Goal: Task Accomplishment & Management: Use online tool/utility

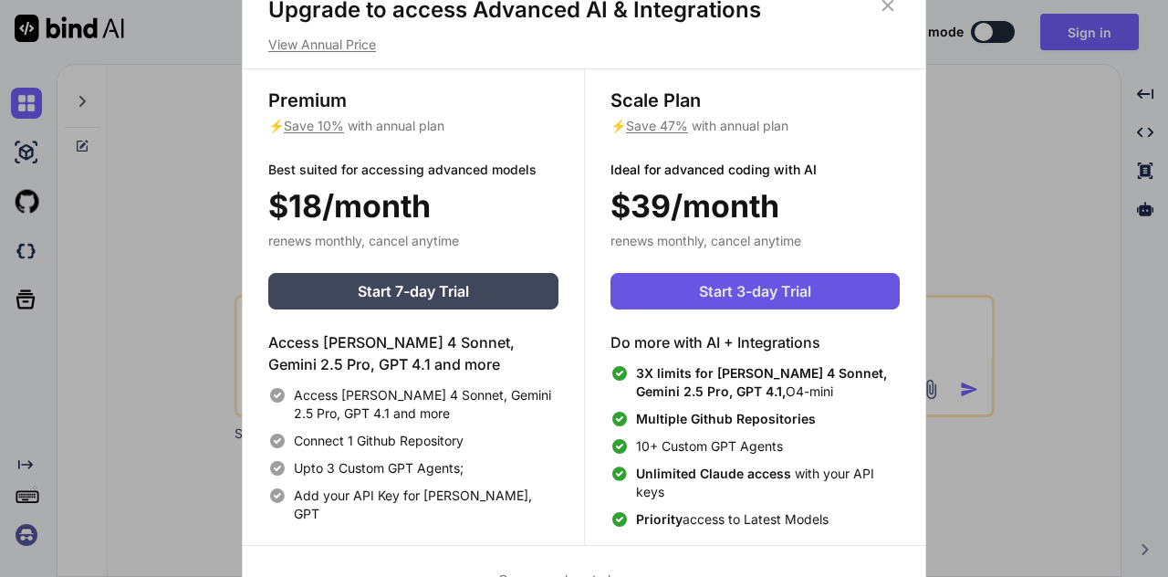
click at [701, 299] on span "Start 3-day Trial" at bounding box center [755, 291] width 112 height 22
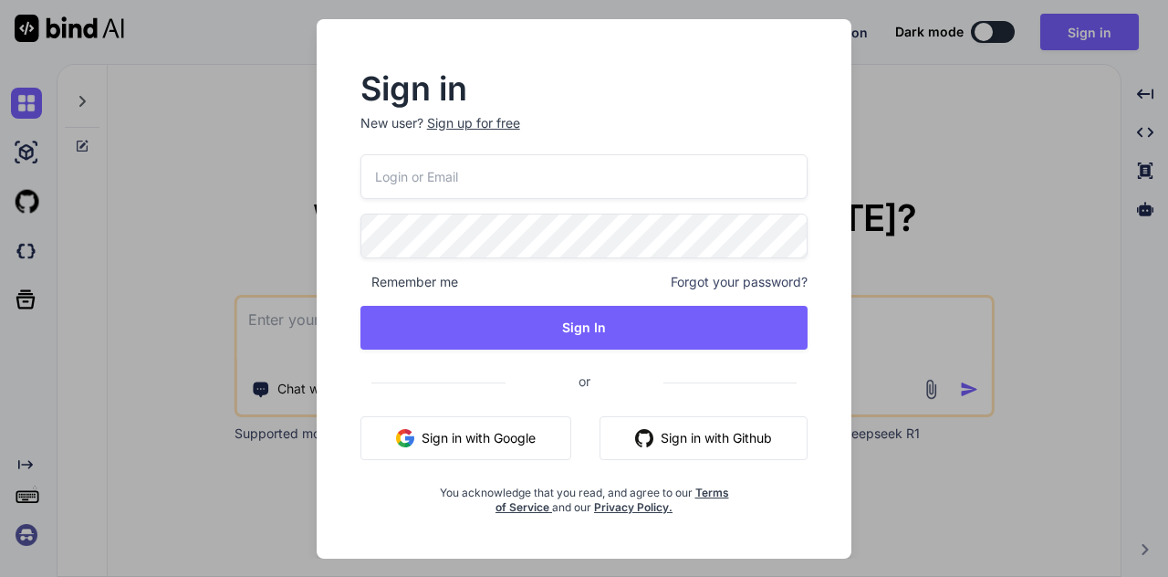
click at [511, 424] on button "Sign in with Google" at bounding box center [466, 438] width 211 height 44
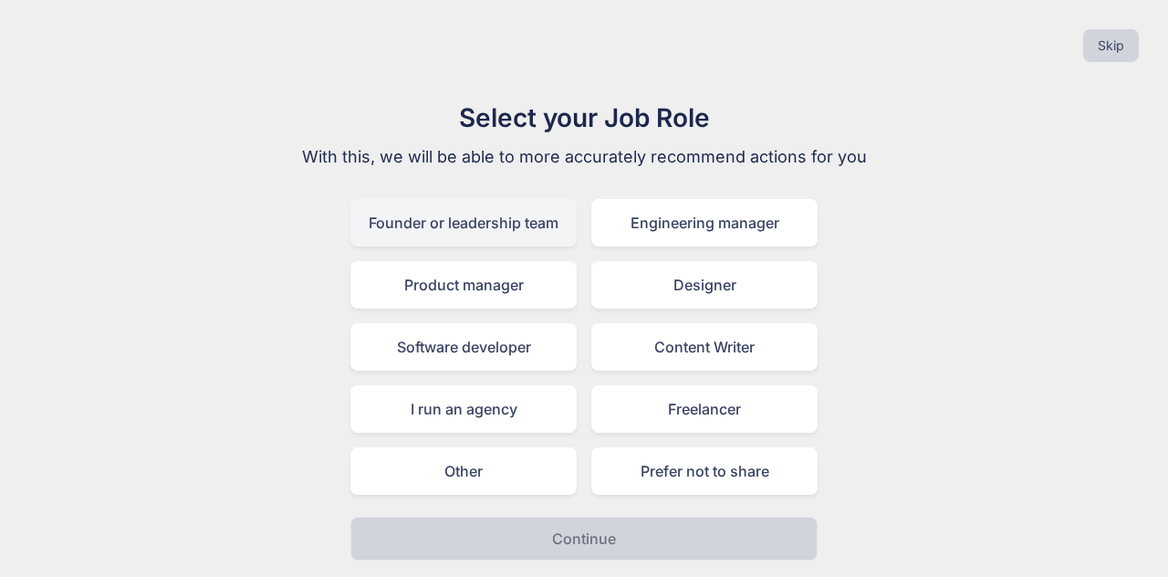
click at [544, 227] on div "Founder or leadership team" at bounding box center [463, 222] width 226 height 47
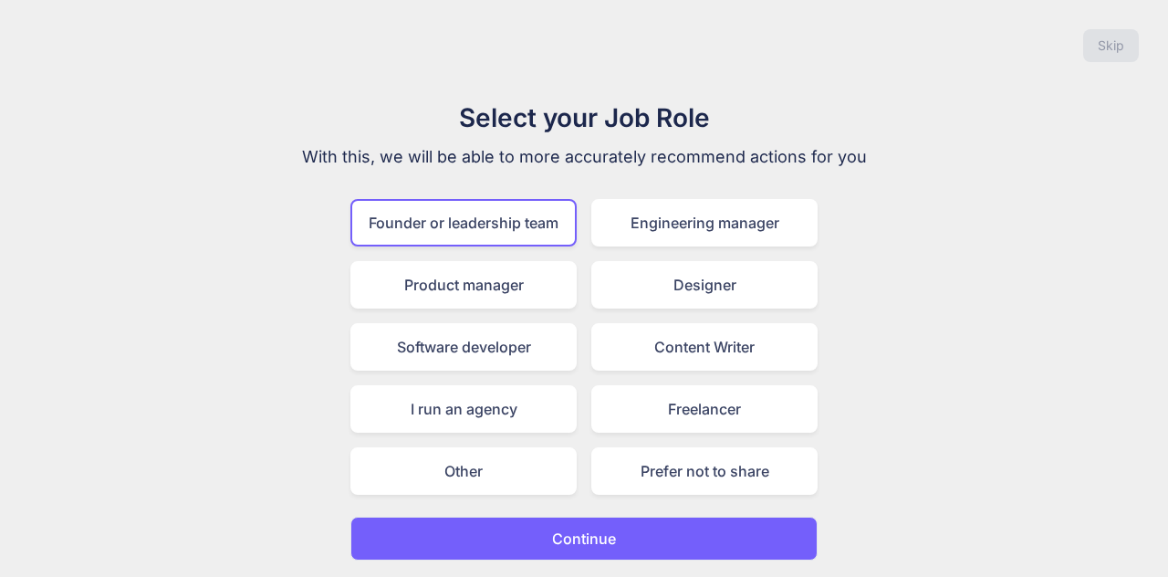
click at [592, 531] on p "Continue" at bounding box center [584, 539] width 64 height 22
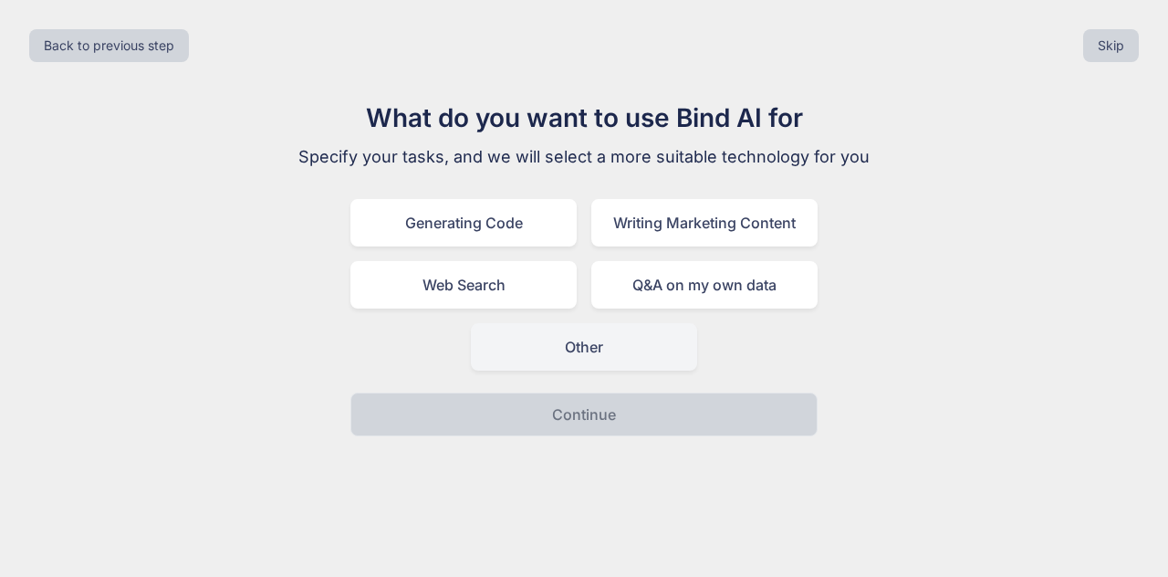
click at [566, 339] on div "Other" at bounding box center [584, 346] width 226 height 47
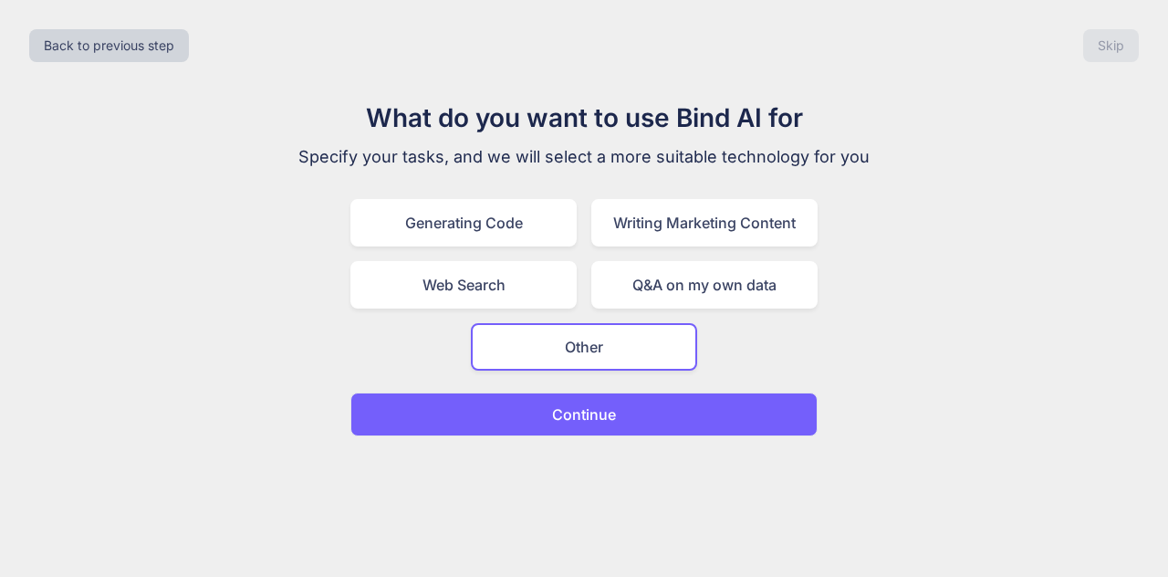
click at [591, 407] on p "Continue" at bounding box center [584, 414] width 64 height 22
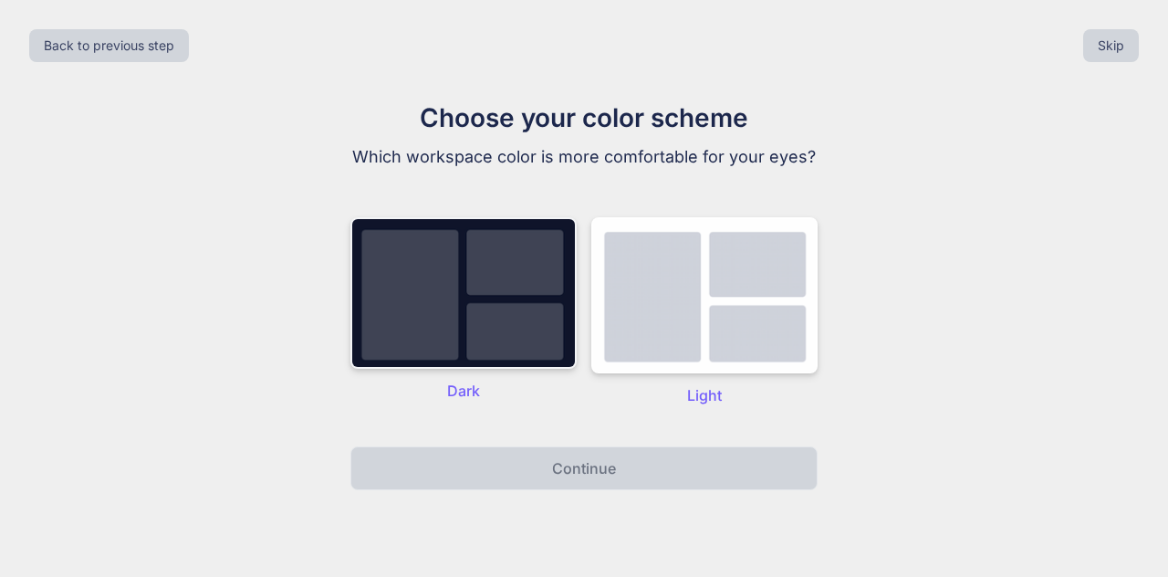
click at [530, 327] on img at bounding box center [463, 293] width 226 height 152
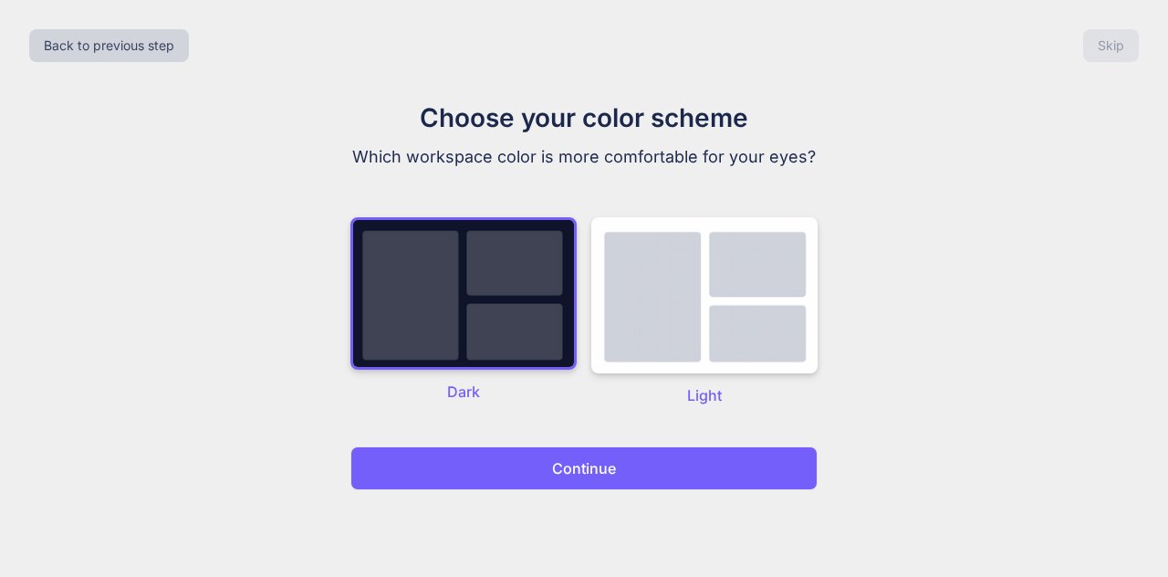
click at [611, 461] on p "Continue" at bounding box center [584, 468] width 64 height 22
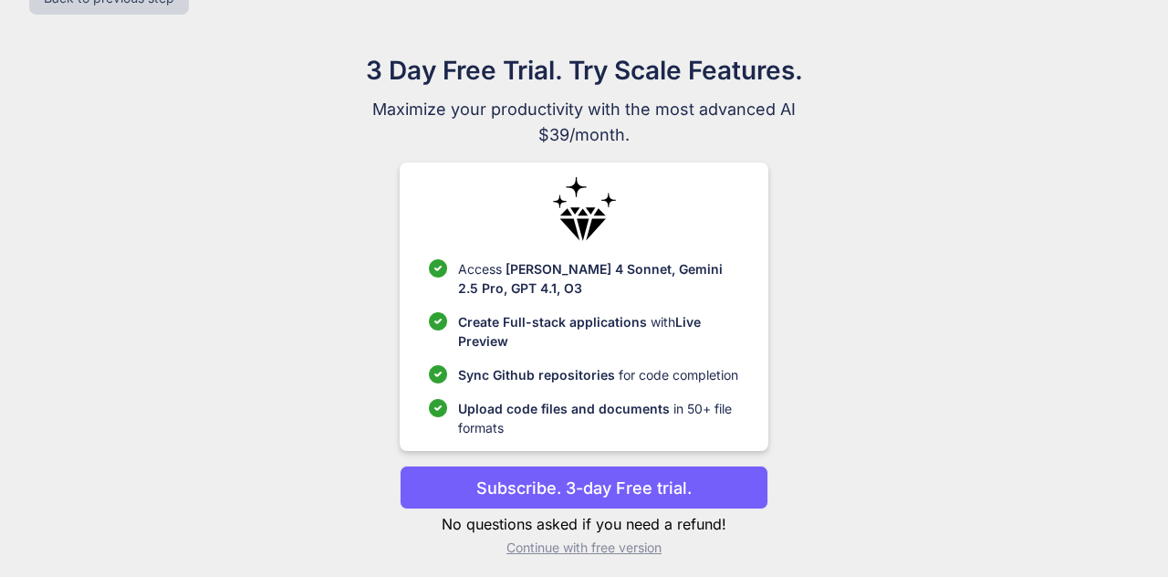
scroll to position [100, 0]
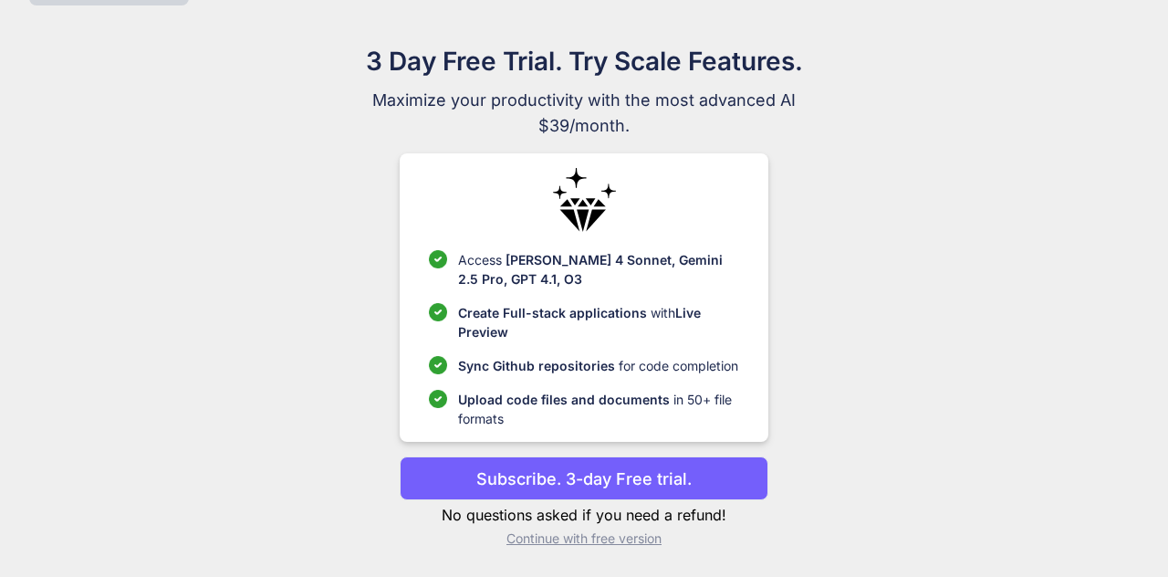
click at [568, 538] on p "Continue with free version" at bounding box center [584, 538] width 368 height 18
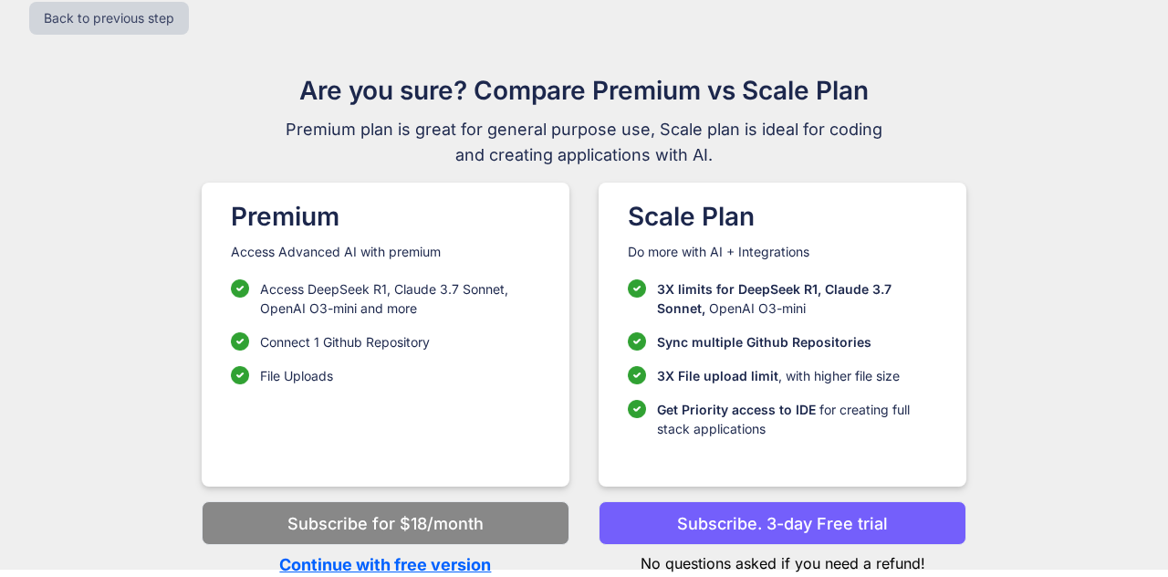
scroll to position [88, 0]
click at [457, 552] on p "Continue with free version" at bounding box center [386, 564] width 368 height 25
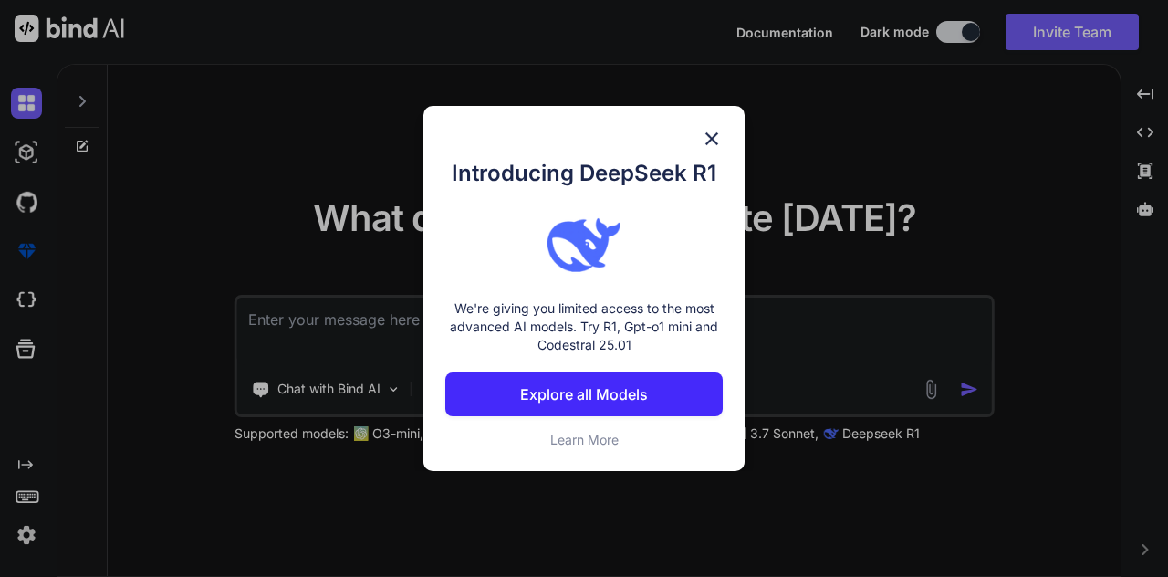
click at [712, 136] on img at bounding box center [712, 139] width 22 height 22
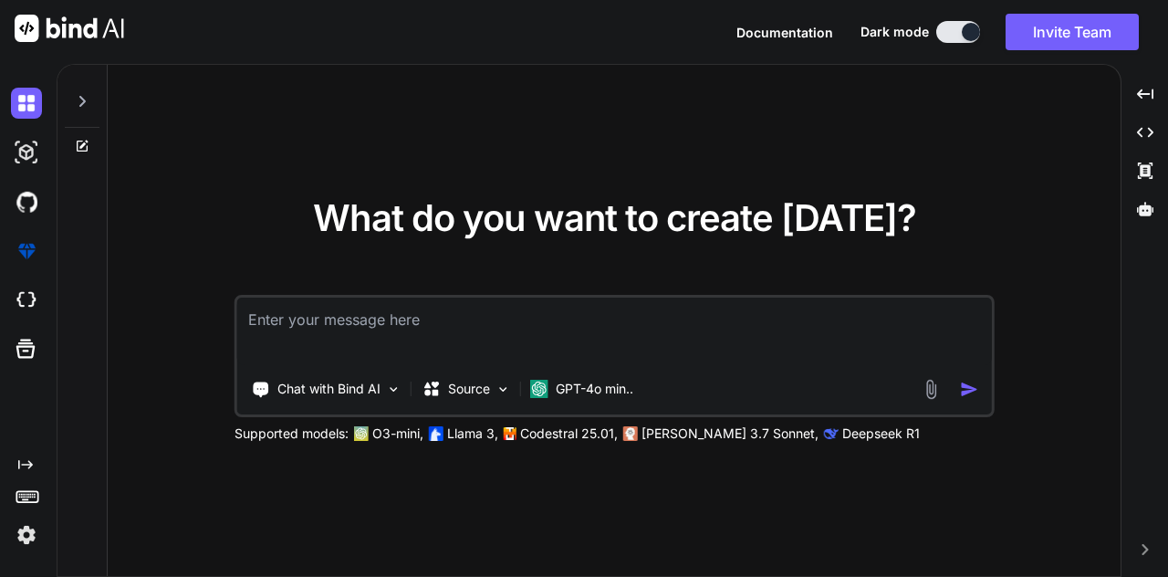
click at [447, 357] on textarea at bounding box center [614, 332] width 755 height 68
paste textarea "Lor ip ✅ — do sit amet co adipi ELITSE doeiu Temp Incidi, utl etdolo magna al e…"
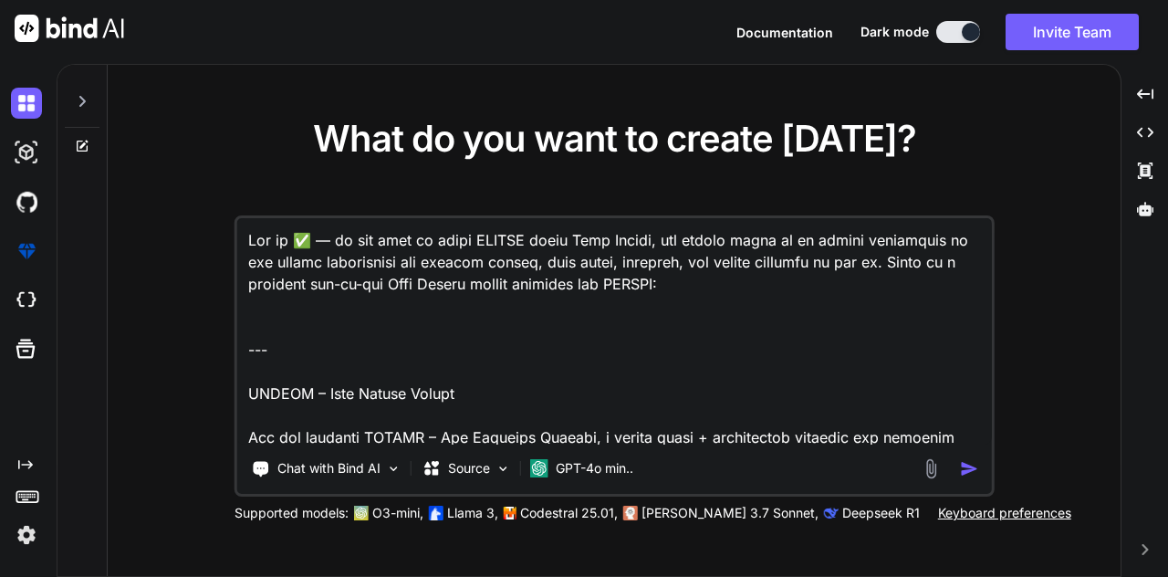
scroll to position [4821, 0]
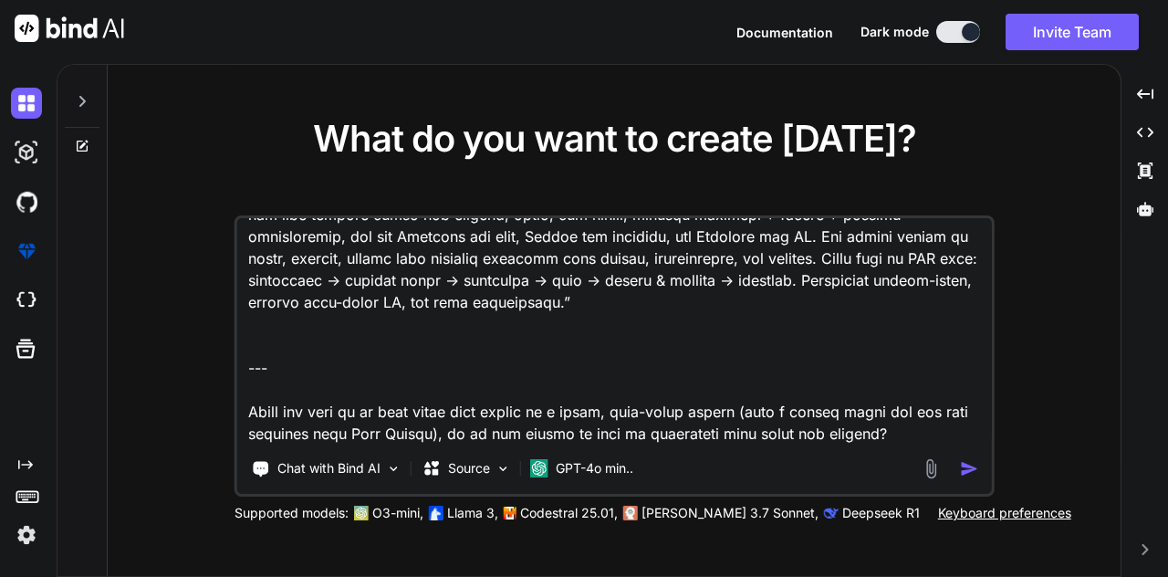
drag, startPoint x: 311, startPoint y: 452, endPoint x: 256, endPoint y: 378, distance: 92.0
click at [256, 378] on textarea at bounding box center [614, 331] width 755 height 226
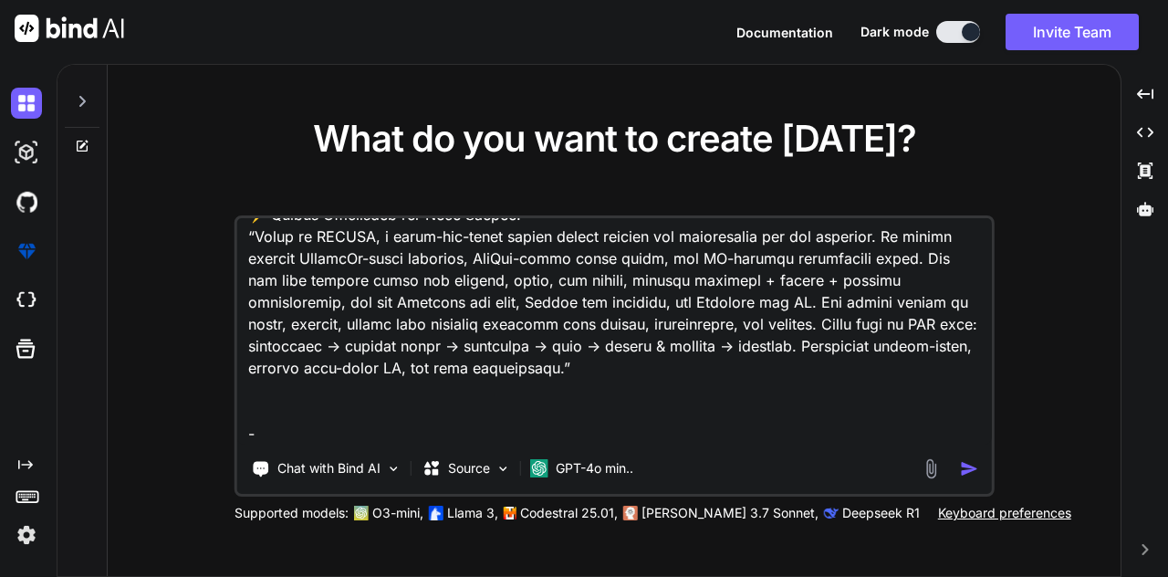
scroll to position [4735, 0]
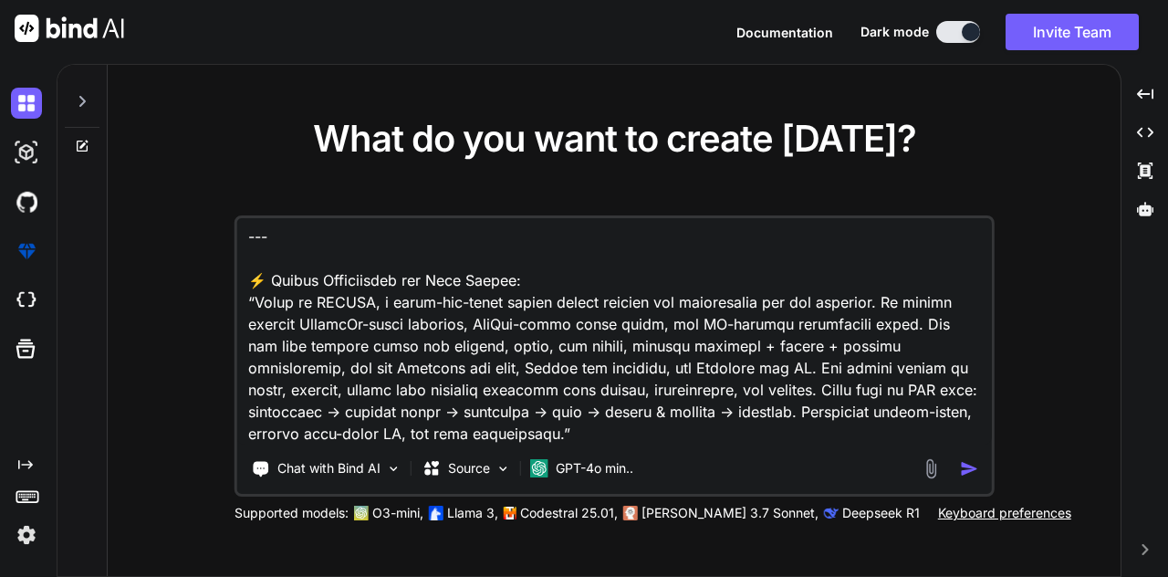
type textarea "Lor ip ✅ — do sit amet co adipi ELITSE doeiu Temp Incidi, utl etdolo magna al e…"
click at [964, 478] on img "button" at bounding box center [968, 468] width 19 height 19
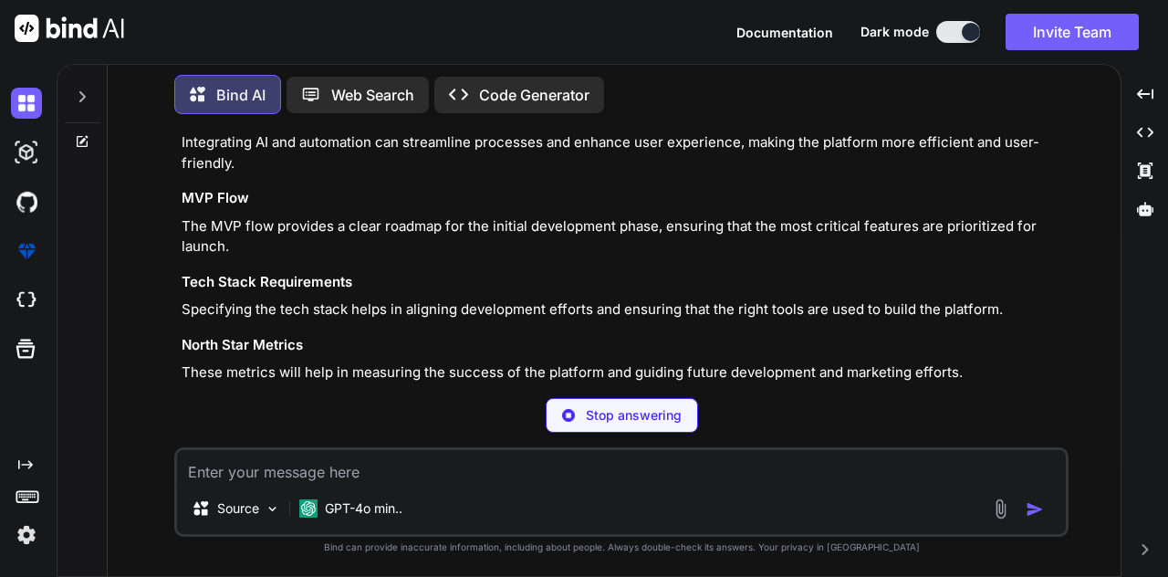
scroll to position [1430, 0]
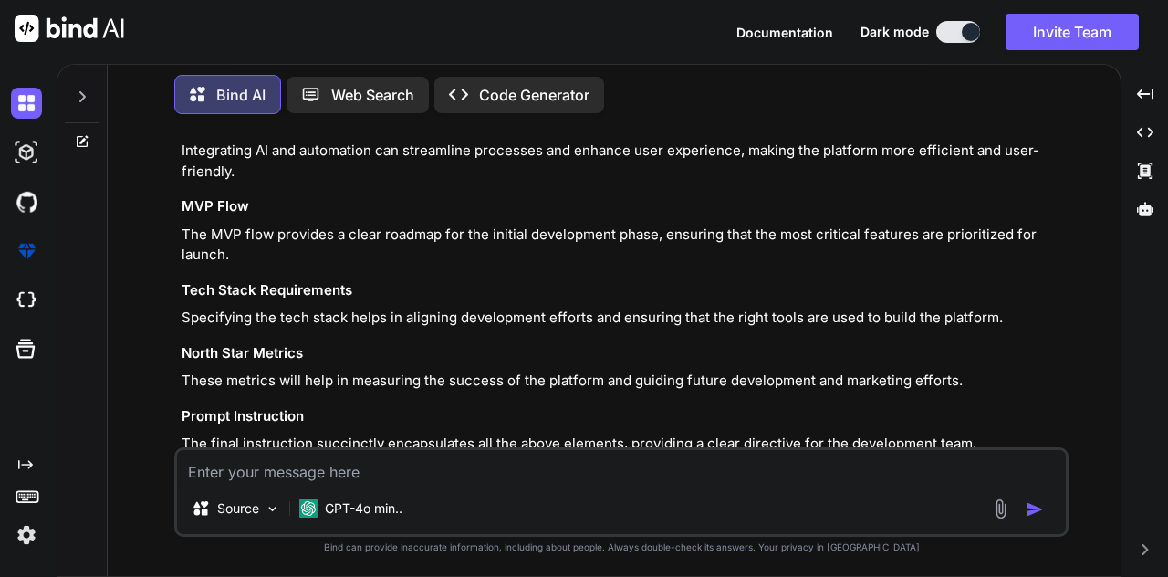
click at [220, 517] on p "Open in Editor" at bounding box center [241, 526] width 87 height 18
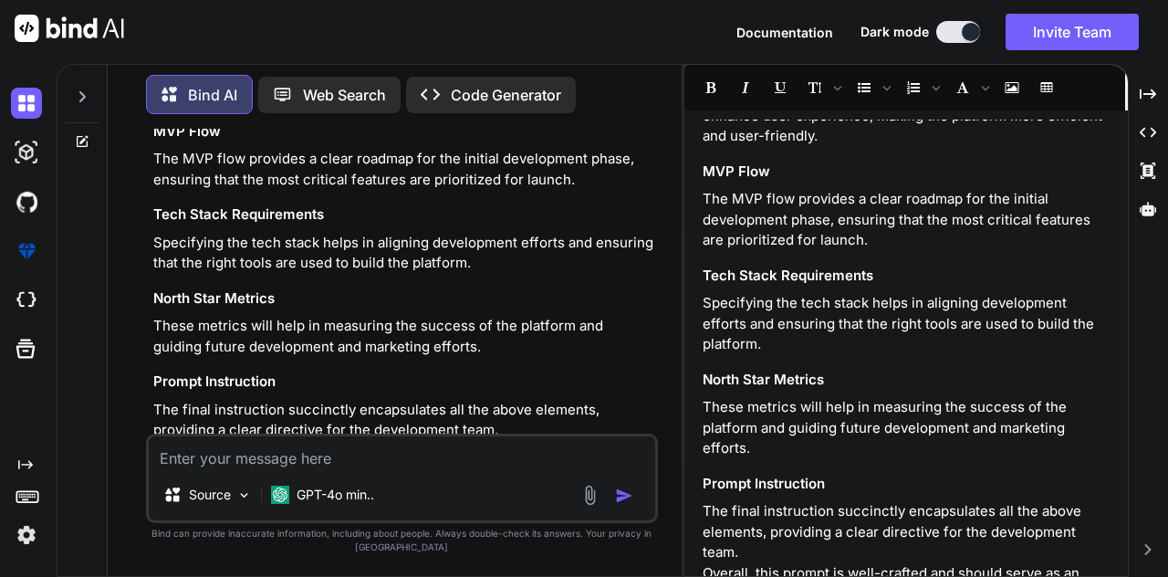
scroll to position [893, 0]
click at [256, 500] on div "Source" at bounding box center [207, 494] width 103 height 37
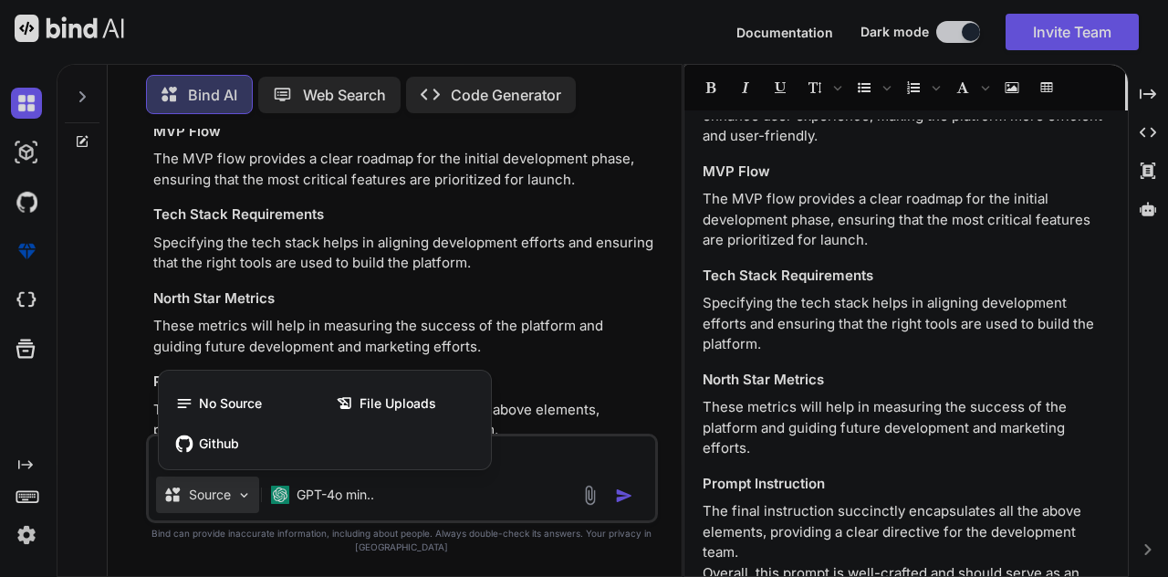
click at [535, 449] on div at bounding box center [584, 288] width 1168 height 577
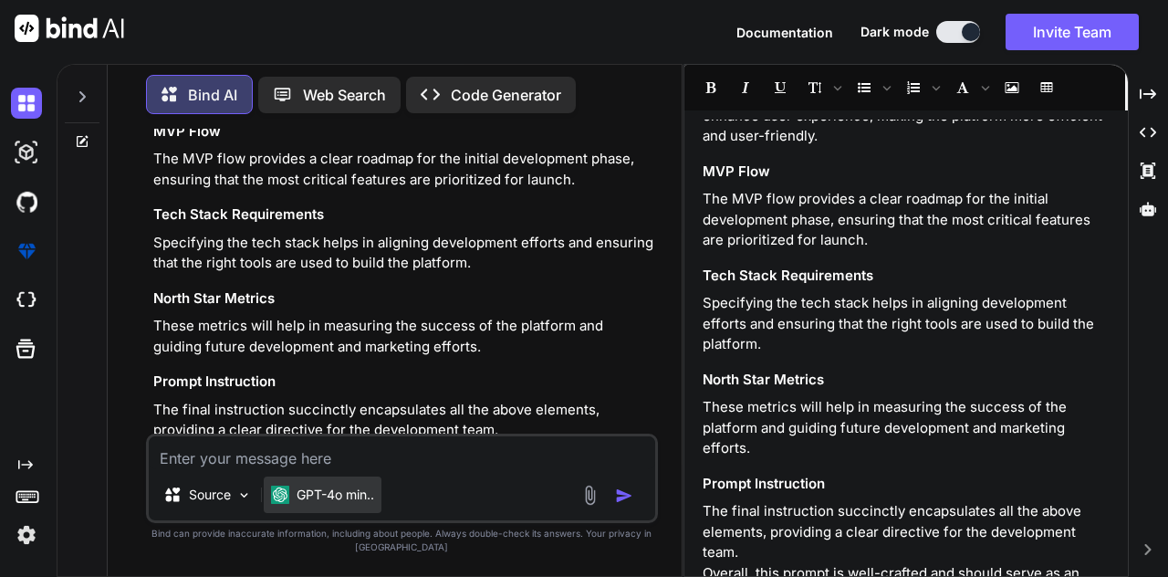
click at [320, 502] on p "GPT-4o min.." at bounding box center [336, 495] width 78 height 18
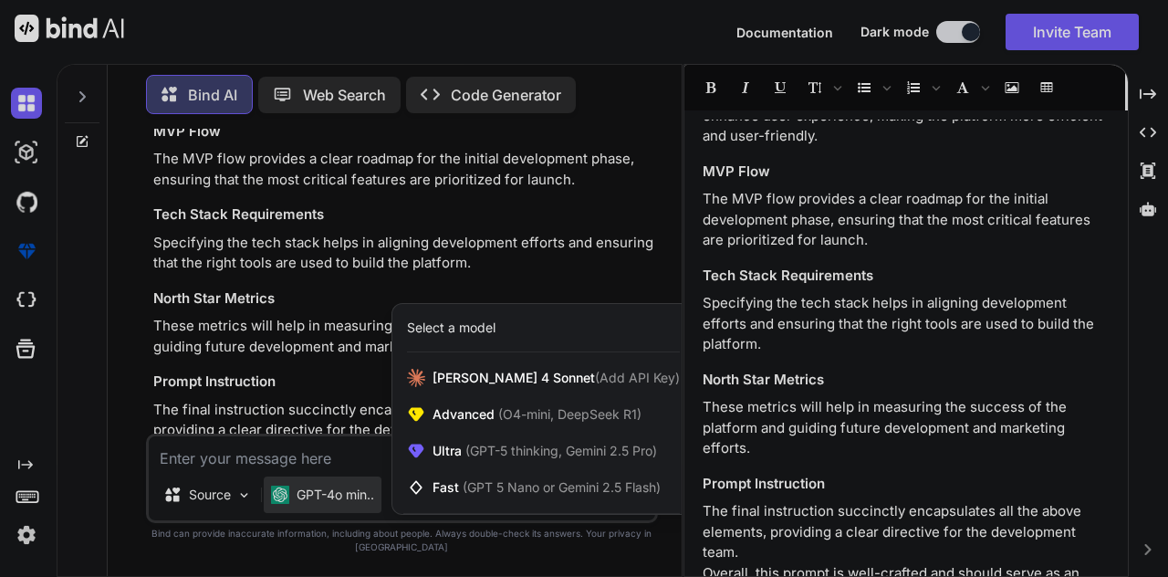
click at [322, 443] on div at bounding box center [584, 288] width 1168 height 577
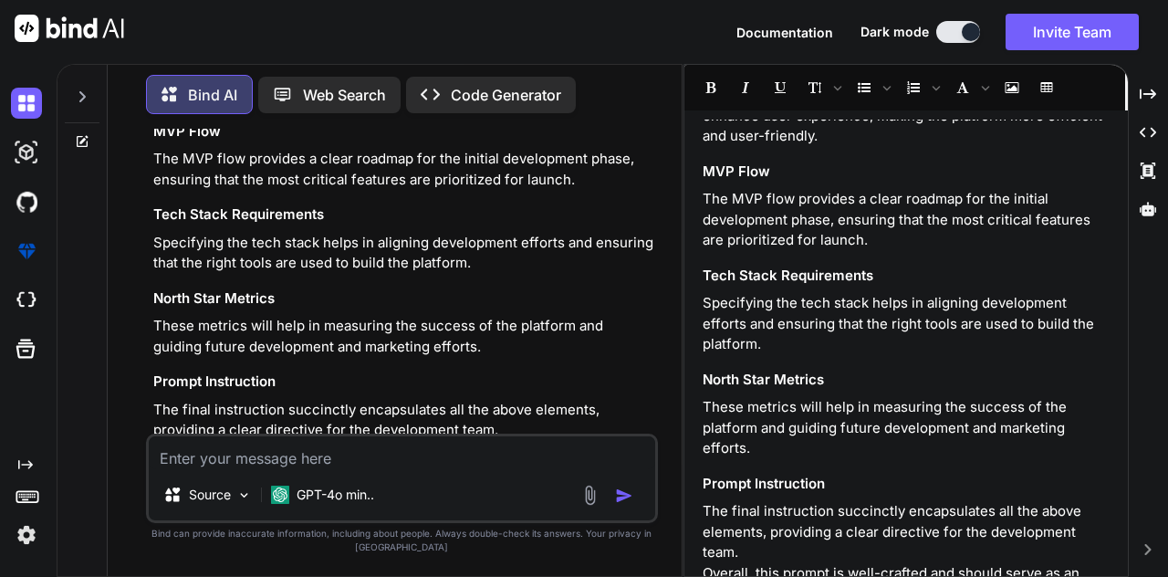
click at [261, 461] on textarea at bounding box center [402, 452] width 507 height 33
type textarea "build app"
click at [628, 499] on img "button" at bounding box center [624, 495] width 18 height 18
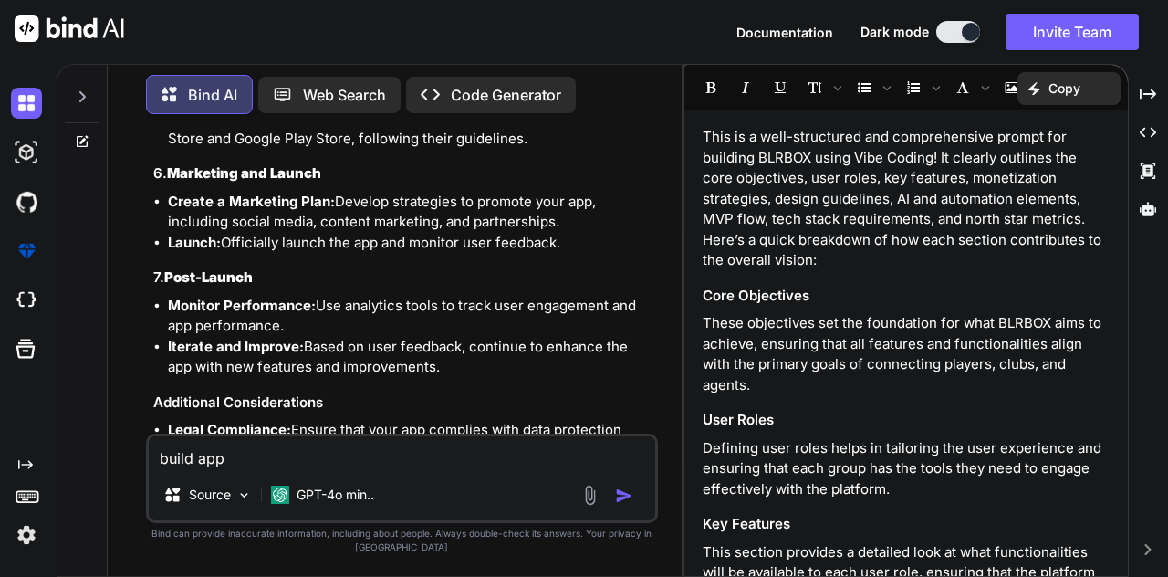
scroll to position [0, 0]
click at [447, 95] on icon "Created with Pixso." at bounding box center [436, 94] width 30 height 19
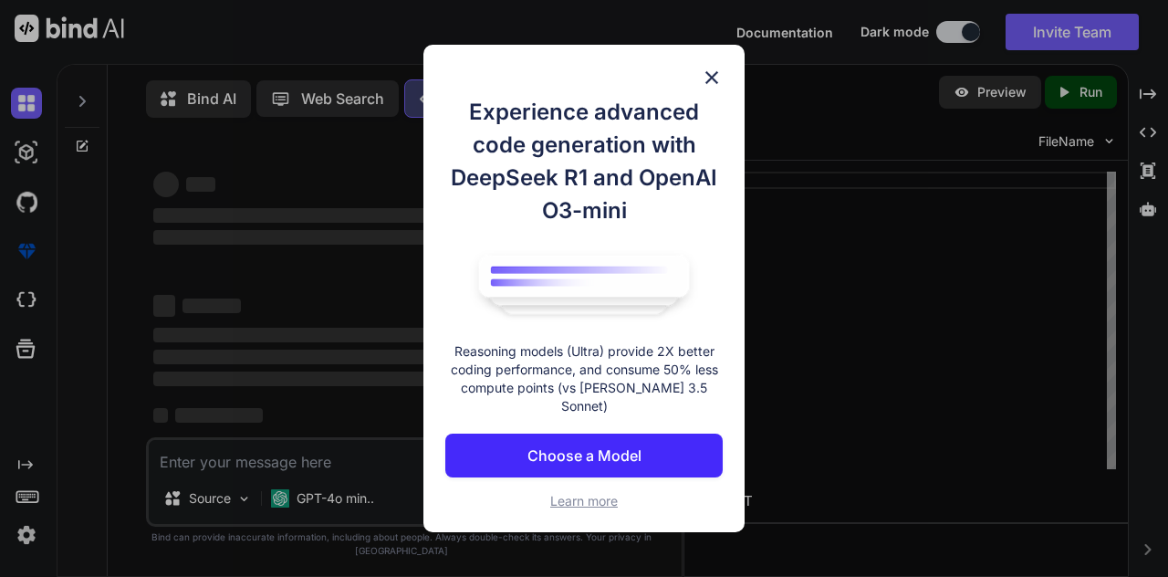
click at [718, 83] on img at bounding box center [712, 78] width 22 height 22
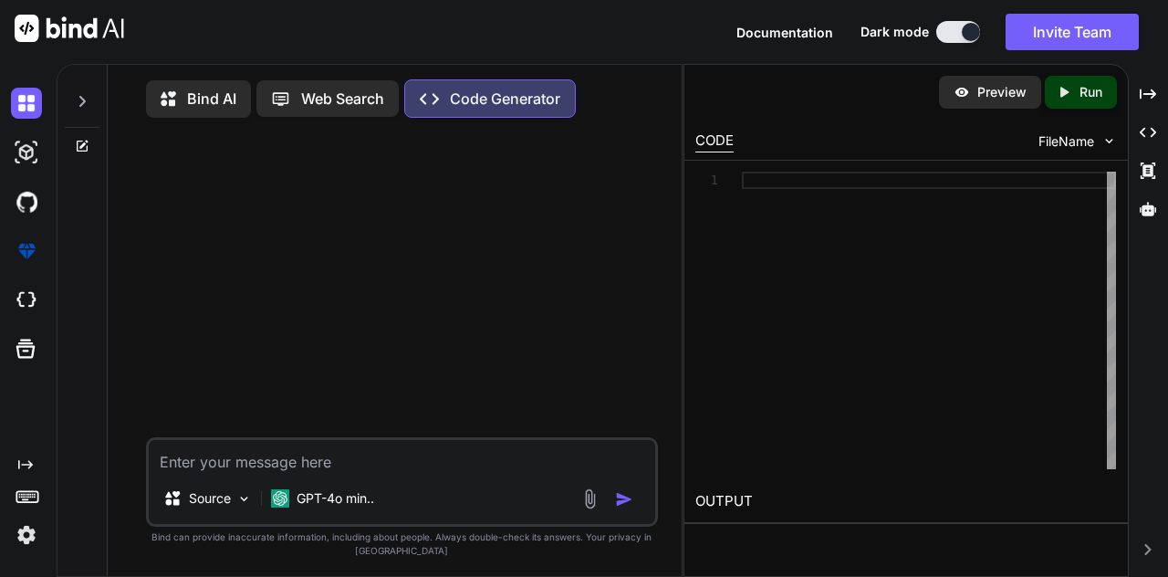
scroll to position [88, 0]
click at [202, 466] on textarea at bounding box center [402, 456] width 507 height 33
paste textarea "Got it ✅ — if you want to build BLRBOX using Vibe Coding, the prompt needs to b…"
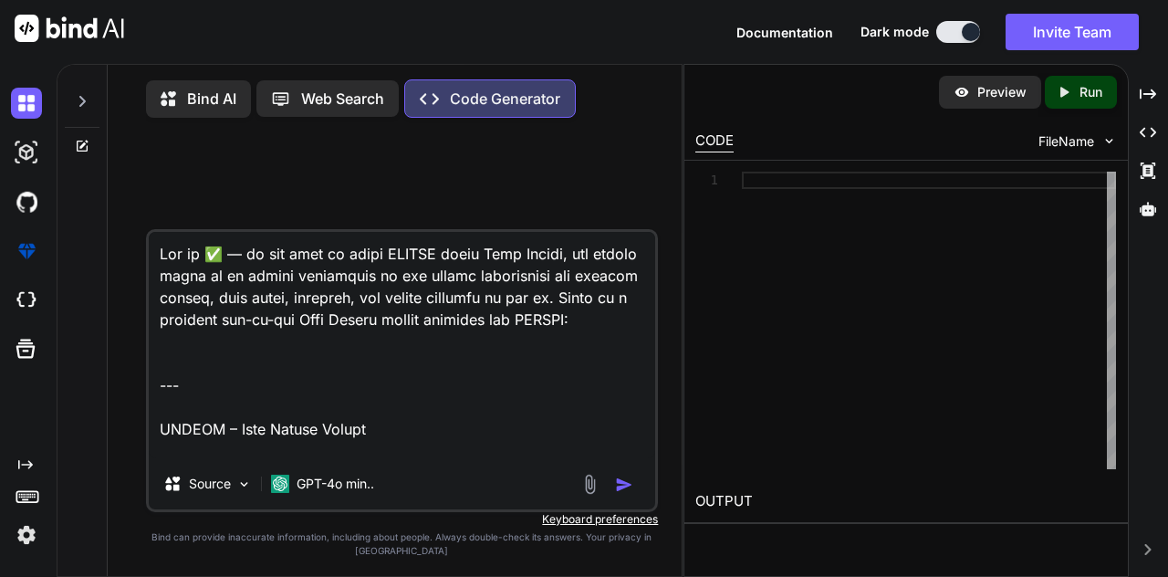
scroll to position [5105, 0]
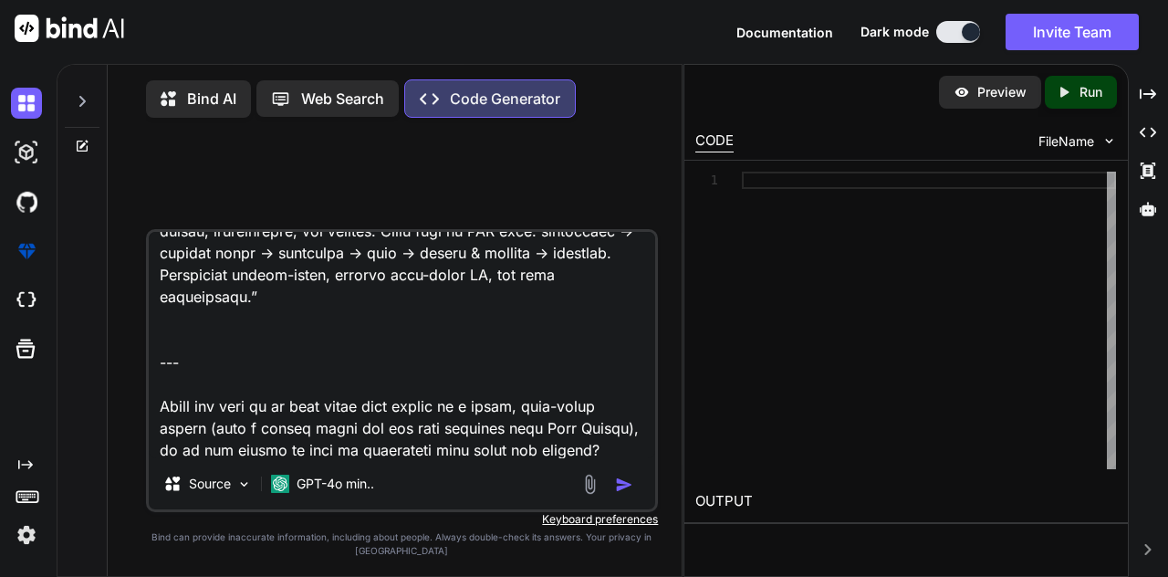
type textarea "Got it ✅ — if you want to build BLRBOX using Vibe Coding, the prompt needs to b…"
click at [615, 486] on div at bounding box center [610, 484] width 61 height 21
click at [619, 490] on img "button" at bounding box center [624, 484] width 18 height 18
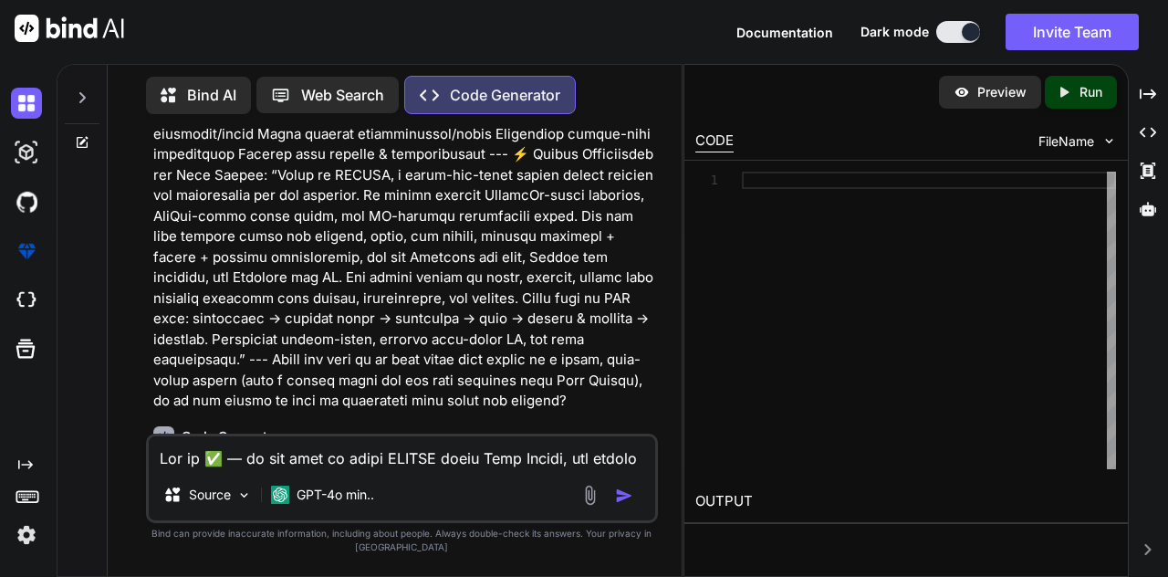
scroll to position [1035, 0]
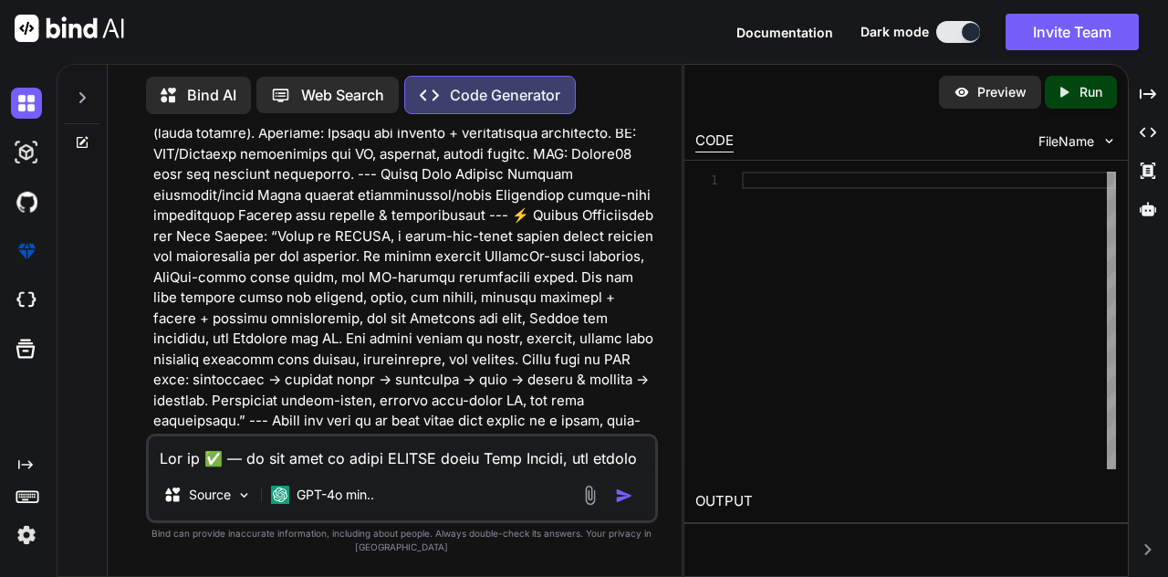
click at [1065, 76] on div "Created with Pixso. Run" at bounding box center [1081, 92] width 72 height 33
click at [1096, 90] on p "Run" at bounding box center [1091, 92] width 23 height 18
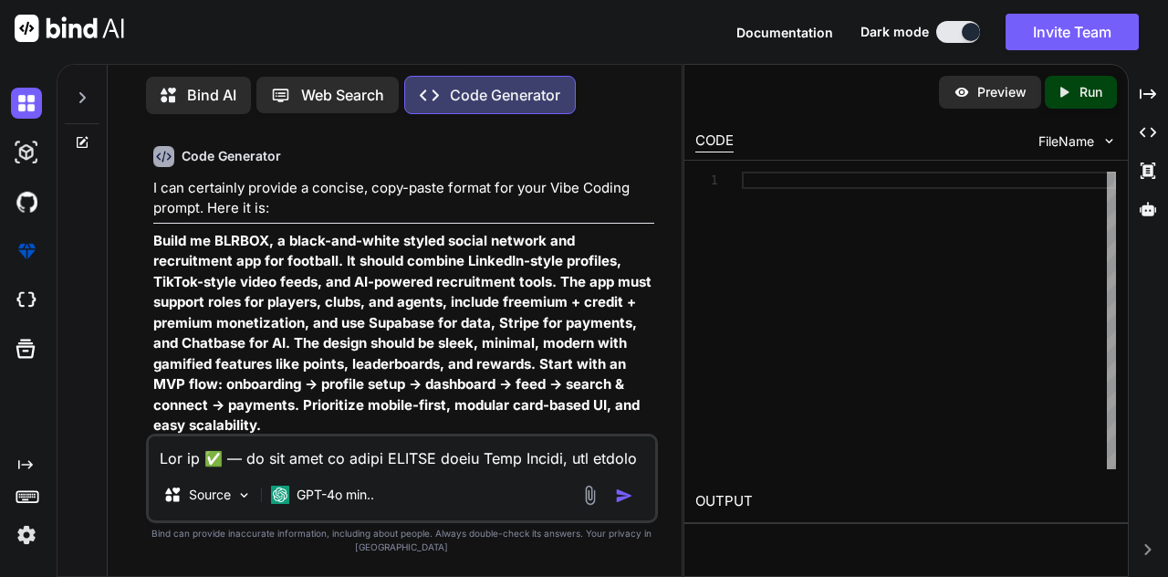
scroll to position [88, 0]
click at [312, 448] on textarea at bounding box center [402, 452] width 507 height 33
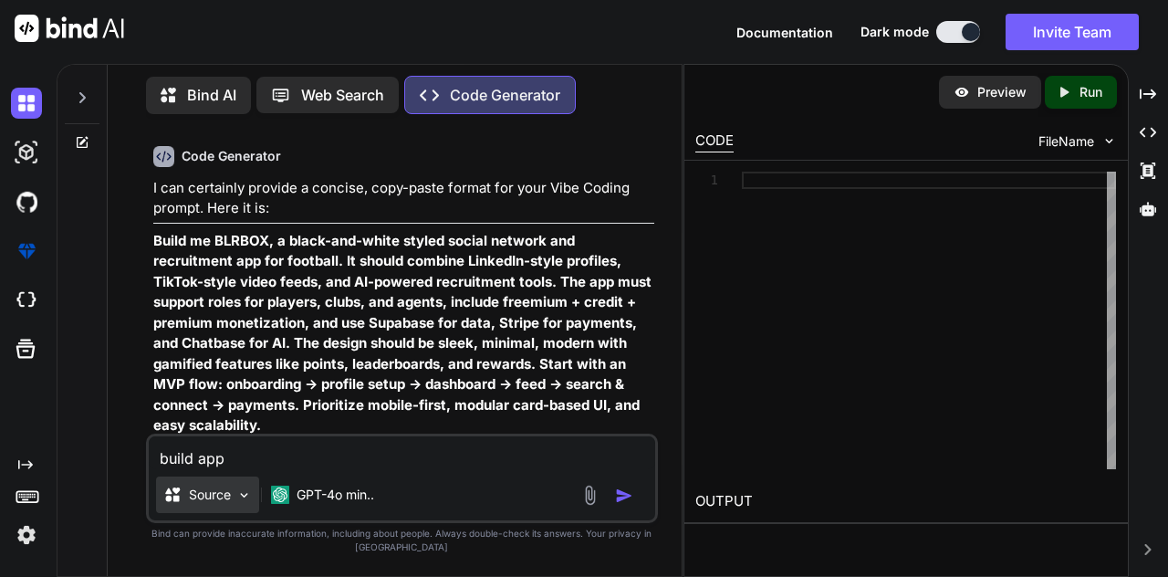
type textarea "build app"
click at [197, 502] on p "Source" at bounding box center [210, 495] width 42 height 18
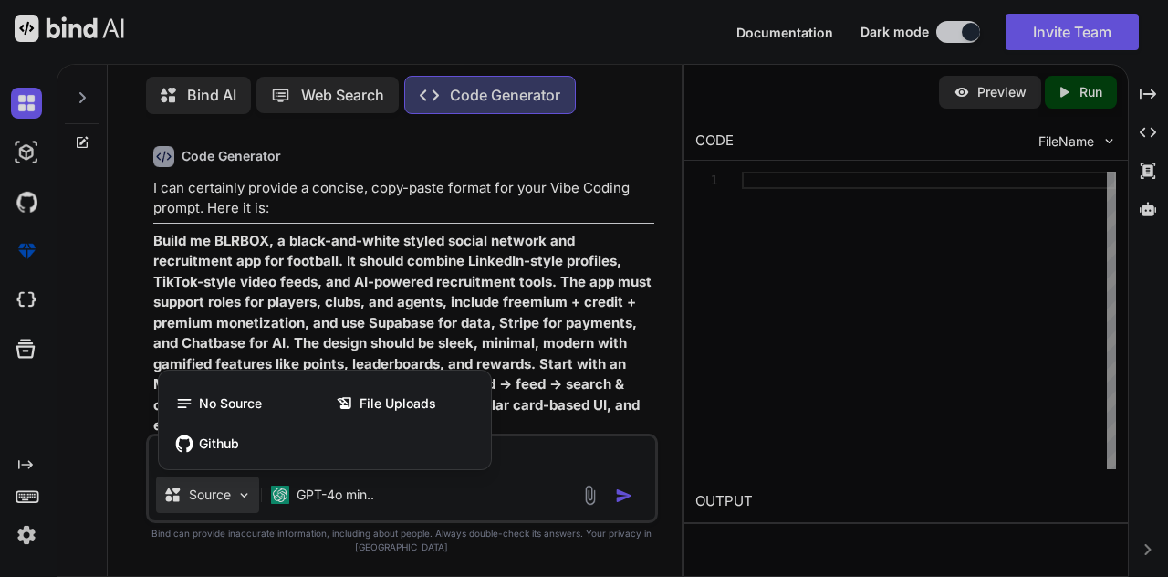
click at [630, 501] on div at bounding box center [584, 288] width 1168 height 577
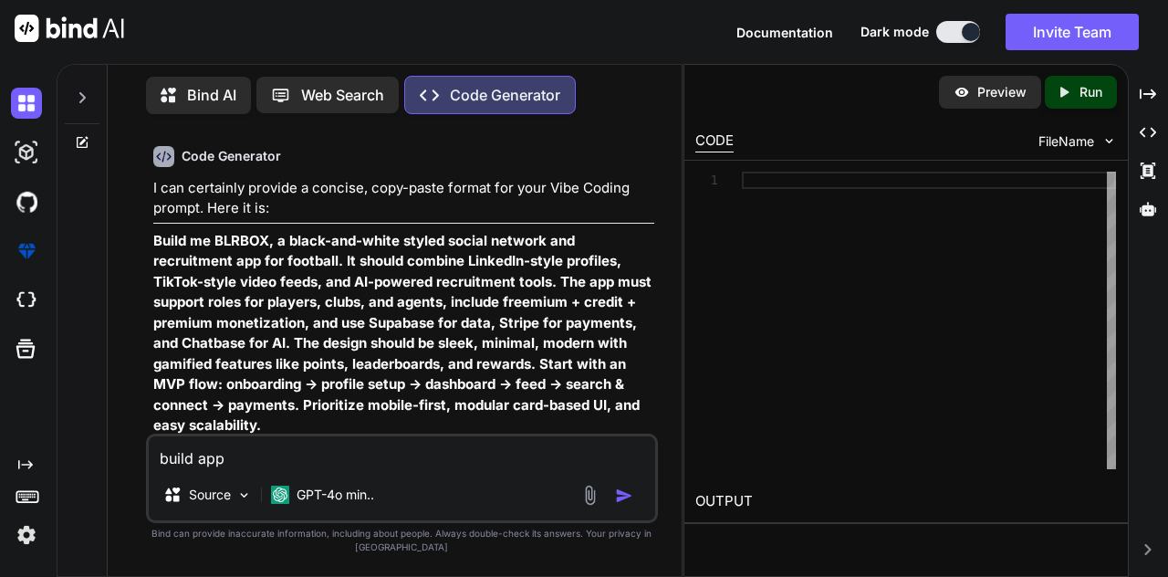
click at [624, 487] on img "button" at bounding box center [624, 495] width 18 height 18
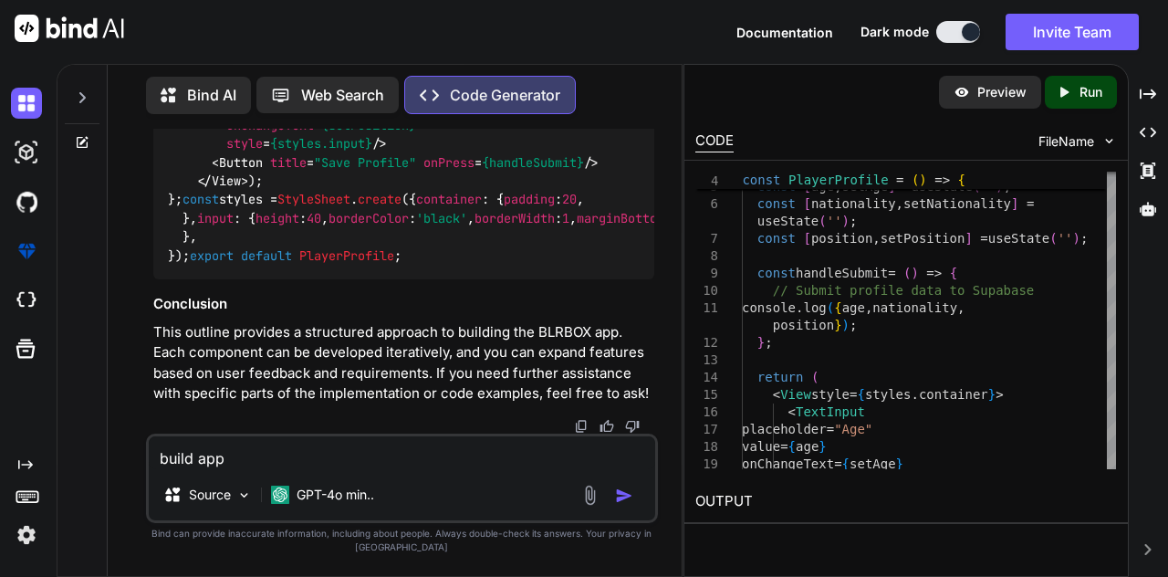
scroll to position [4210, 0]
click at [957, 104] on div "Preview" at bounding box center [990, 92] width 102 height 33
click at [983, 96] on p "Preview" at bounding box center [1001, 92] width 49 height 18
click at [1082, 89] on p "Run" at bounding box center [1091, 92] width 23 height 18
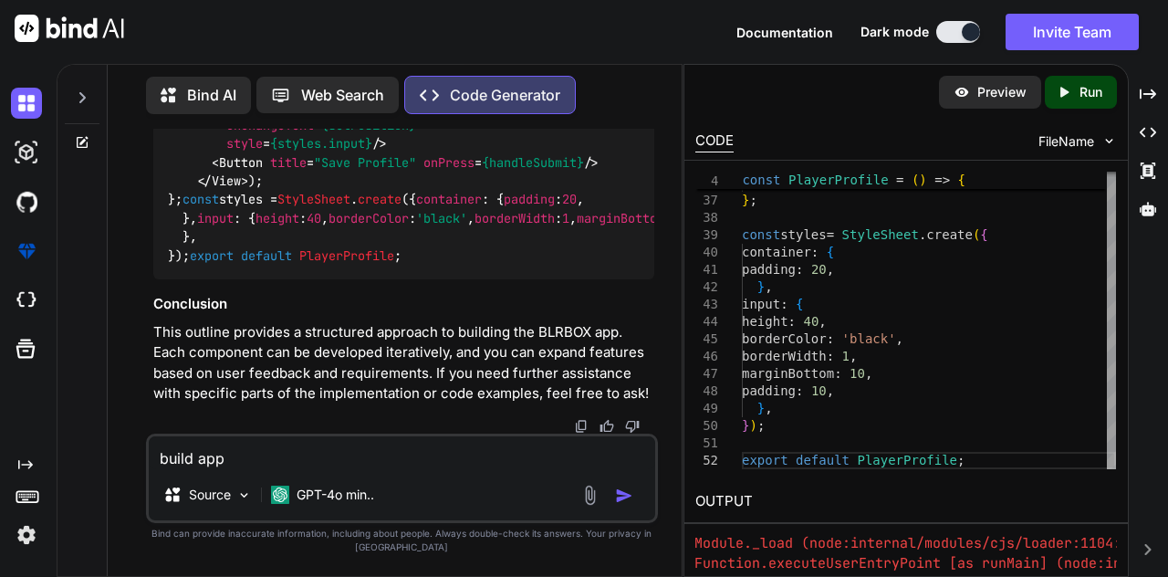
scroll to position [88, 0]
click at [1004, 83] on p "Preview" at bounding box center [1001, 92] width 49 height 18
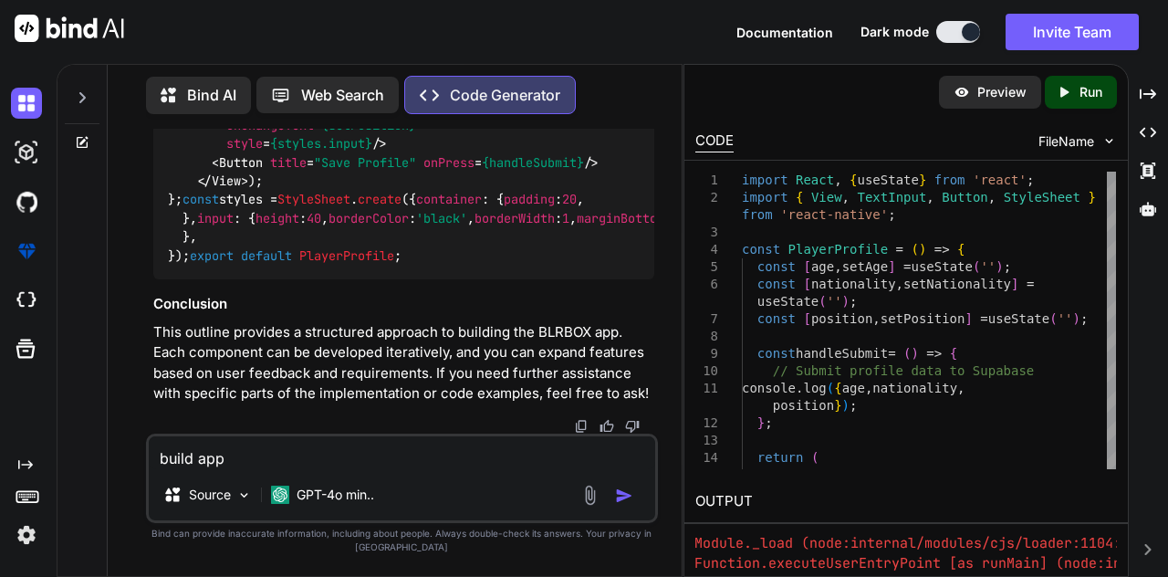
scroll to position [0, 0]
click at [1095, 95] on p "Run" at bounding box center [1091, 92] width 23 height 18
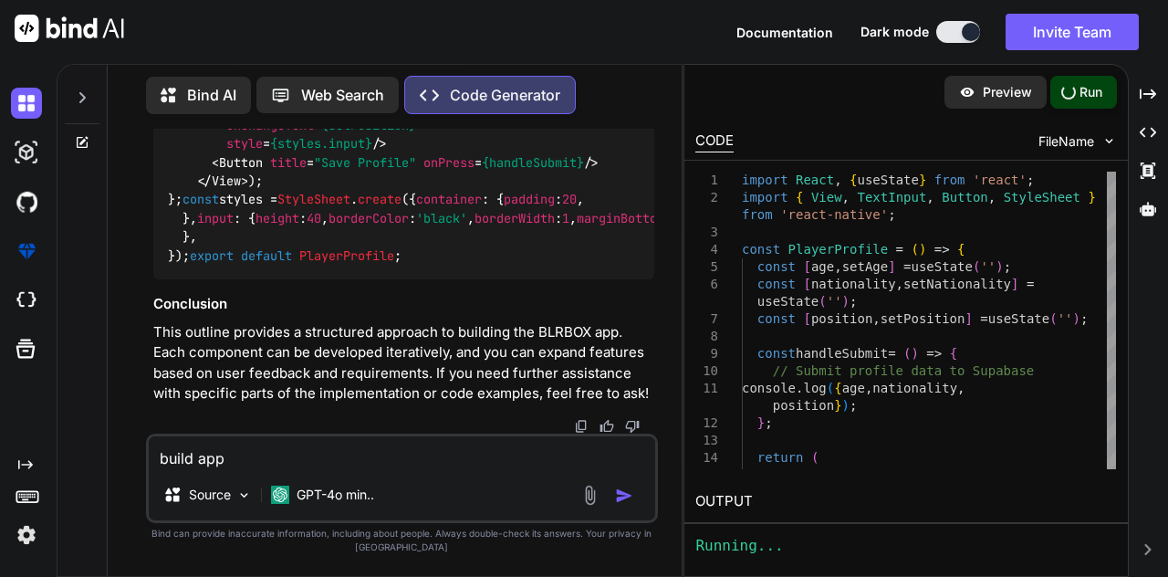
scroll to position [88, 0]
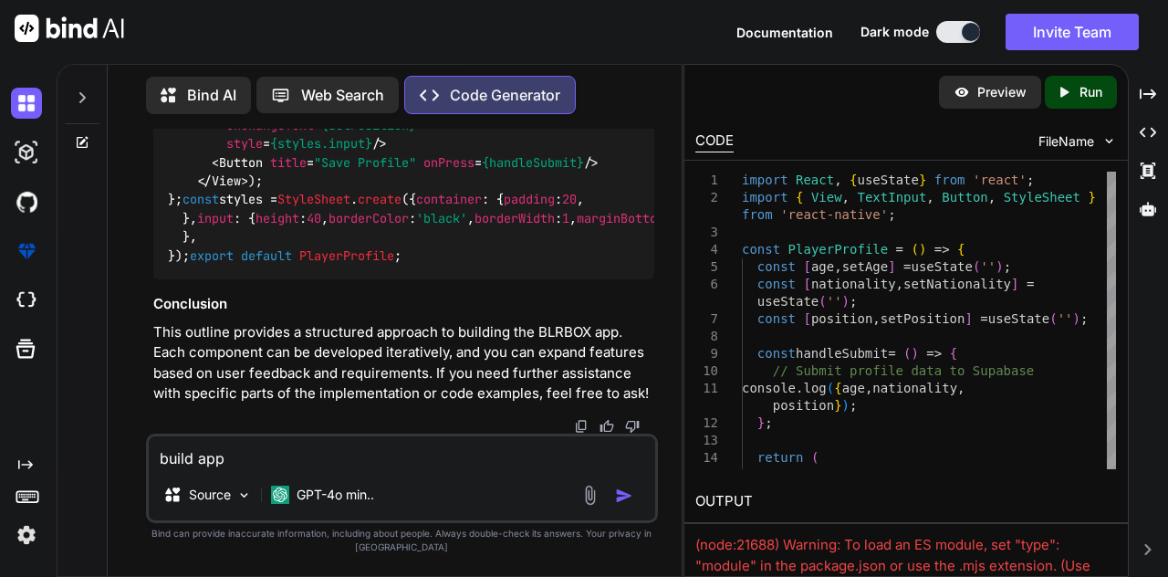
click at [976, 76] on div "Preview" at bounding box center [990, 92] width 102 height 33
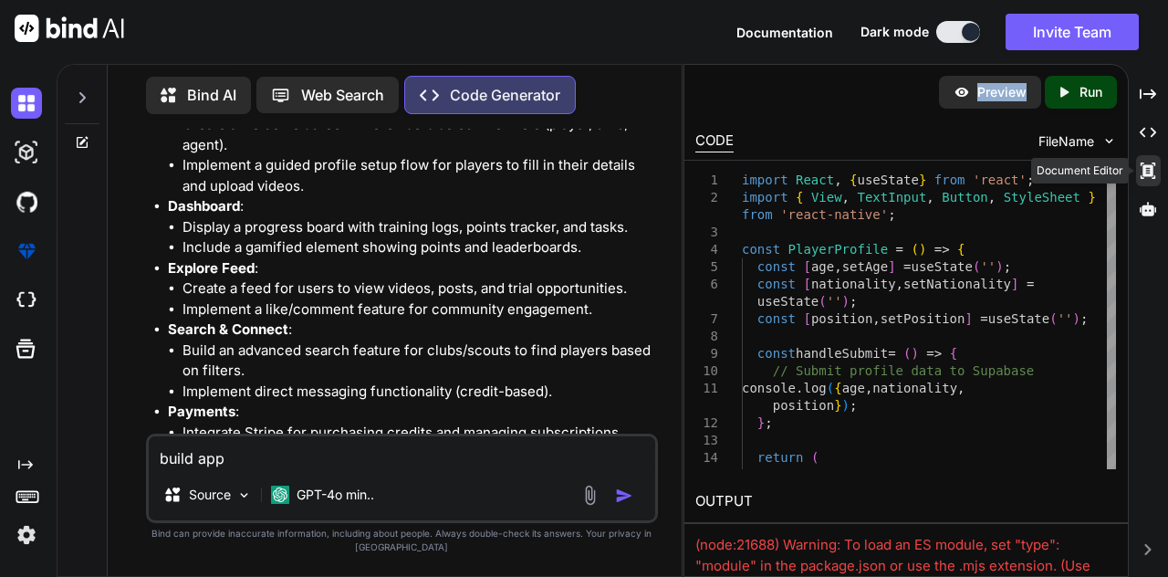
scroll to position [2515, 0]
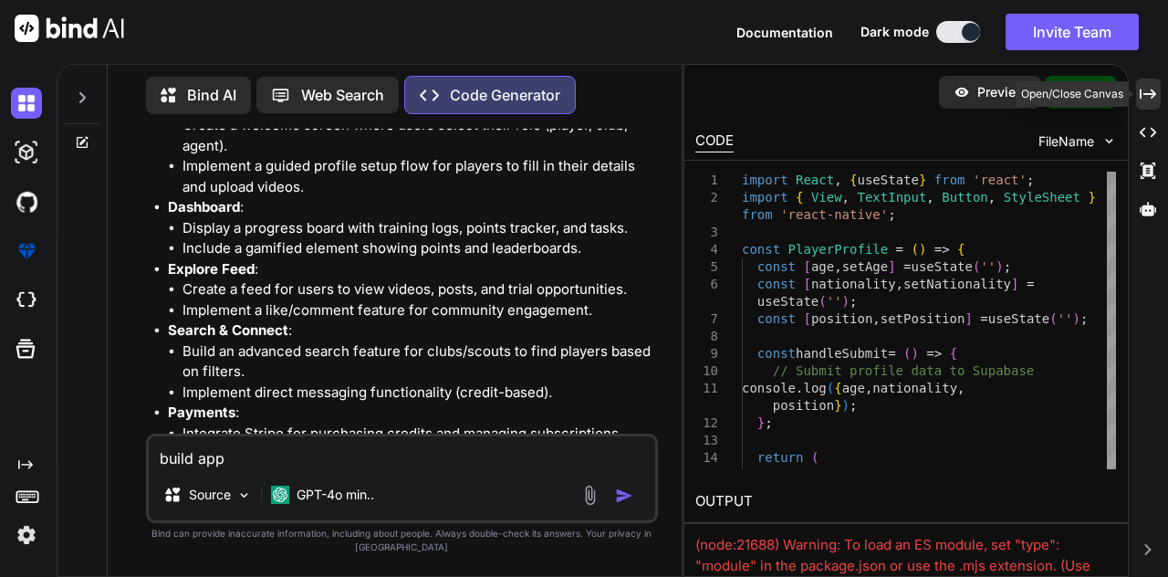
click at [1145, 96] on icon "Created with Pixso." at bounding box center [1148, 94] width 16 height 16
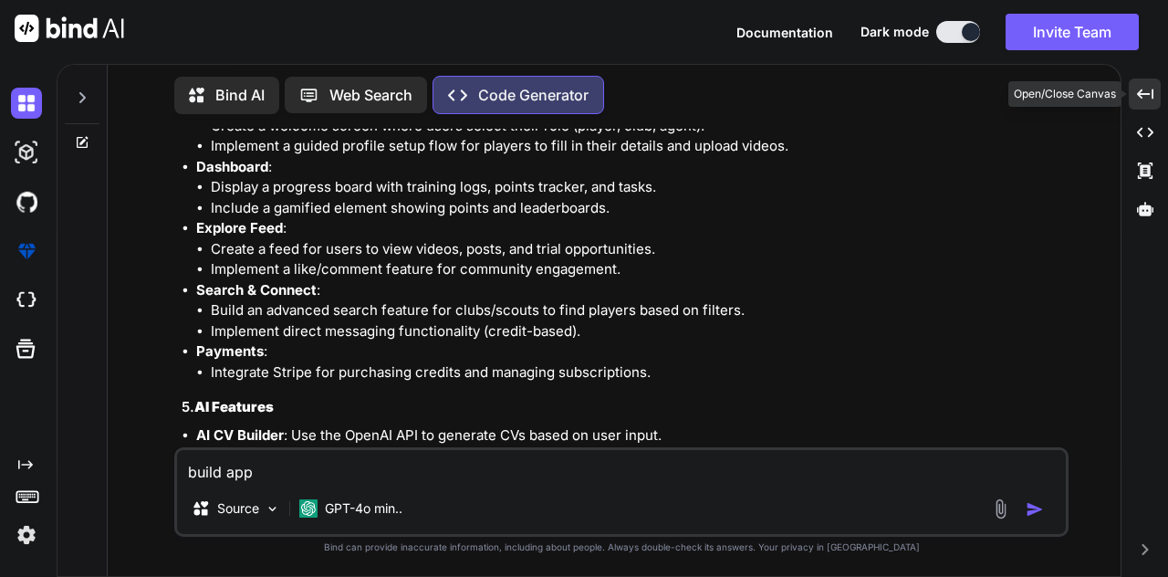
click at [1145, 96] on icon "Created with Pixso." at bounding box center [1145, 94] width 16 height 16
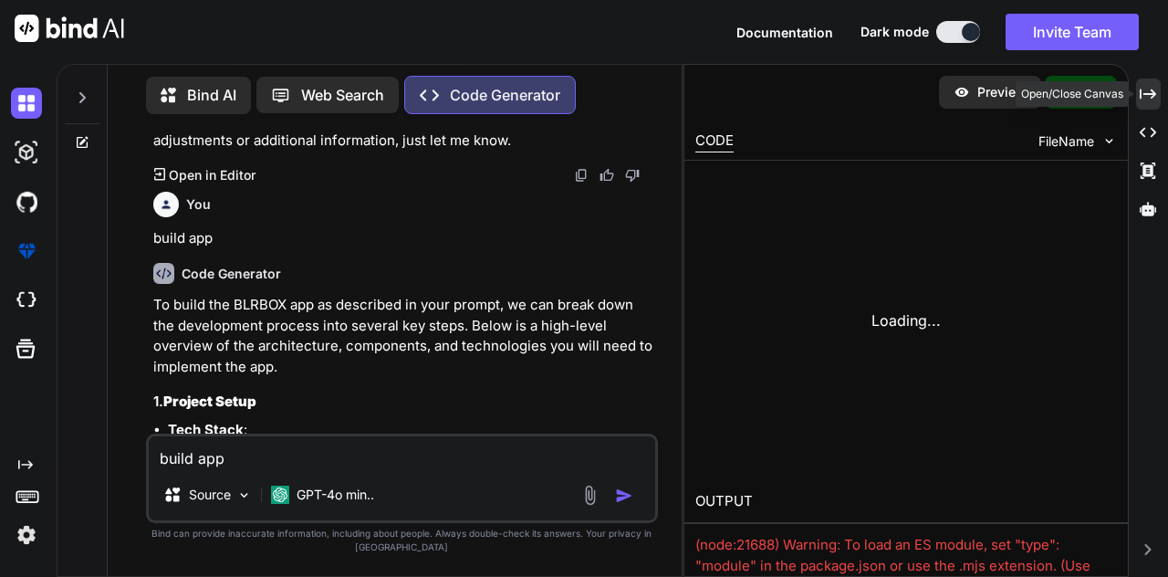
scroll to position [2515, 0]
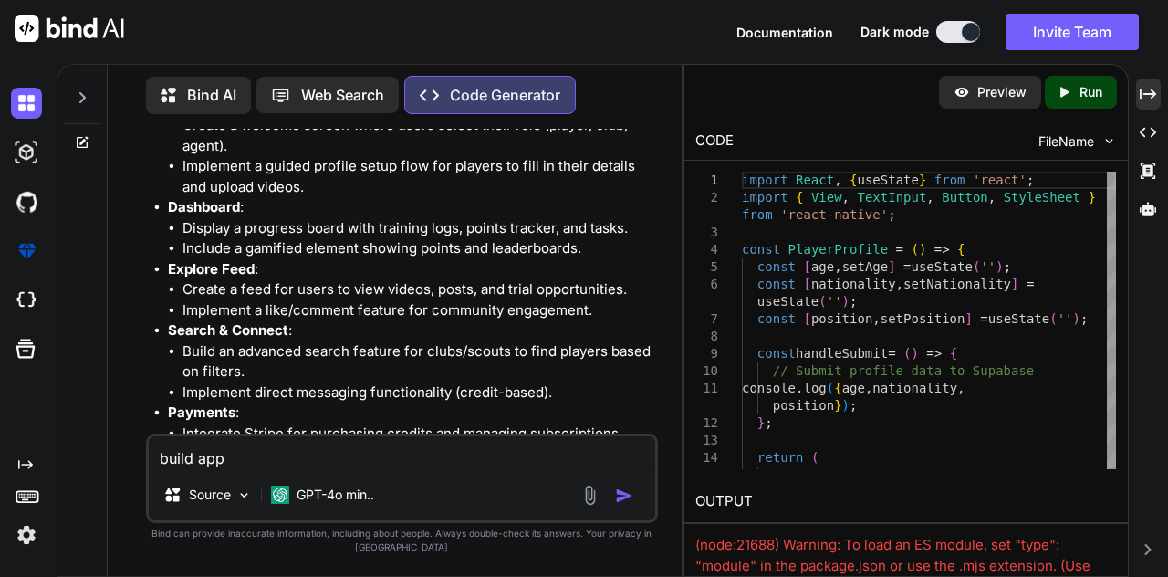
click at [978, 105] on div "Preview" at bounding box center [990, 92] width 102 height 33
click at [977, 95] on p "Preview" at bounding box center [1001, 92] width 49 height 18
click at [994, 86] on p "Preview" at bounding box center [1001, 92] width 49 height 18
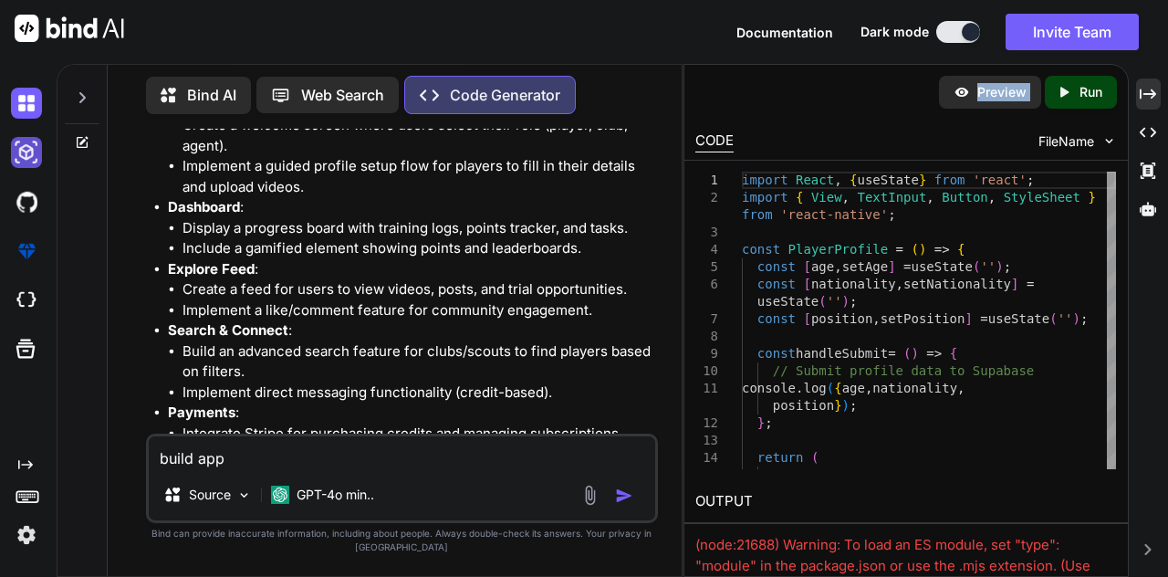
click at [35, 151] on img at bounding box center [26, 152] width 31 height 31
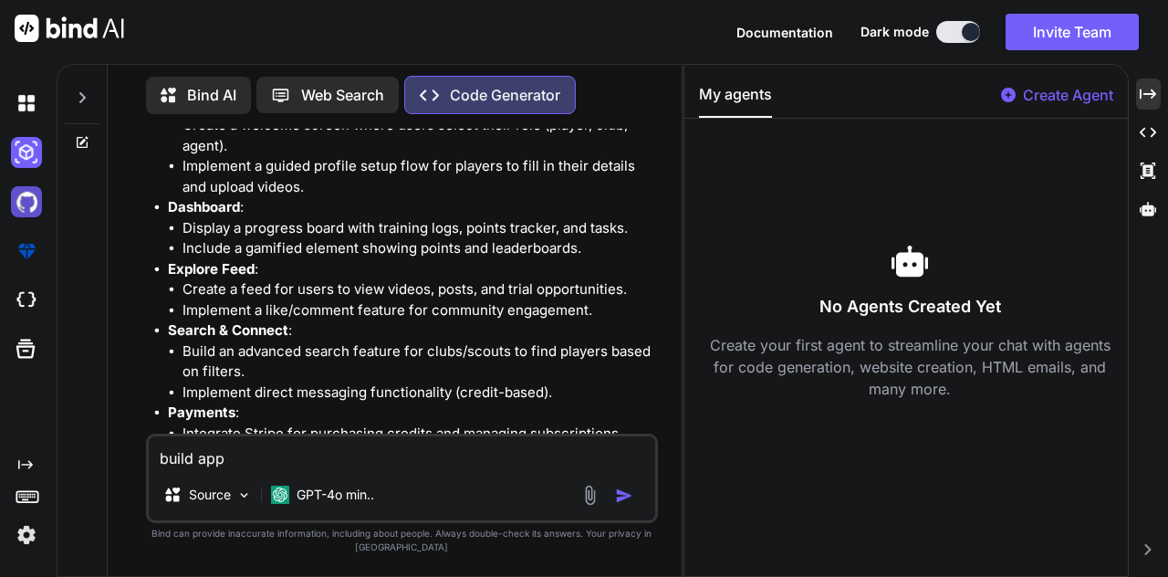
click at [25, 197] on img at bounding box center [26, 201] width 31 height 31
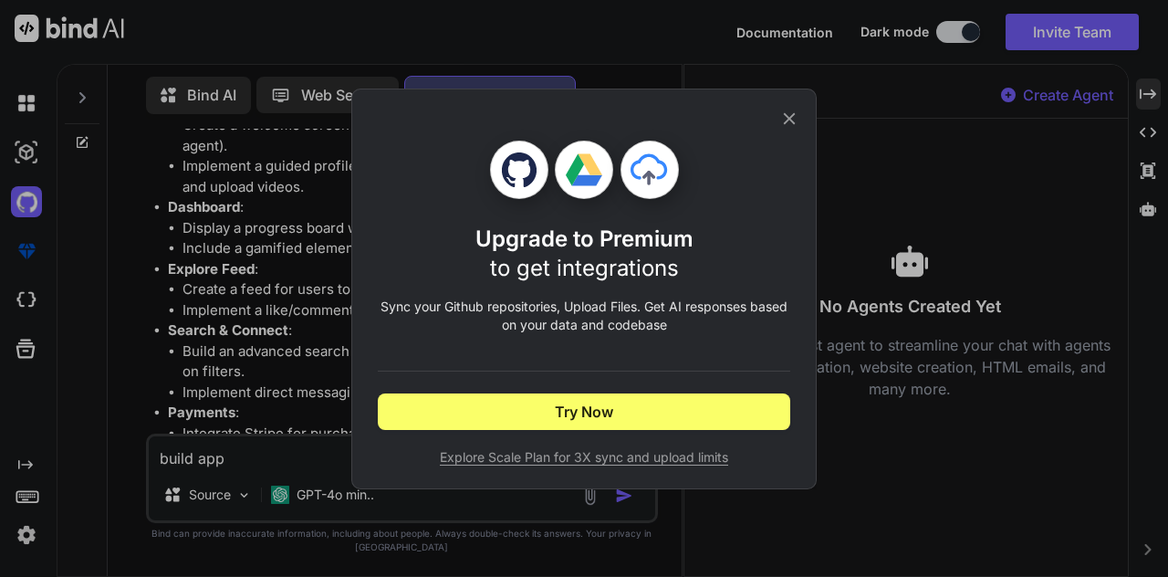
click at [789, 120] on icon at bounding box center [789, 119] width 20 height 20
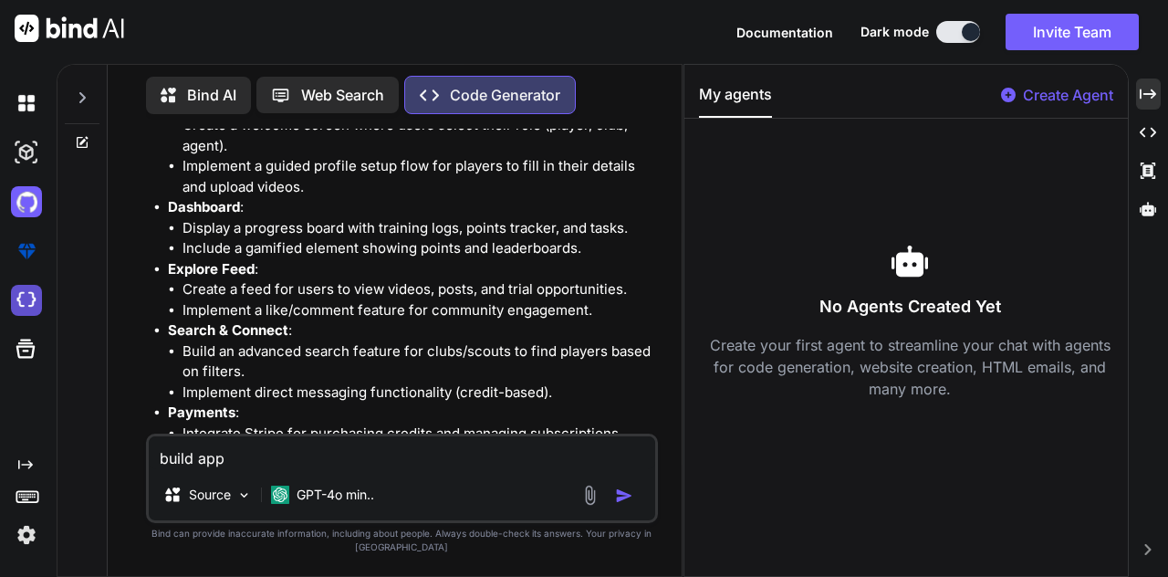
click at [20, 300] on img at bounding box center [26, 300] width 31 height 31
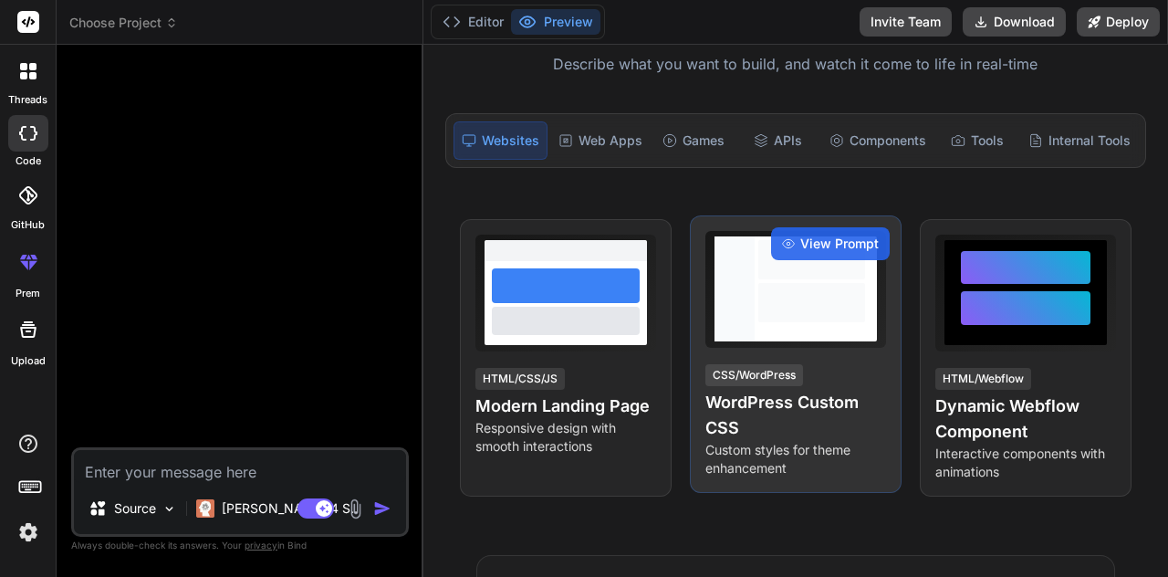
scroll to position [135, 0]
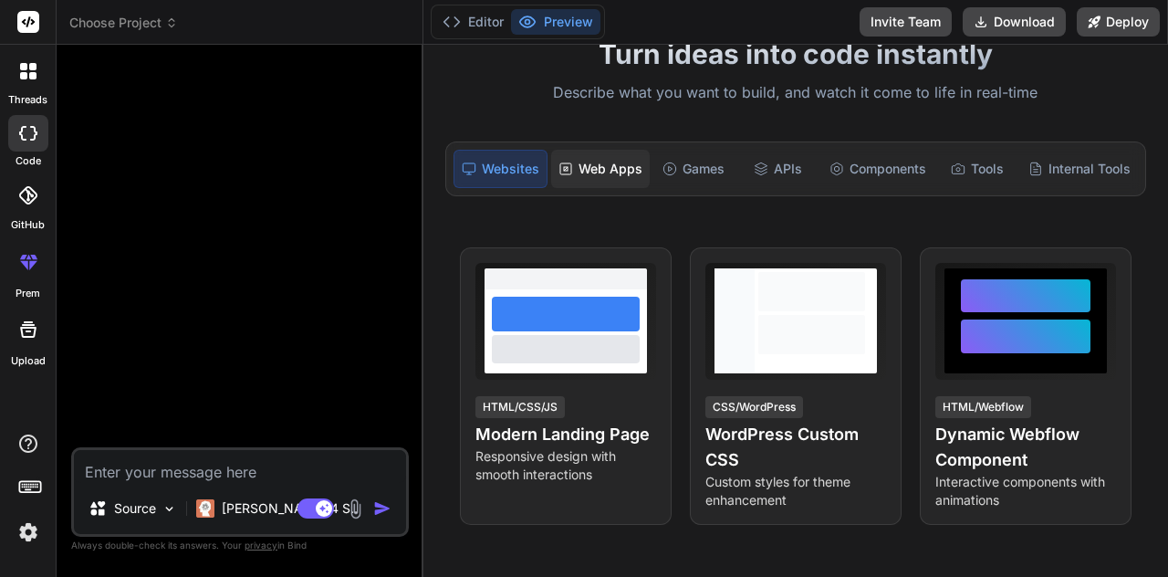
click at [573, 150] on div "Web Apps" at bounding box center [600, 169] width 99 height 38
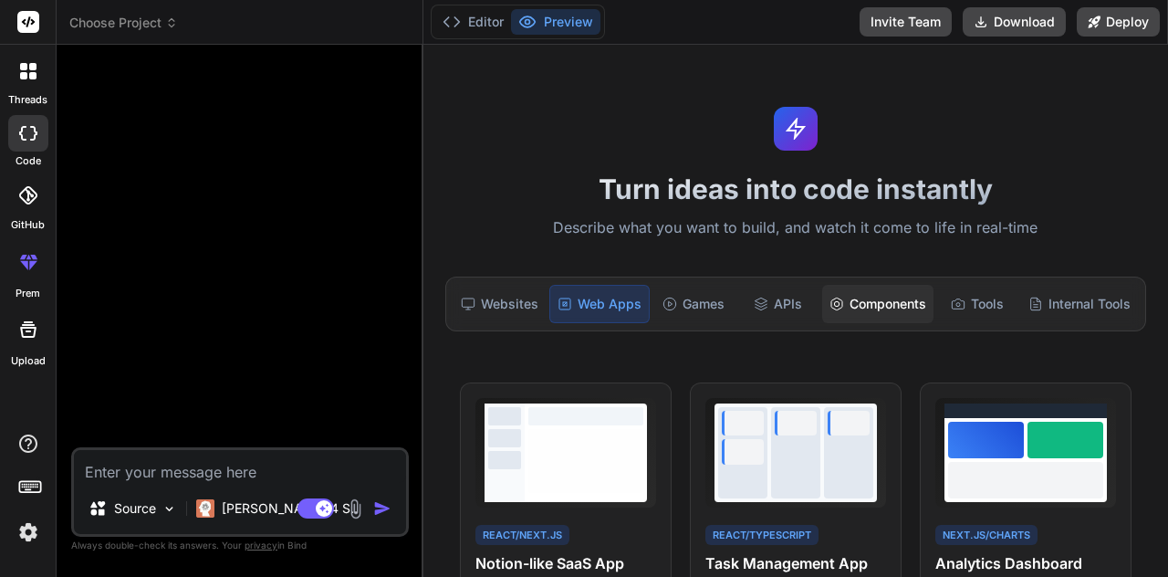
scroll to position [0, 0]
click at [235, 483] on textarea at bounding box center [240, 466] width 332 height 33
paste textarea "https://soccer-smart.bitrix24.com/rest/1/k8uf51zbwrqhwhhq/"
type textarea "x"
type textarea "https://soccer-smart.bitrix24.com/rest/1/k8uf51zbwrqhwhhq/"
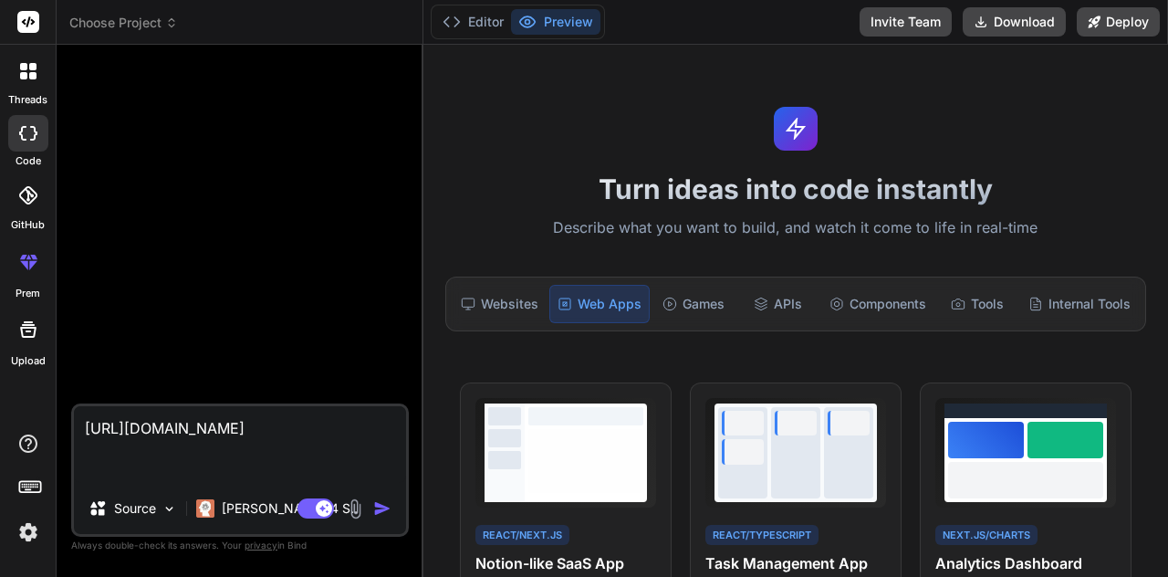
type textarea "x"
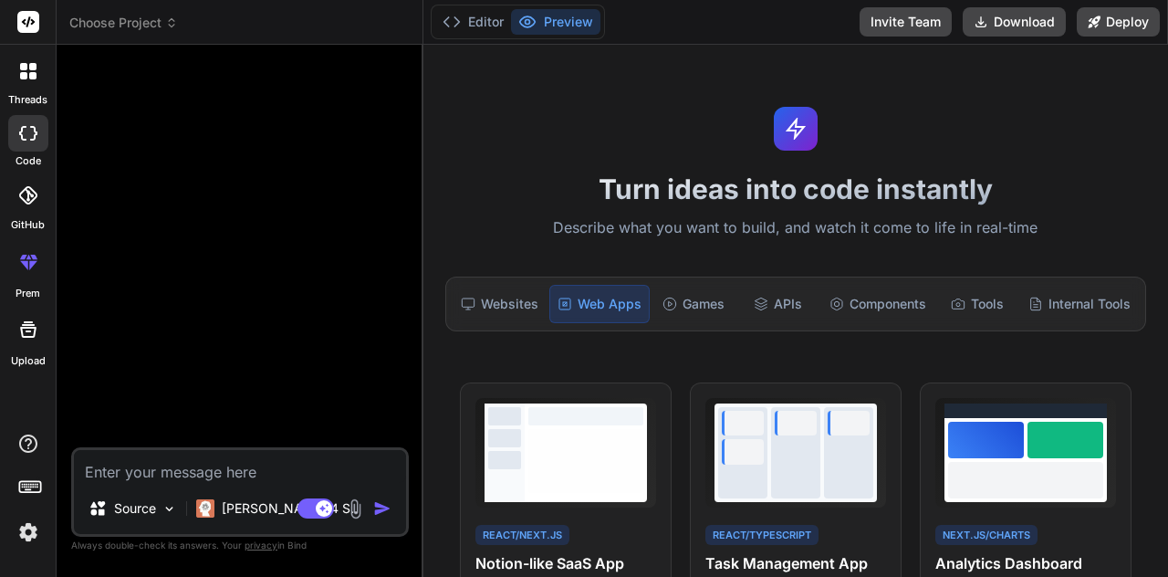
click at [204, 483] on textarea at bounding box center [240, 466] width 332 height 33
paste textarea "Lor ip ✅ — do sit amet co adipi ELITSE doeiu Temp Incidi, utl etdolo magna al e…"
type textarea "x"
type textarea "Lor ip ✅ — do sit amet co adipi ELITSE doeiu Temp Incidi, utl etdolo magna al e…"
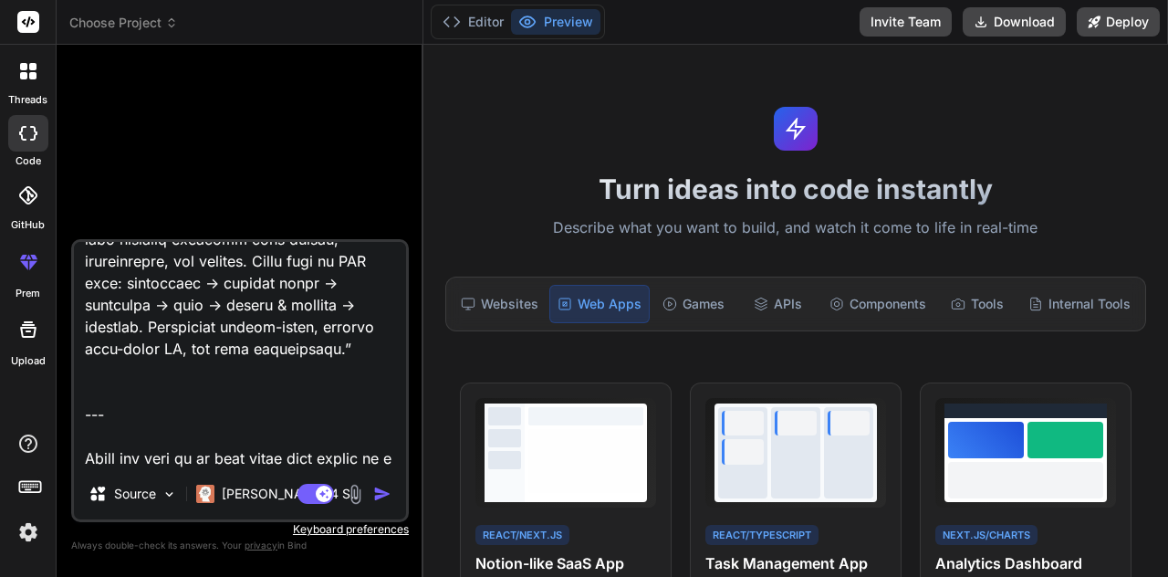
scroll to position [6071, 0]
drag, startPoint x: 310, startPoint y: 490, endPoint x: 21, endPoint y: 399, distance: 303.4
click at [21, 399] on div "threads code GitHub prem Upload Choose Project Created with Pixso. Bind AI Web …" at bounding box center [584, 288] width 1168 height 577
type textarea "x"
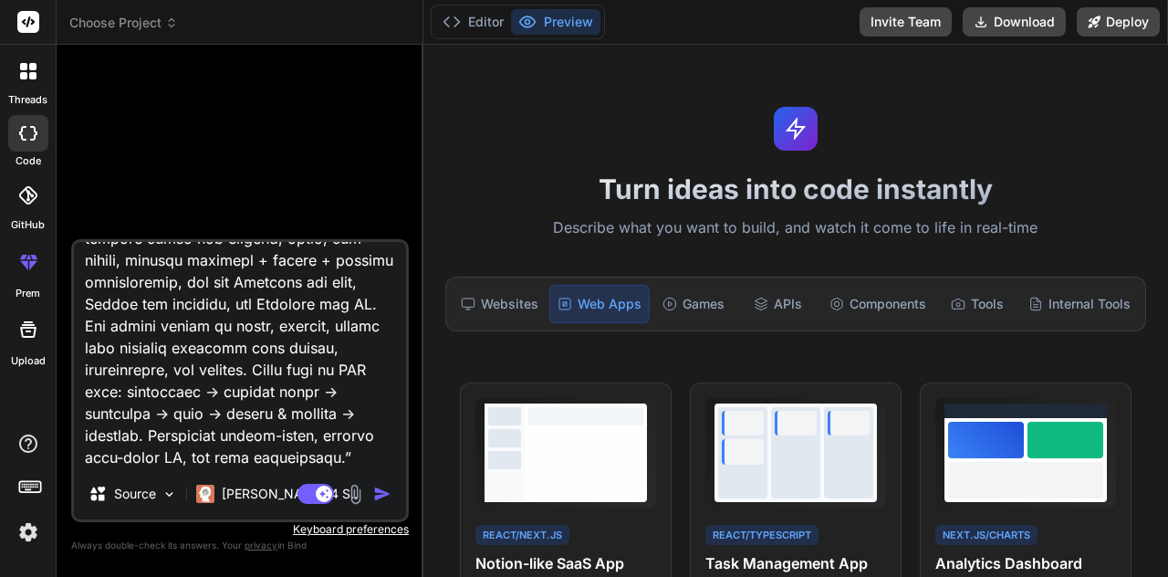
scroll to position [58, 0]
type textarea "Lor ip ✅ — do sit amet co adipi ELITSE doeiu Temp Incidi, utl etdolo magna al e…"
click at [374, 503] on img "button" at bounding box center [382, 494] width 18 height 18
type textarea "x"
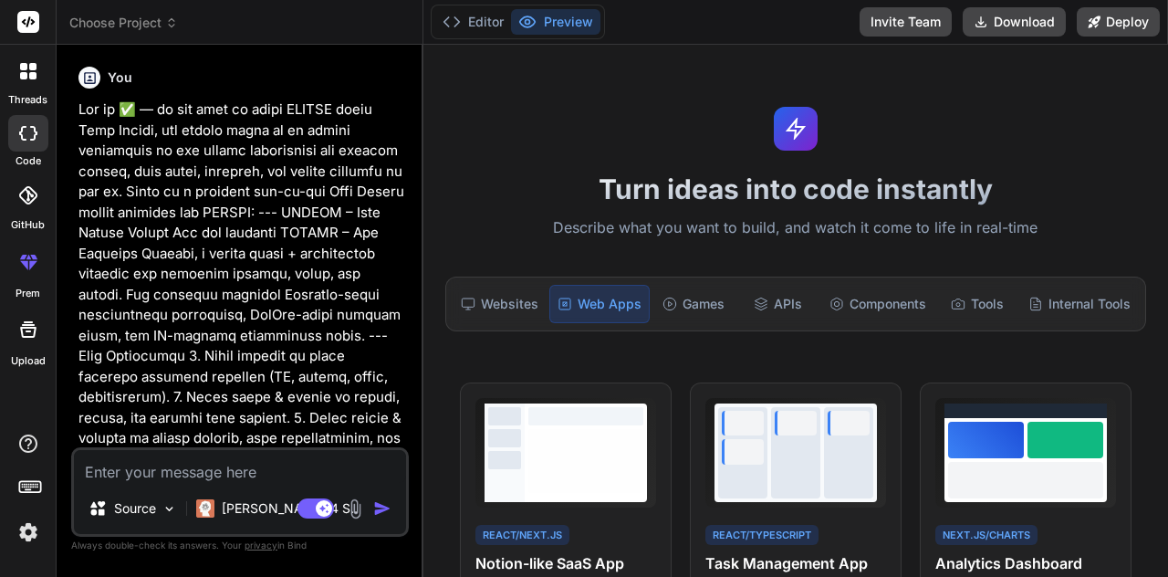
scroll to position [59, 0]
click at [382, 517] on img "button" at bounding box center [382, 508] width 18 height 18
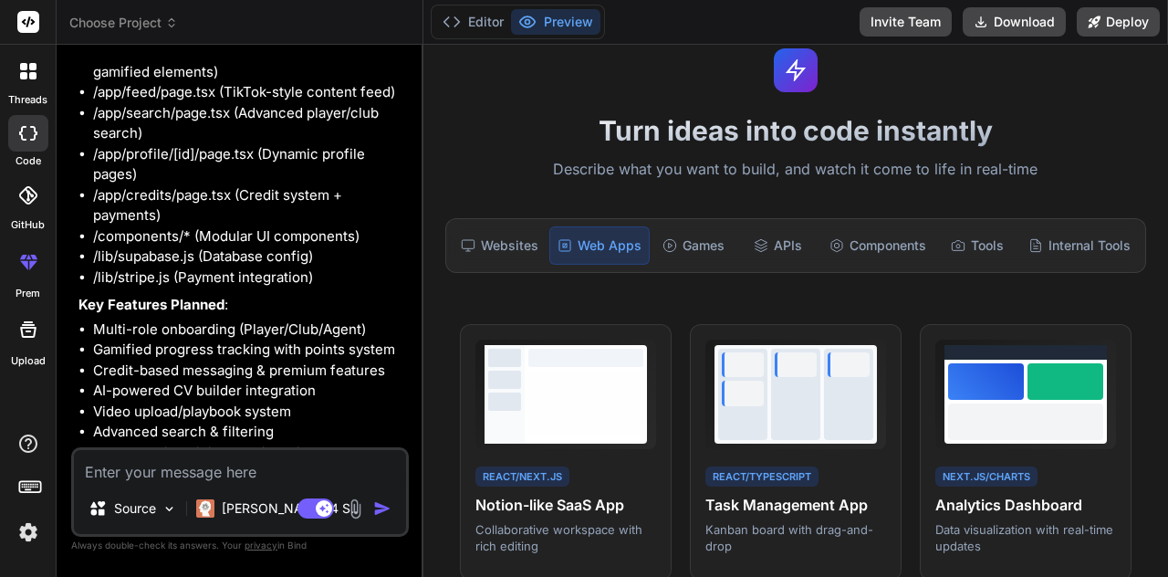
scroll to position [2285, 0]
click at [277, 463] on textarea at bounding box center [240, 466] width 332 height 33
type textarea "x"
type textarea "y"
type textarea "x"
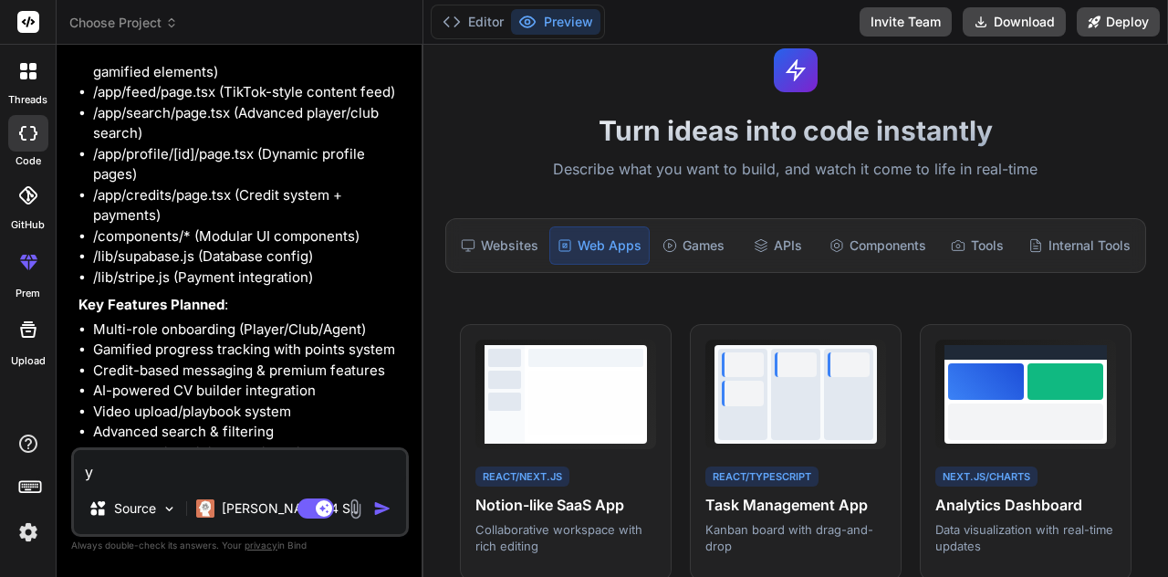
type textarea "ye"
type textarea "x"
type textarea "yes"
type textarea "x"
type textarea "yes"
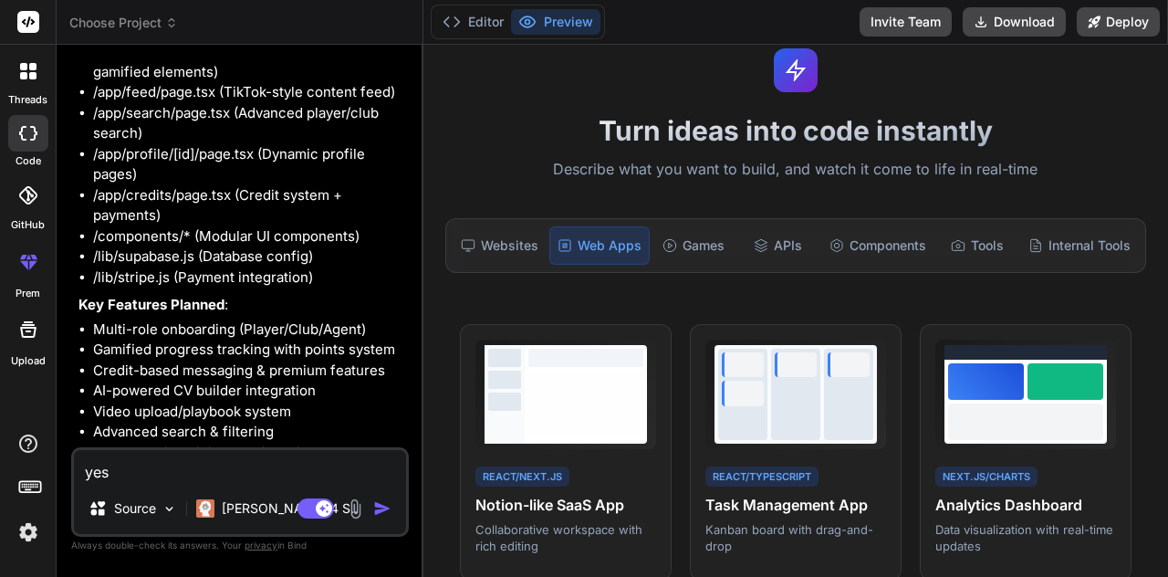
type textarea "x"
type textarea "yes b"
type textarea "x"
type textarea "yes bu"
type textarea "x"
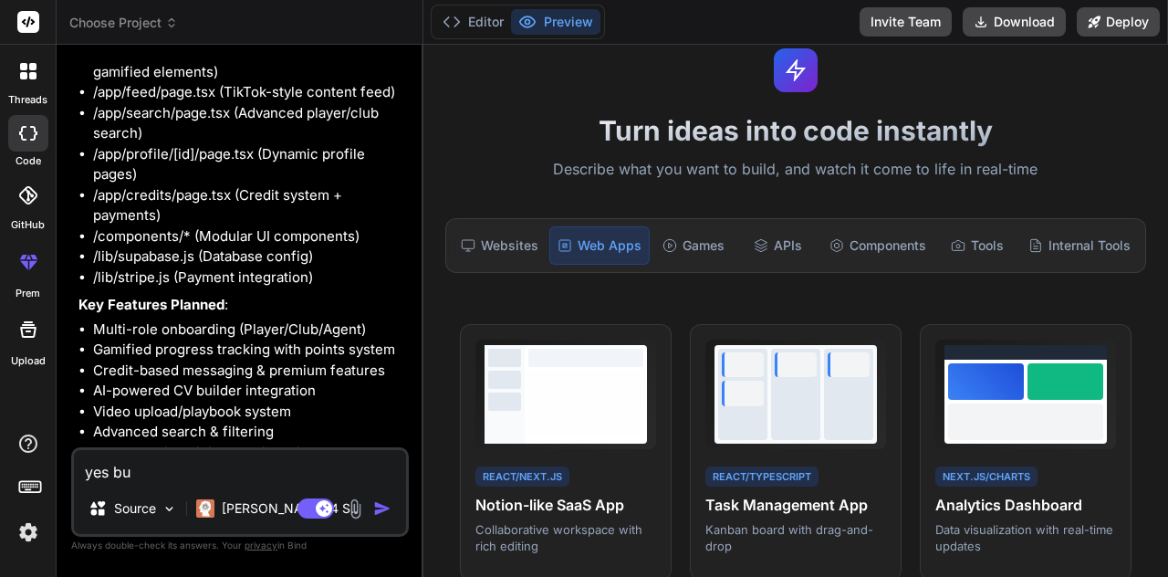
type textarea "yes bui"
type textarea "x"
type textarea "yes buil"
type textarea "x"
type textarea "yes build"
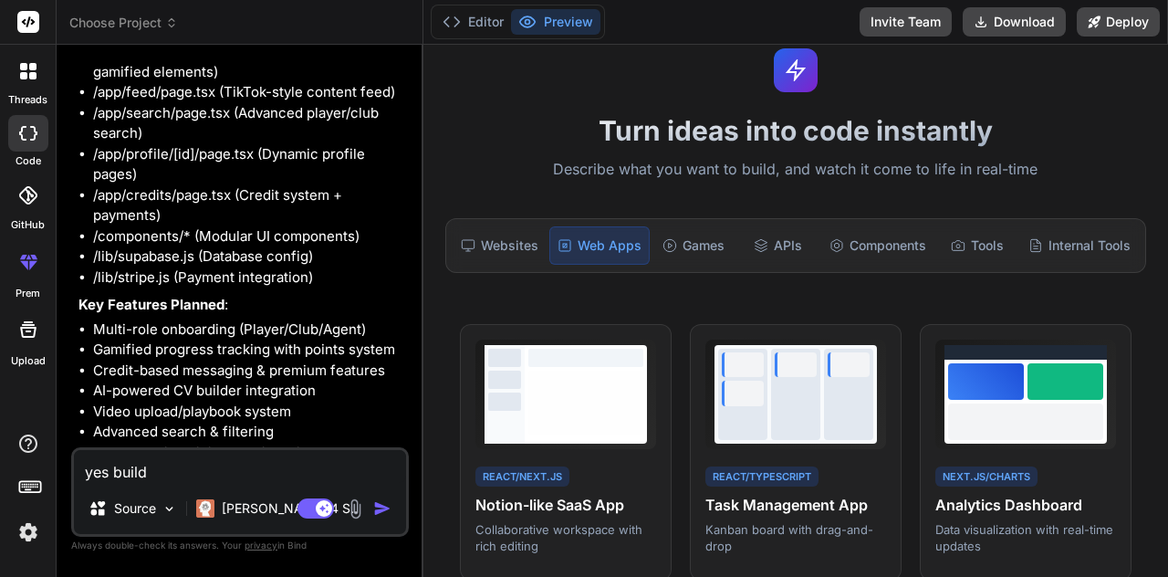
type textarea "x"
type textarea "yes build"
type textarea "x"
type textarea "yes build it"
type textarea "x"
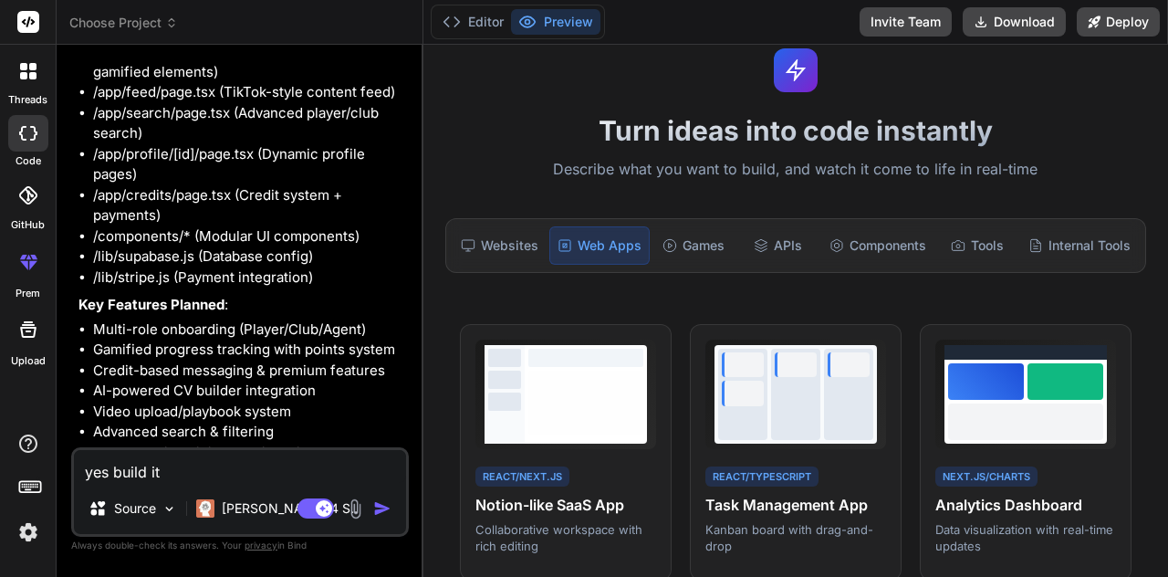
type textarea "yes build it"
click at [383, 506] on img "button" at bounding box center [382, 508] width 18 height 18
type textarea "x"
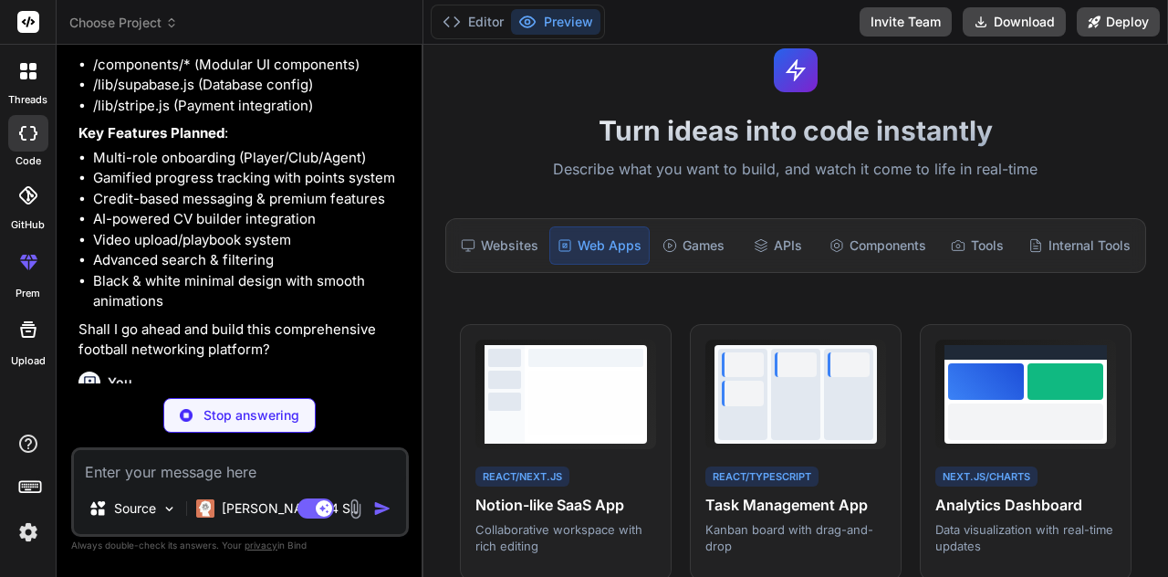
scroll to position [2475, 0]
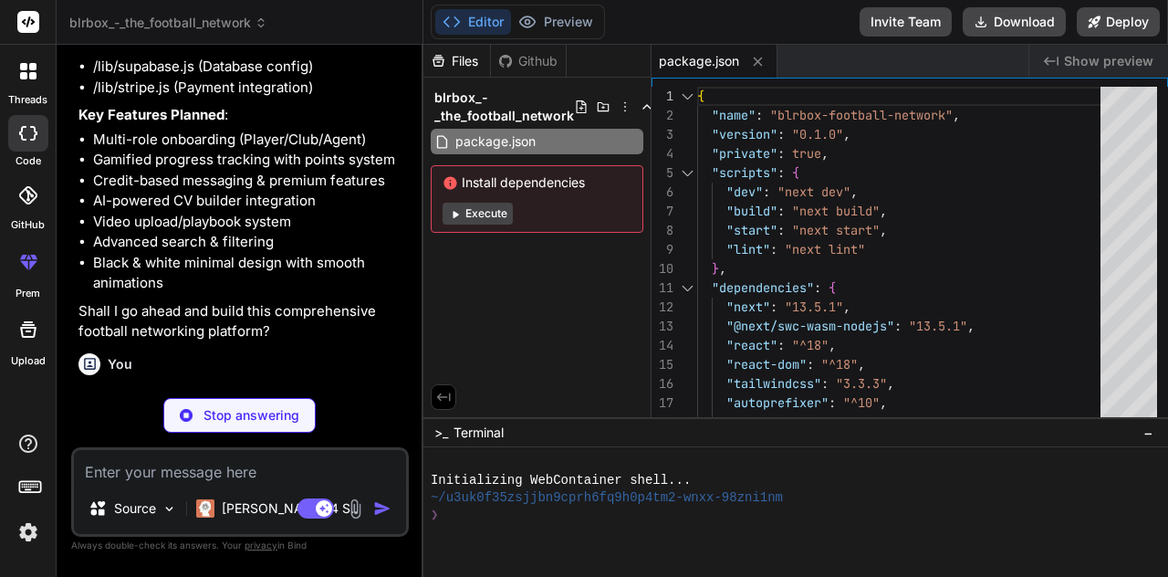
type textarea "x"
type textarea "module.exports = nextConfig"
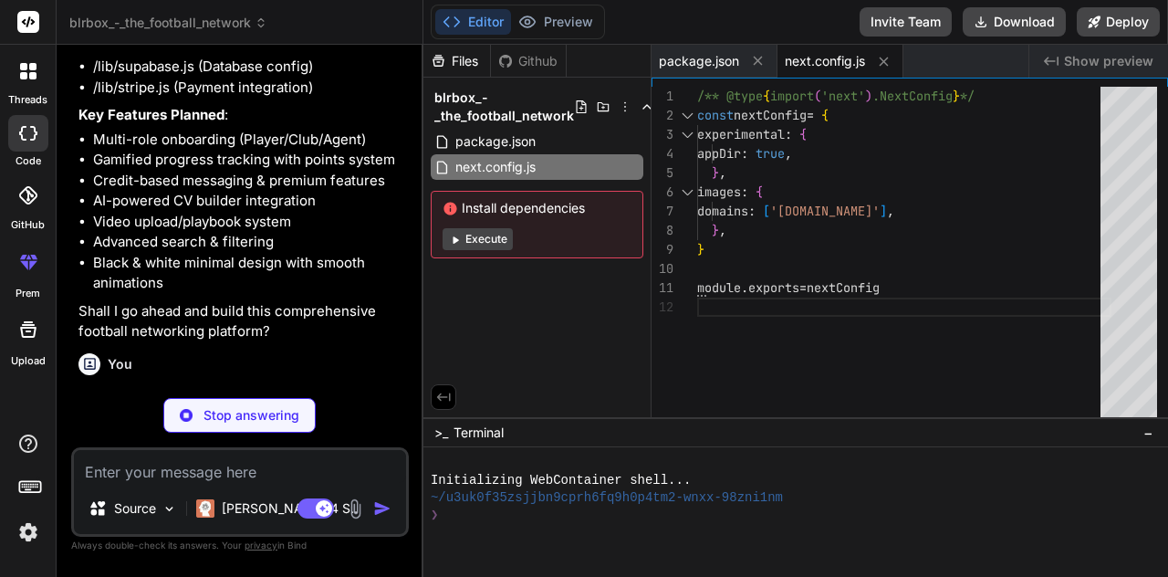
type textarea "x"
type textarea "}, plugins: [], }"
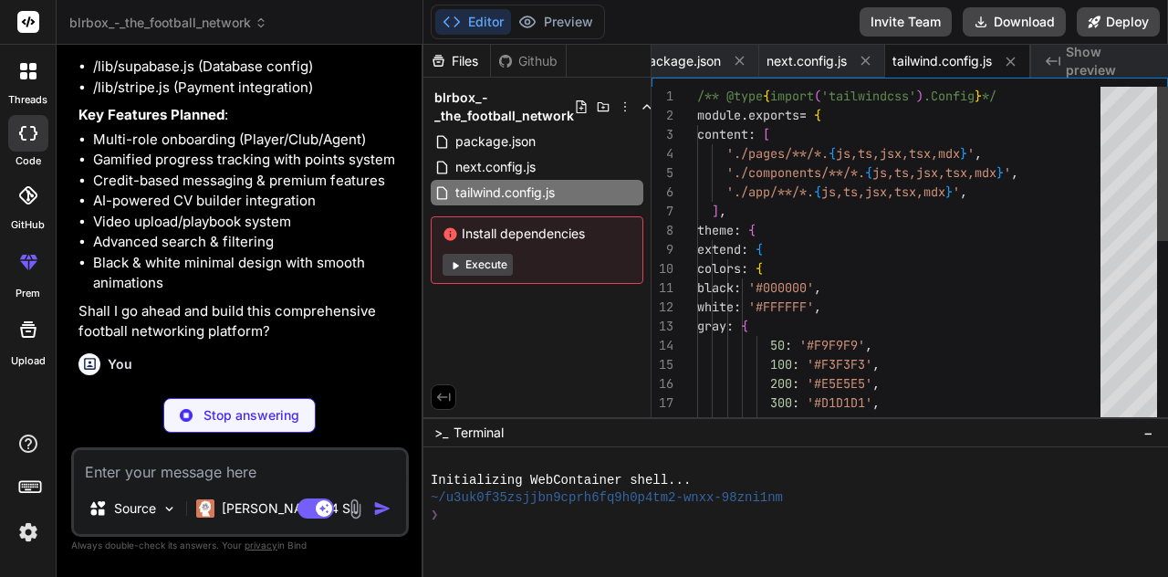
type textarea "x"
type textarea "module.exports = { plugins: { tailwindcss: {}, autoprefixer: {}, }, }"
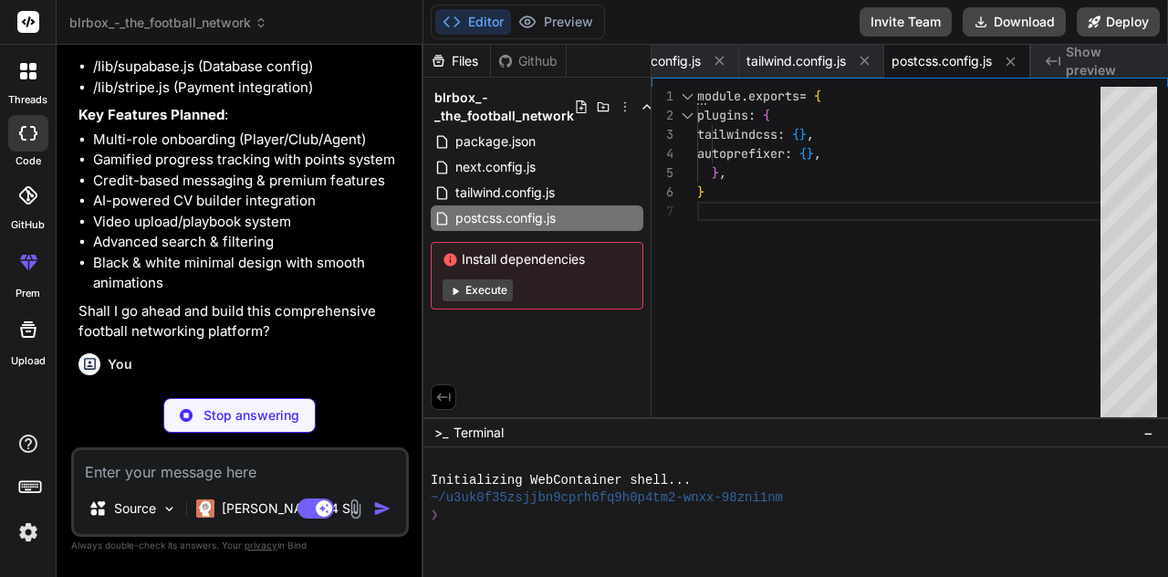
type textarea "x"
type textarea "background-size: 200% 200%; animation: gradientShift 3s ease infinite; } @keyfr…"
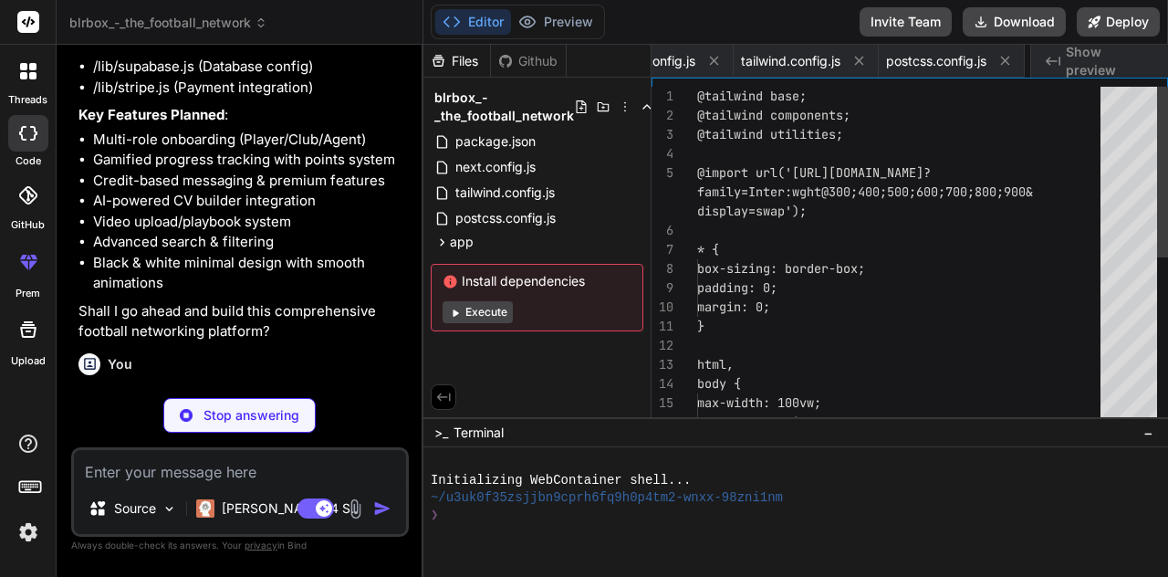
scroll to position [0, 284]
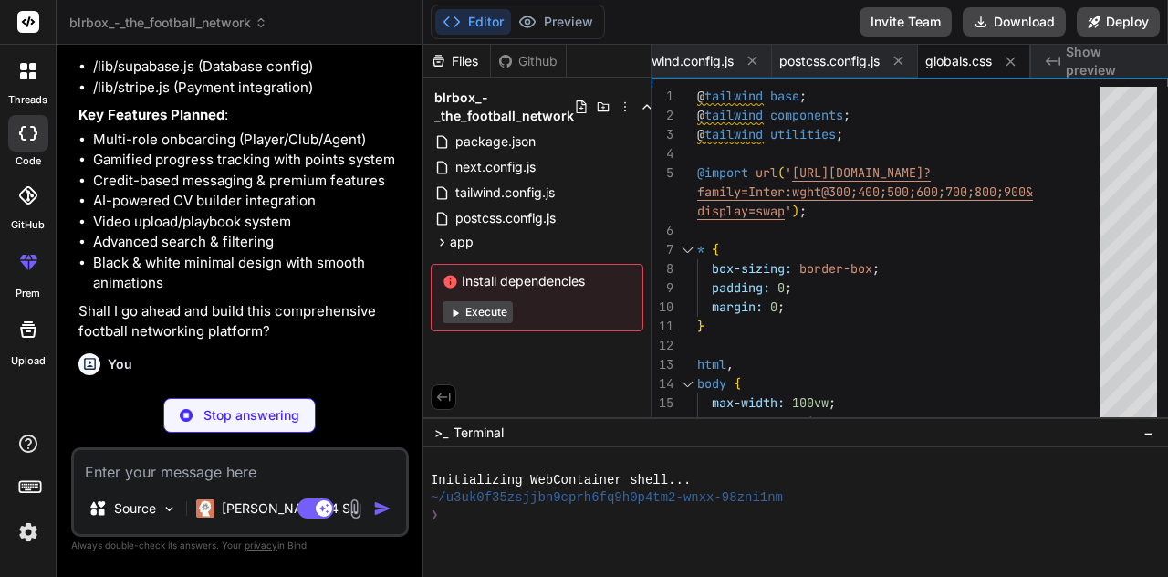
type textarea "x"
type textarea "</html> ) }"
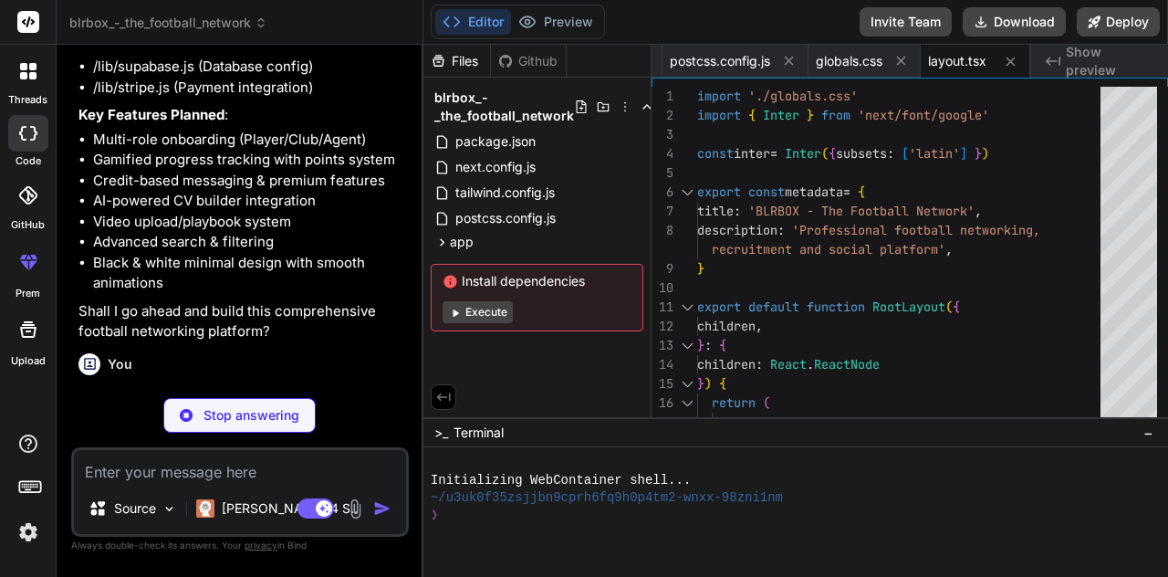
type textarea "x"
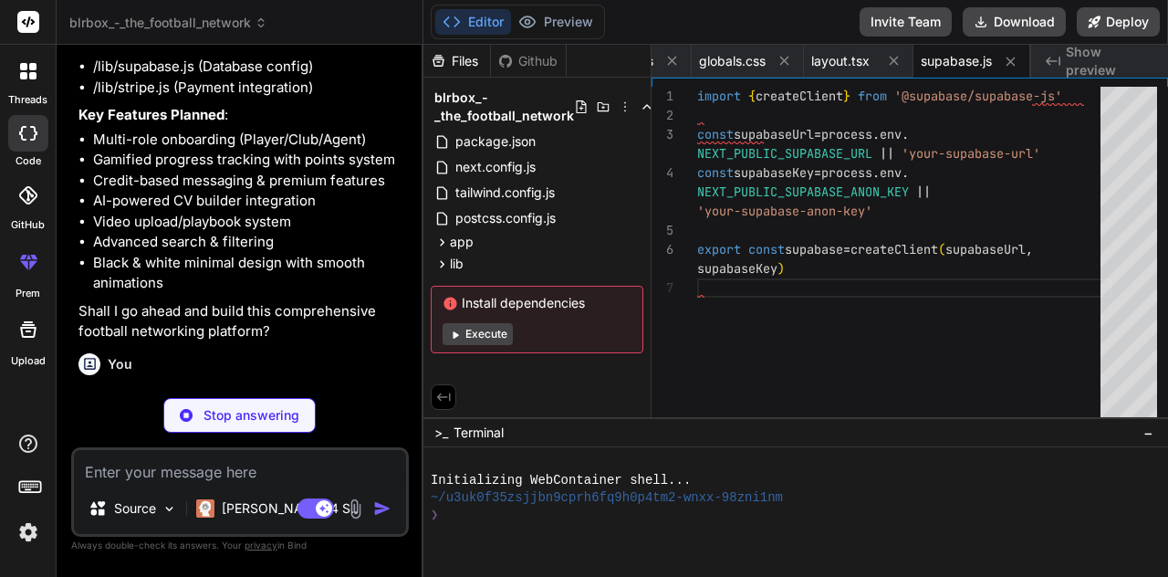
type textarea "x"
type textarea "import { loadStripe } from '@stripe/stripe-js' const stripePromise = loadStripe…"
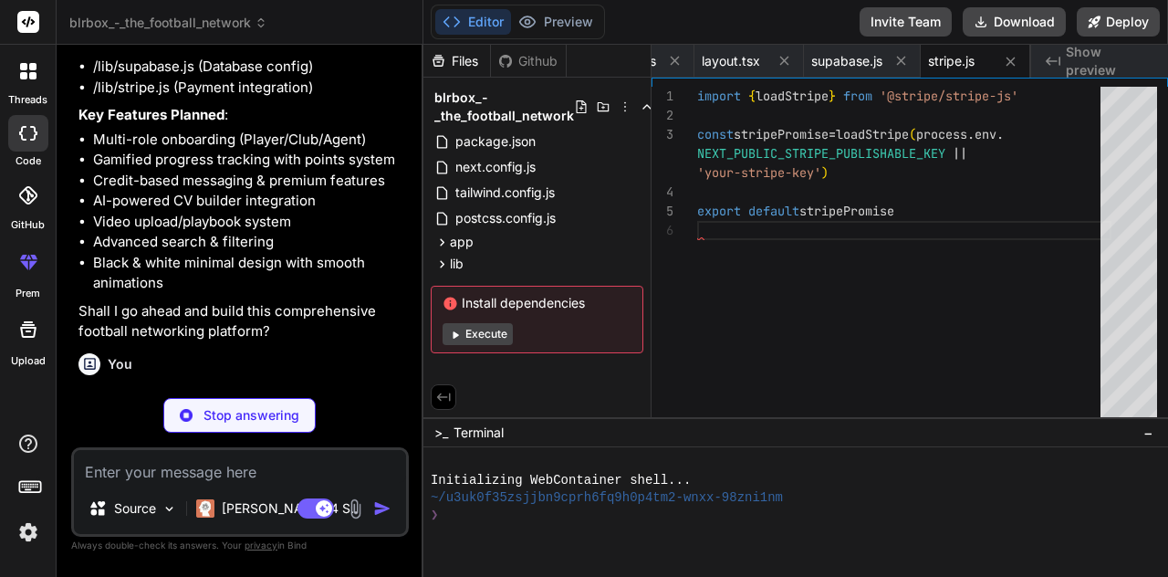
type textarea "x"
type textarea "import { clsx } from "clsx" import { twMerge } from "tailwind-merge" export fun…"
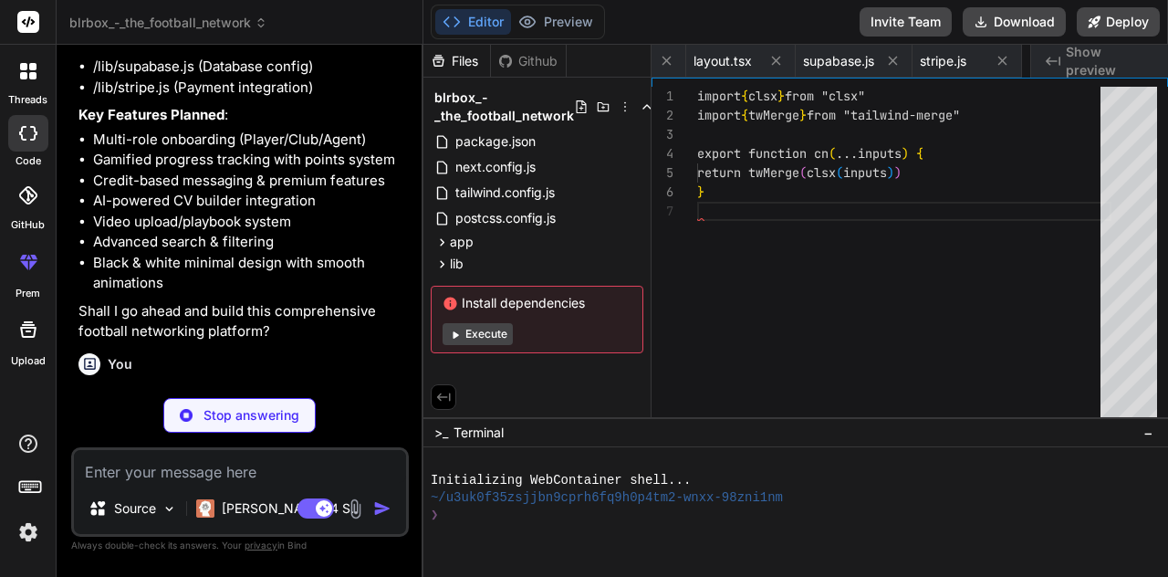
scroll to position [0, 730]
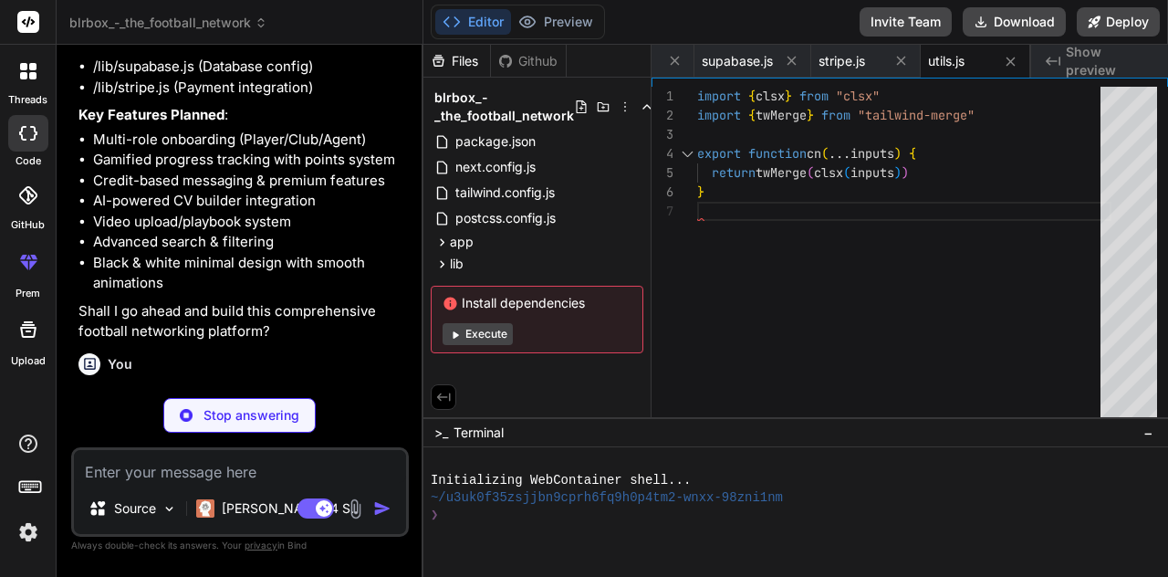
type textarea "x"
type textarea "> {children} </motion.button> ) }"
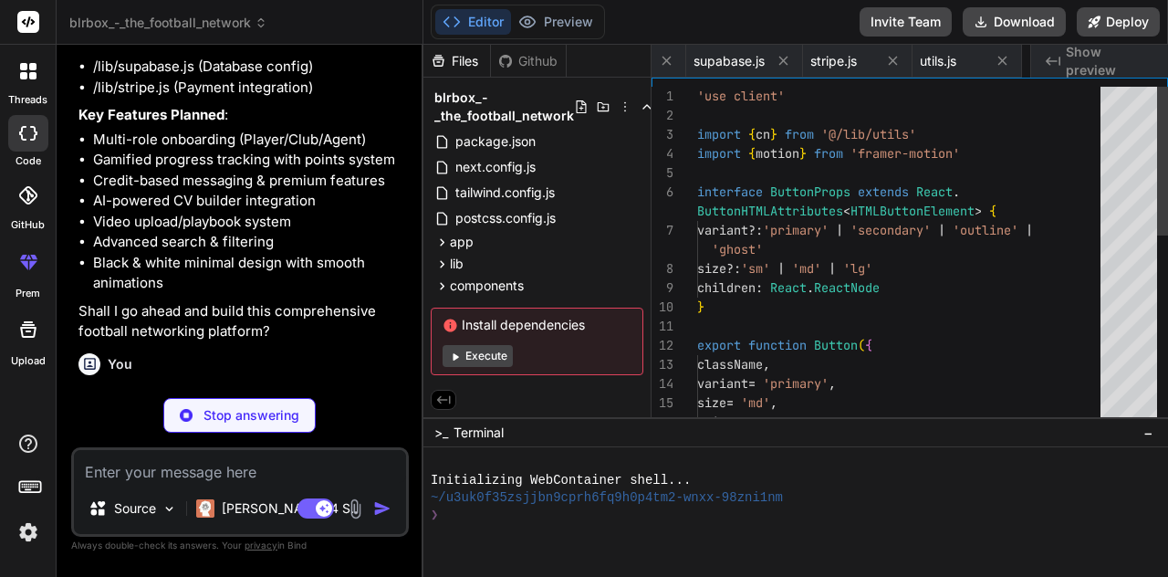
scroll to position [0, 840]
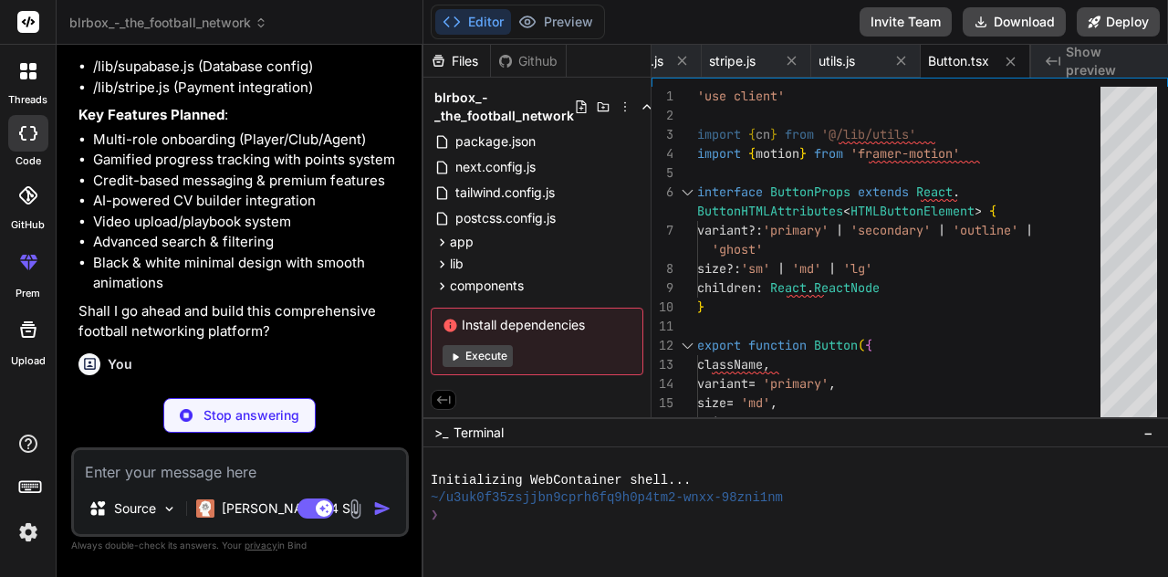
type textarea "x"
type textarea "hover && 'hover:shadow-md transition-shadow duration-200', className )} > {chil…"
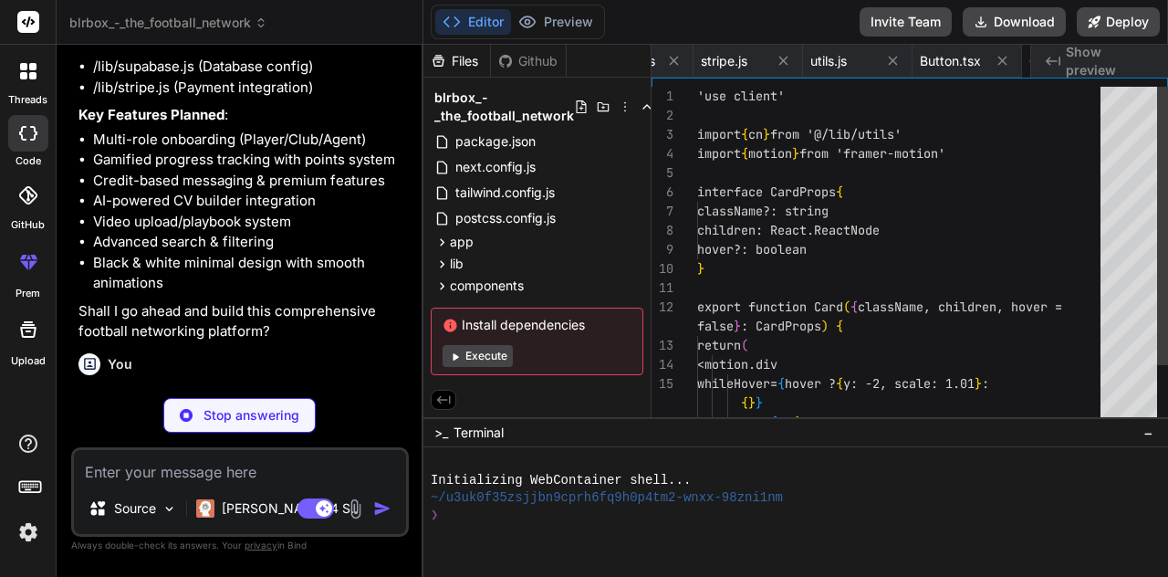
scroll to position [0, 949]
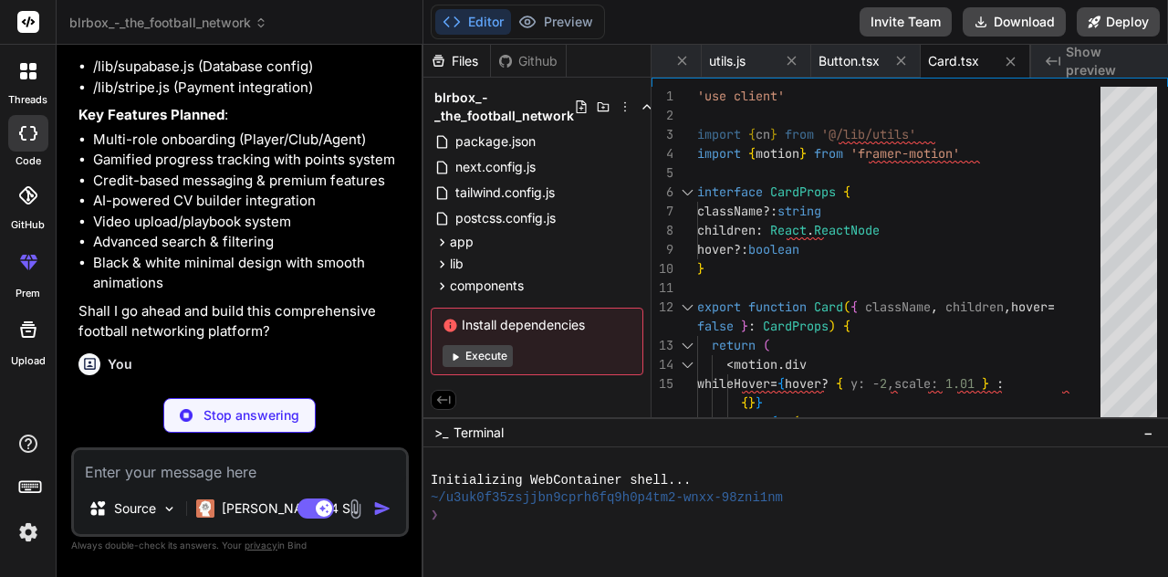
type textarea "x"
type textarea ")} </div> ) } ) Input.displayName = 'Input' export { Input }"
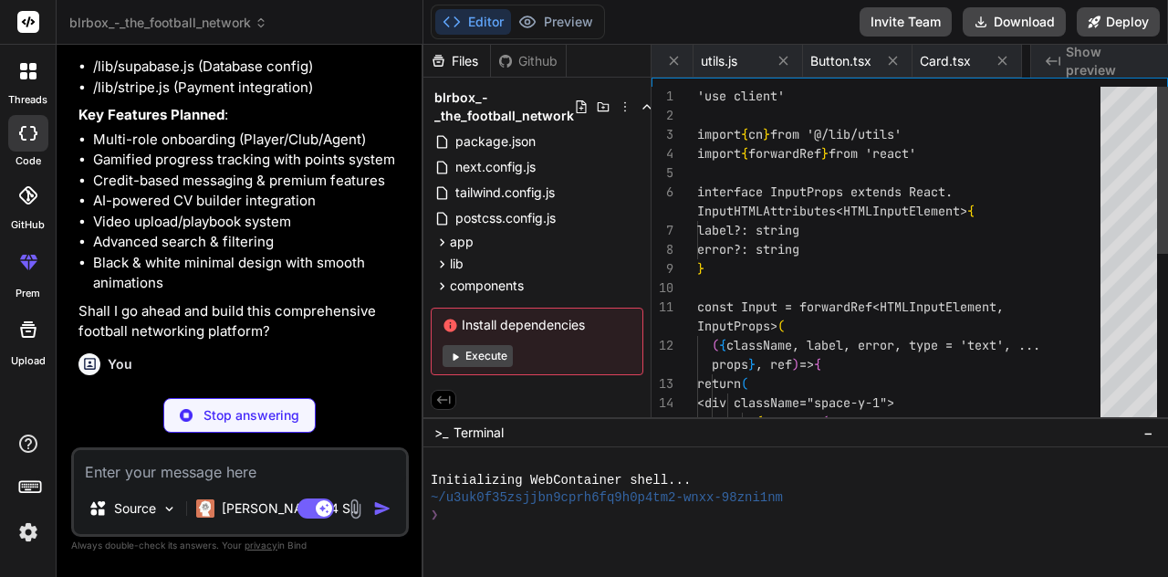
scroll to position [0, 1059]
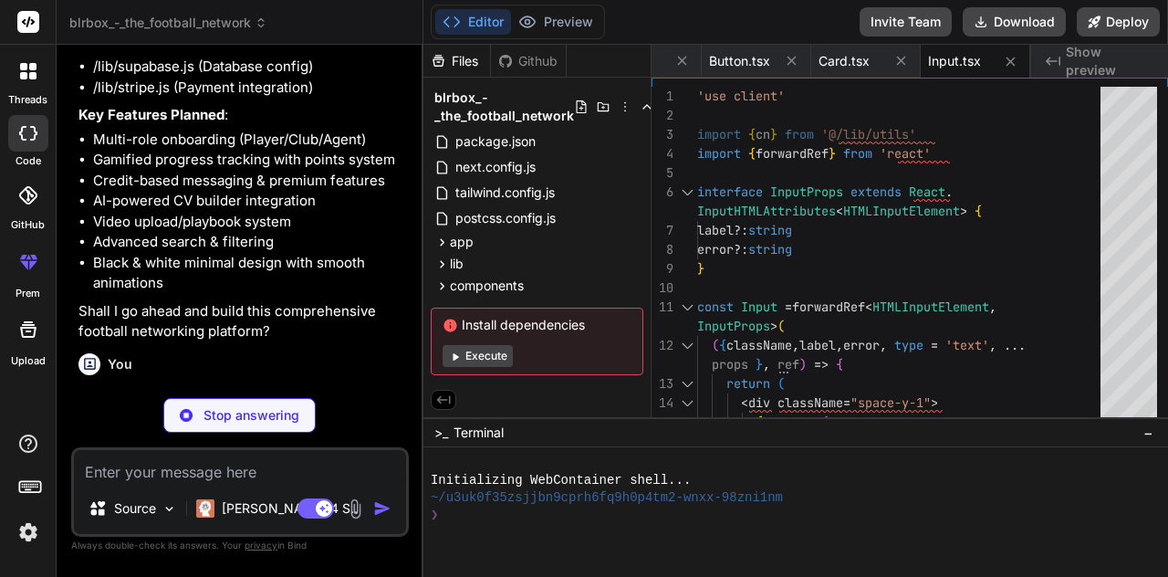
type textarea "x"
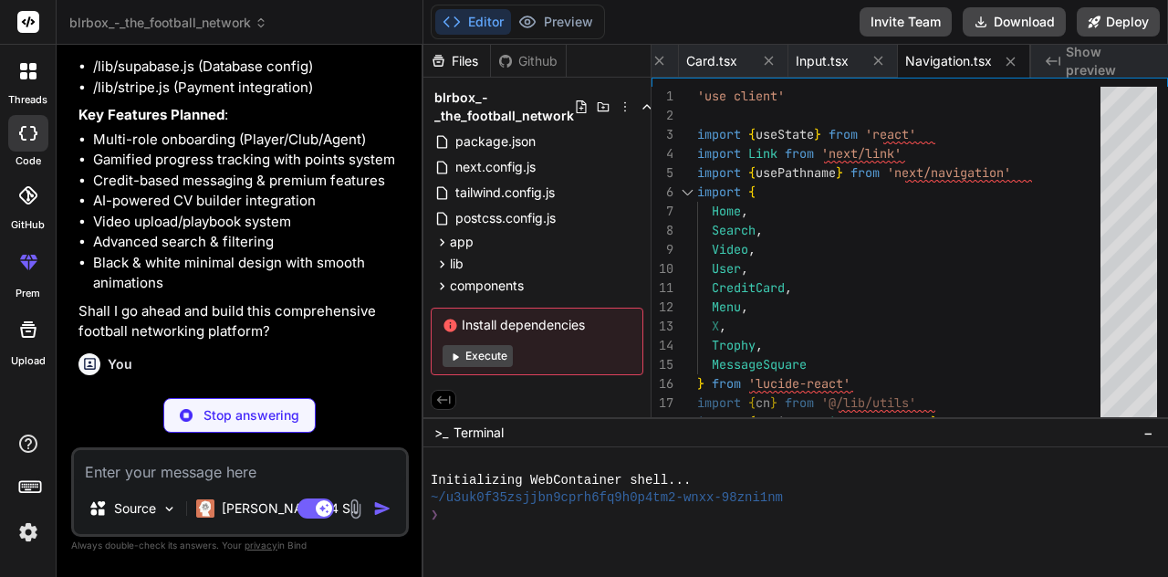
click at [456, 345] on button "Execute" at bounding box center [478, 356] width 70 height 22
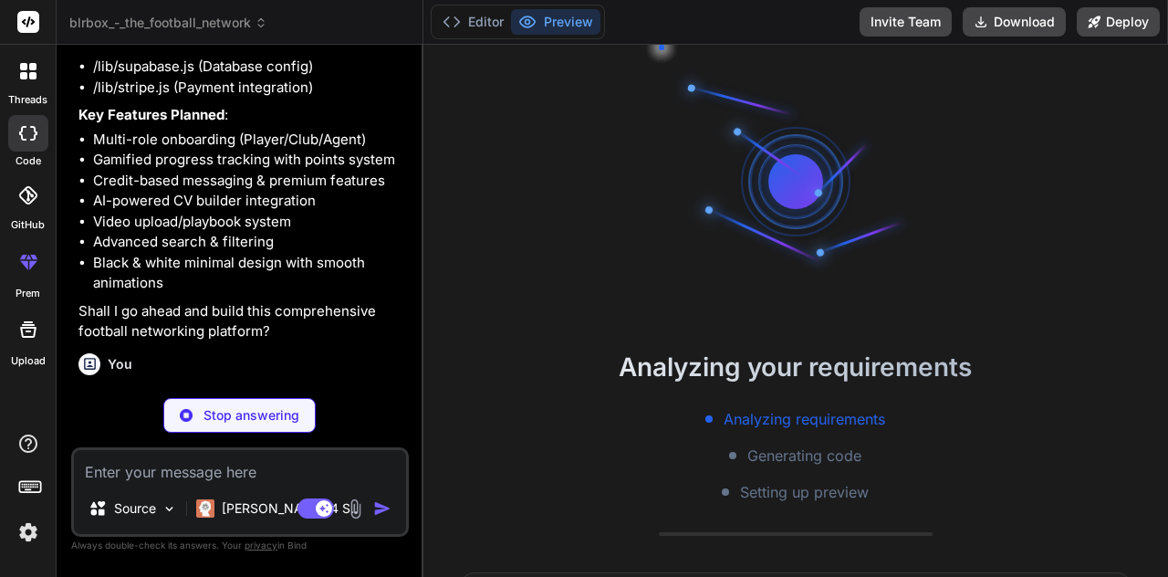
scroll to position [17, 0]
type textarea "x"
type textarea "</footer> </div> ) }"
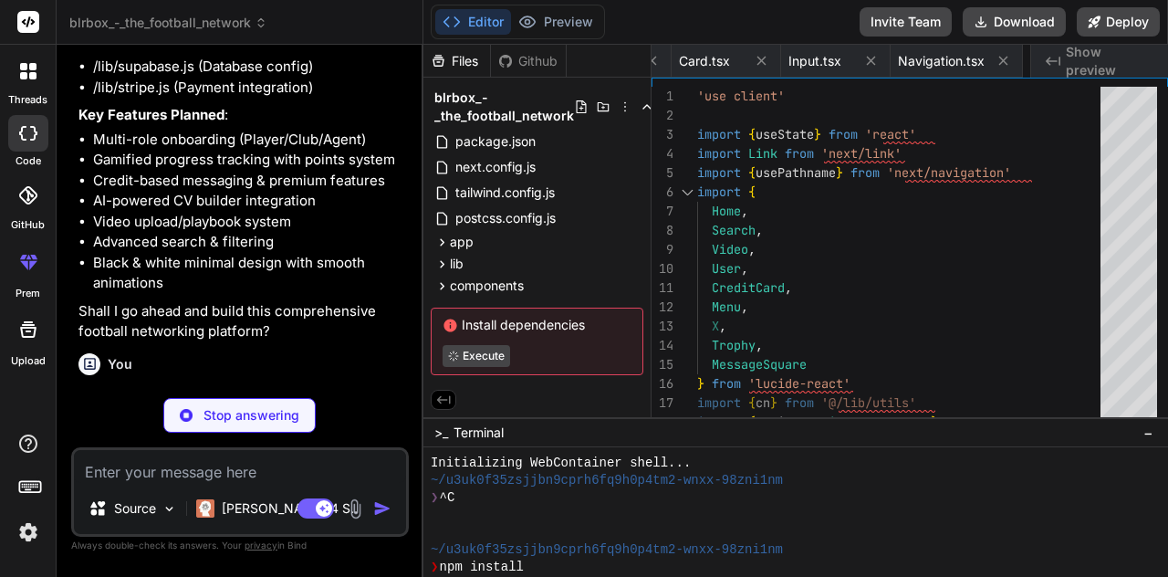
type textarea "x"
type textarea "<span>{currentStep === steps.length - 1 ? 'Get Started' : 'Continue'}</span> <C…"
type textarea "x"
type textarea ") }"
type textarea "x"
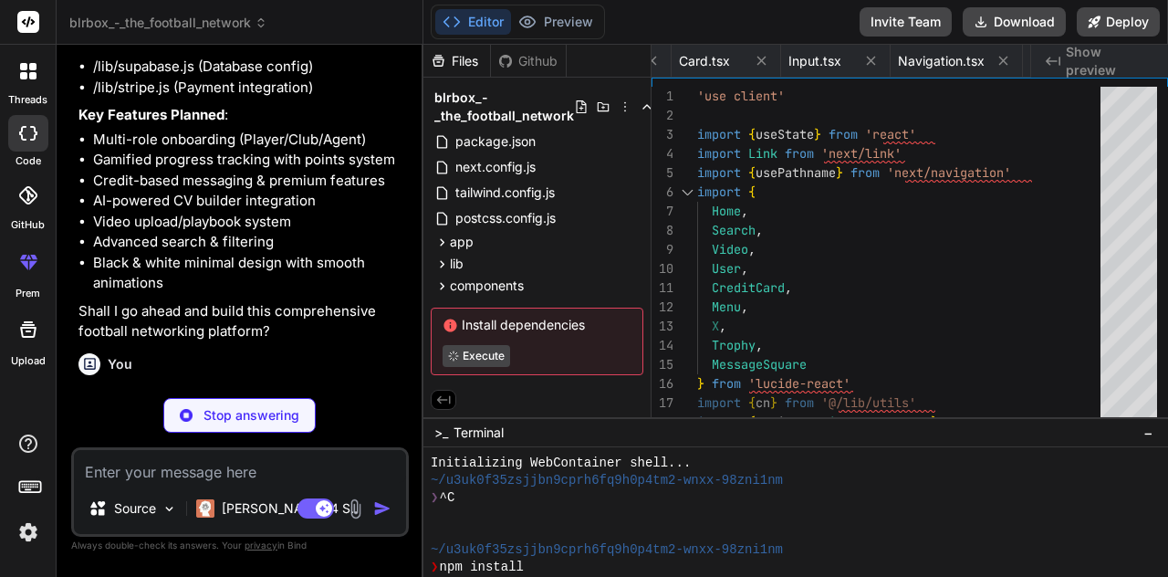
type textarea "</div> ) }"
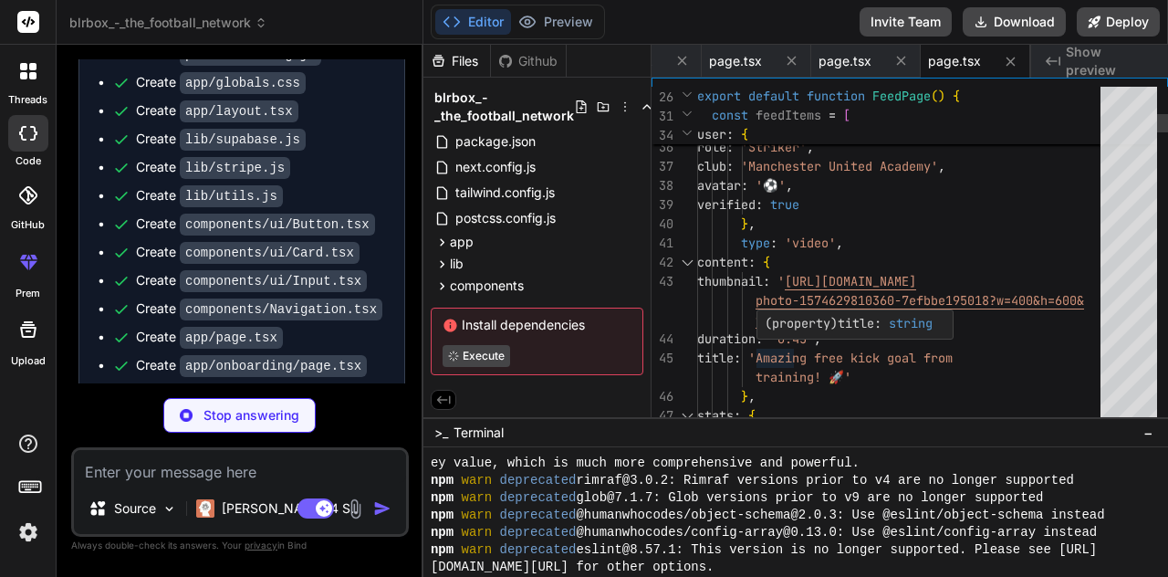
scroll to position [173, 0]
type textarea "x"
type textarea "<div className="h-20 md:h-0" /> </div> ) }"
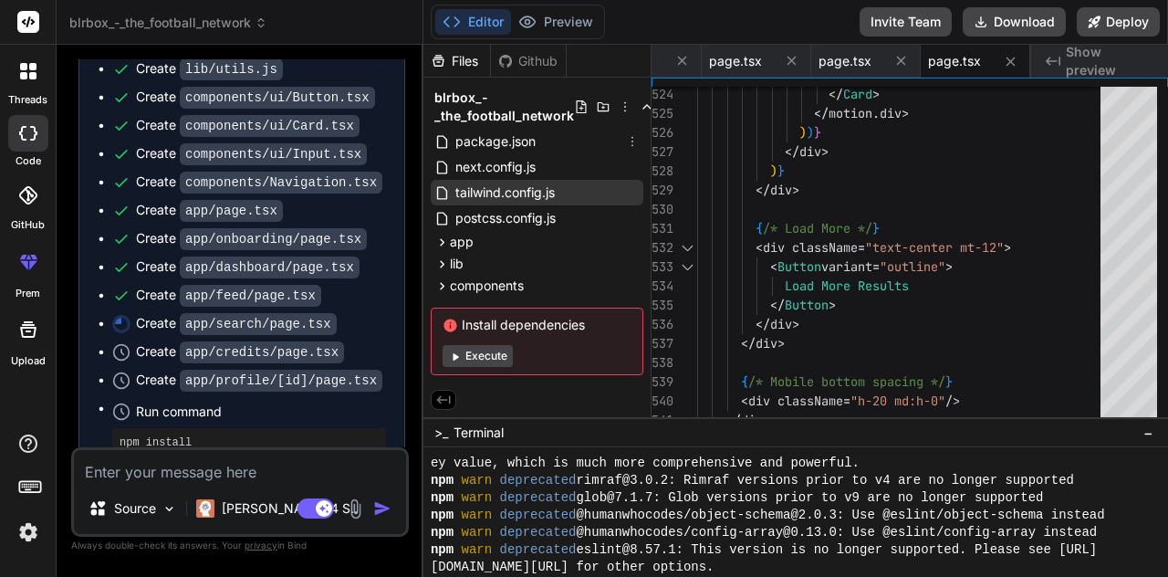
scroll to position [0, 0]
click at [570, 26] on button "Preview" at bounding box center [555, 22] width 89 height 26
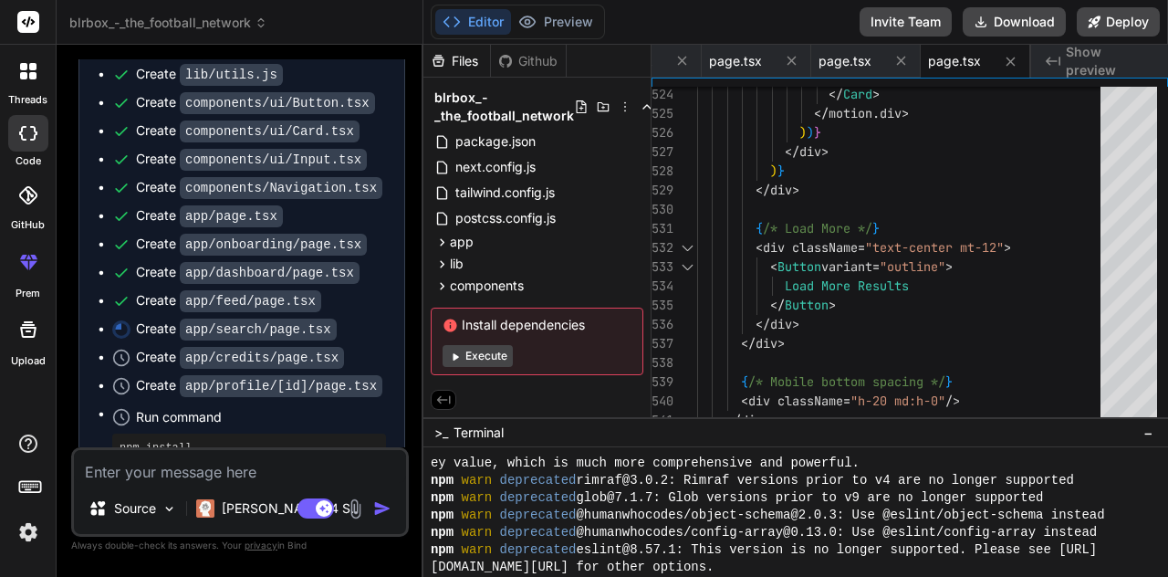
scroll to position [3175, 0]
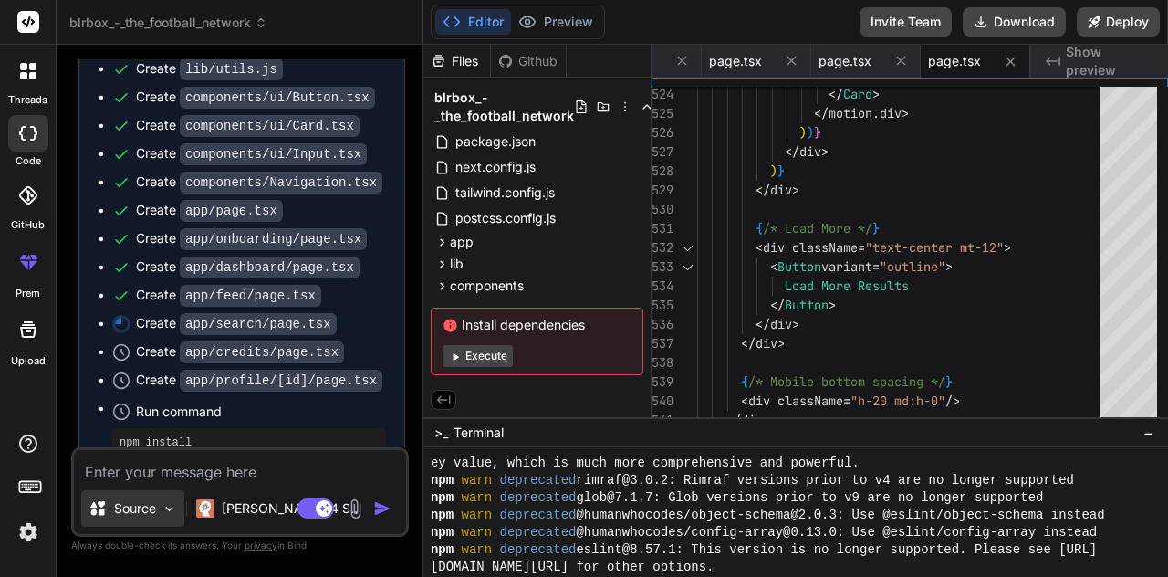
click at [162, 506] on img at bounding box center [170, 509] width 16 height 16
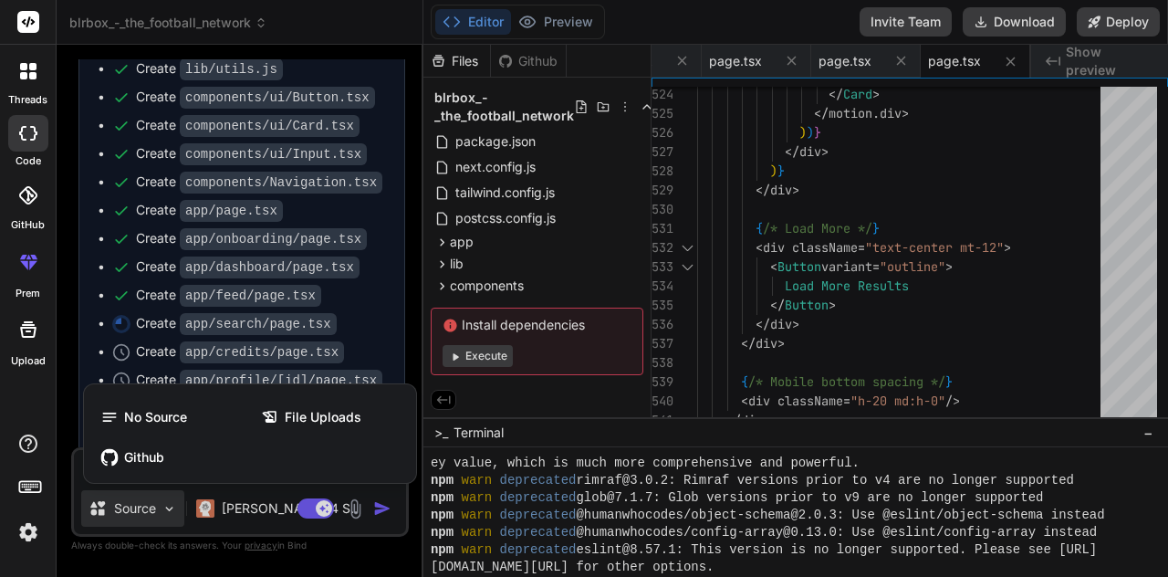
scroll to position [0, 0]
click at [455, 359] on div at bounding box center [584, 288] width 1168 height 577
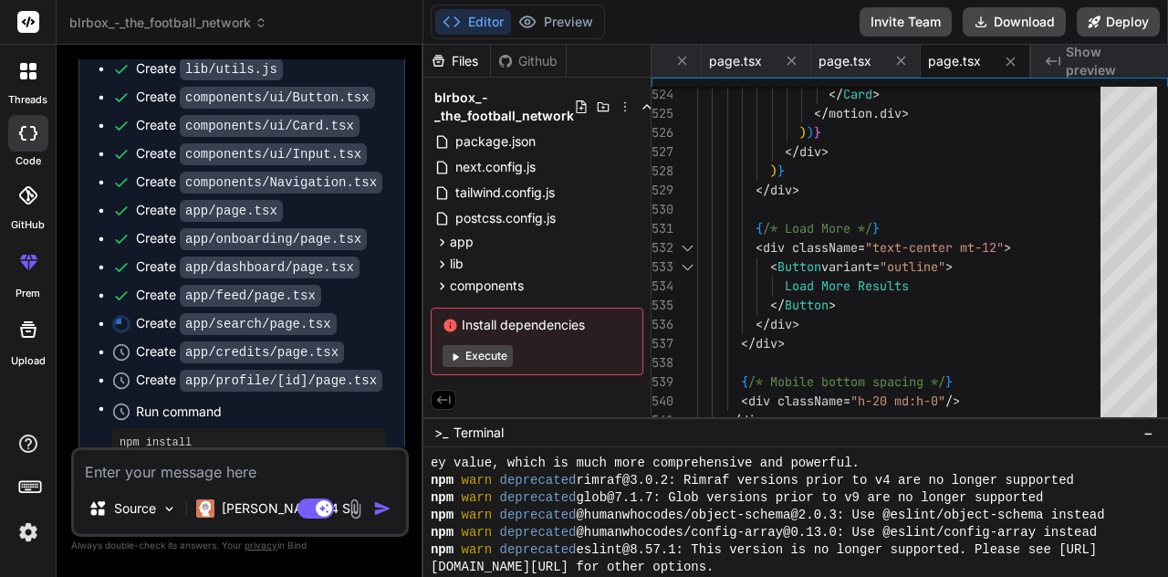
scroll to position [88, 0]
click at [131, 314] on div "Create app/search/page.tsx" at bounding box center [249, 323] width 274 height 19
click at [225, 313] on code "app/search/page.tsx" at bounding box center [258, 324] width 157 height 22
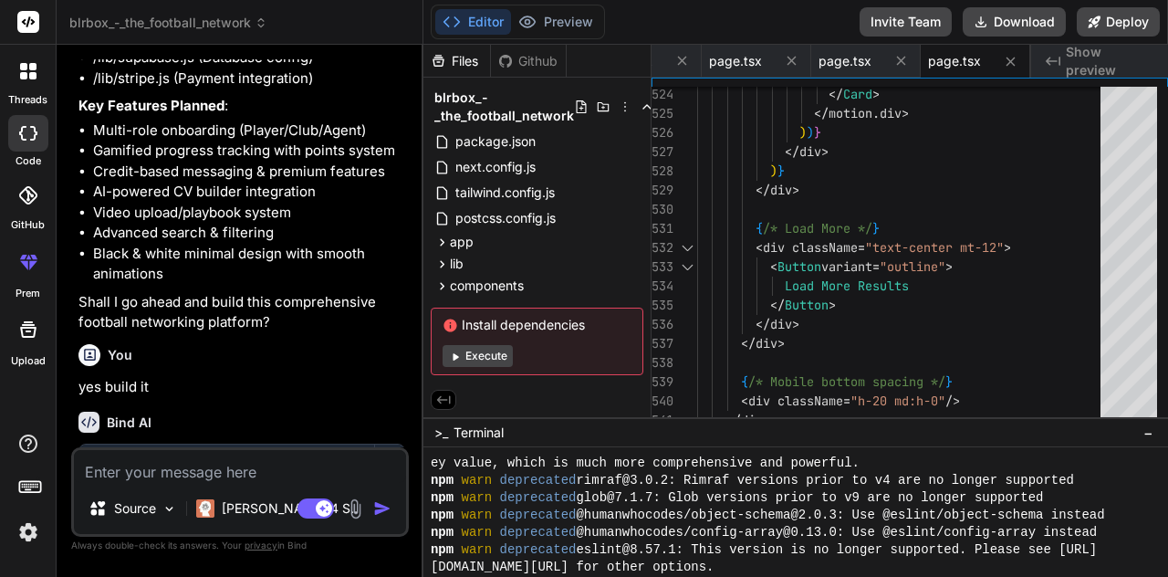
scroll to position [2336, 0]
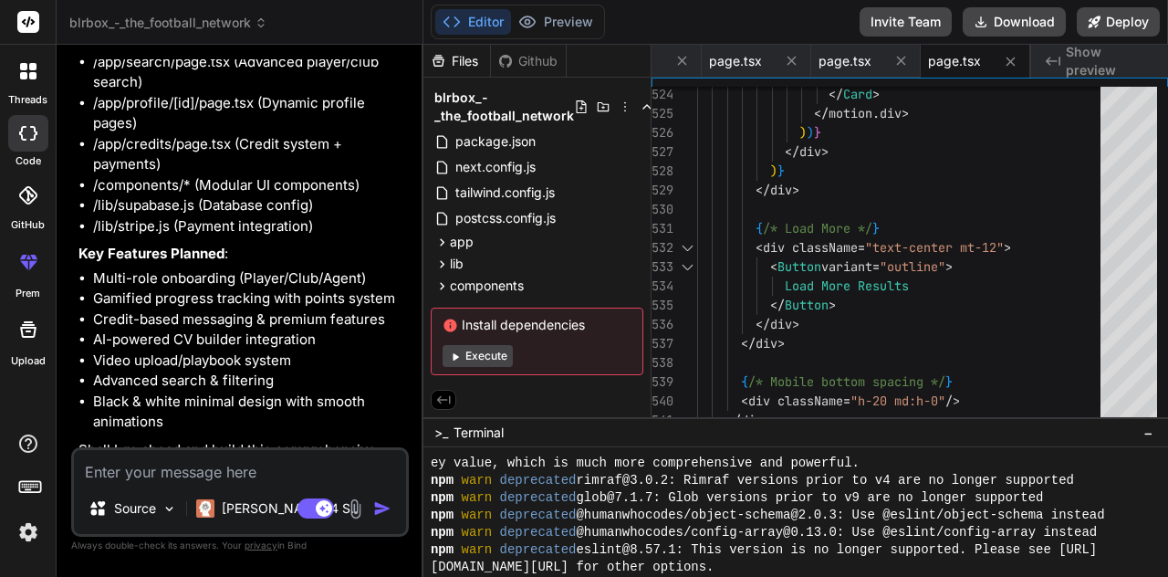
click at [513, 308] on div "Install dependencies Execute" at bounding box center [537, 342] width 213 height 68
click at [486, 345] on button "Execute" at bounding box center [478, 356] width 70 height 22
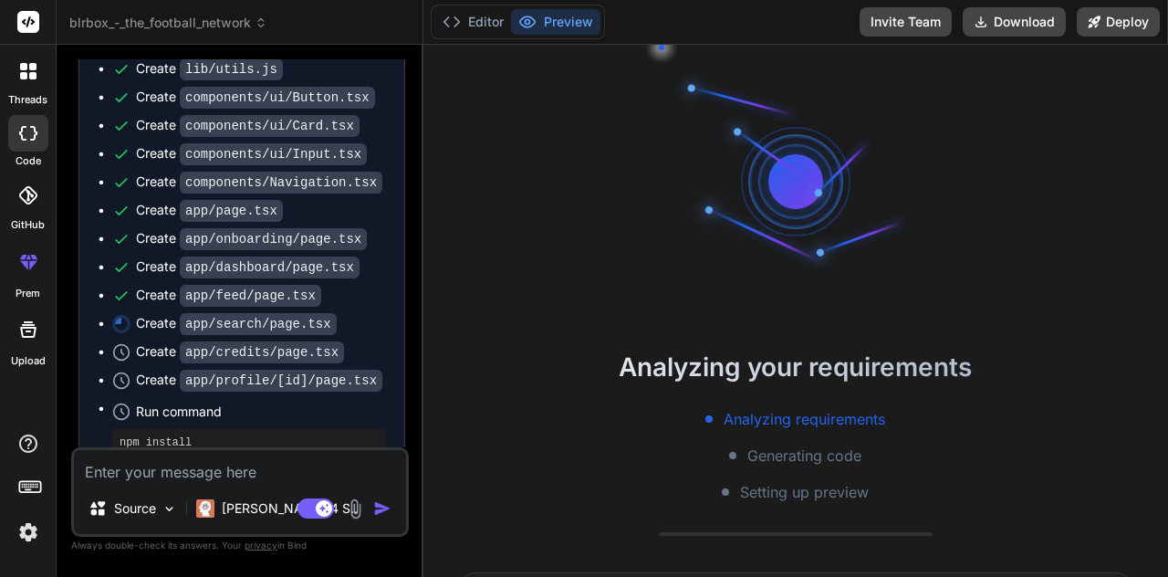
scroll to position [0, 0]
click at [477, 24] on button "Editor" at bounding box center [473, 22] width 76 height 26
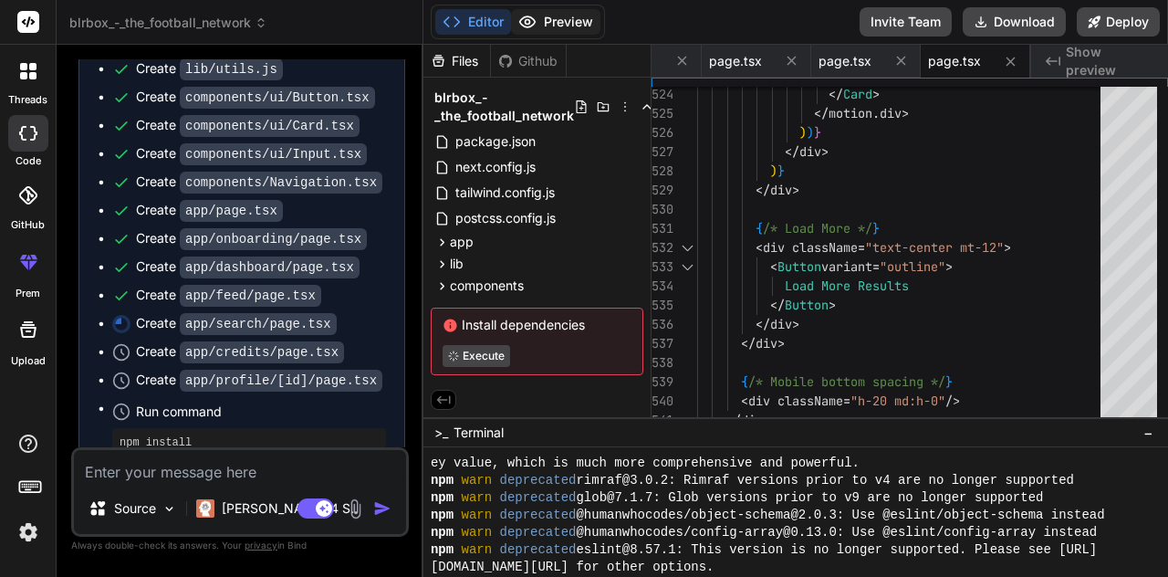
click at [550, 25] on button "Preview" at bounding box center [555, 22] width 89 height 26
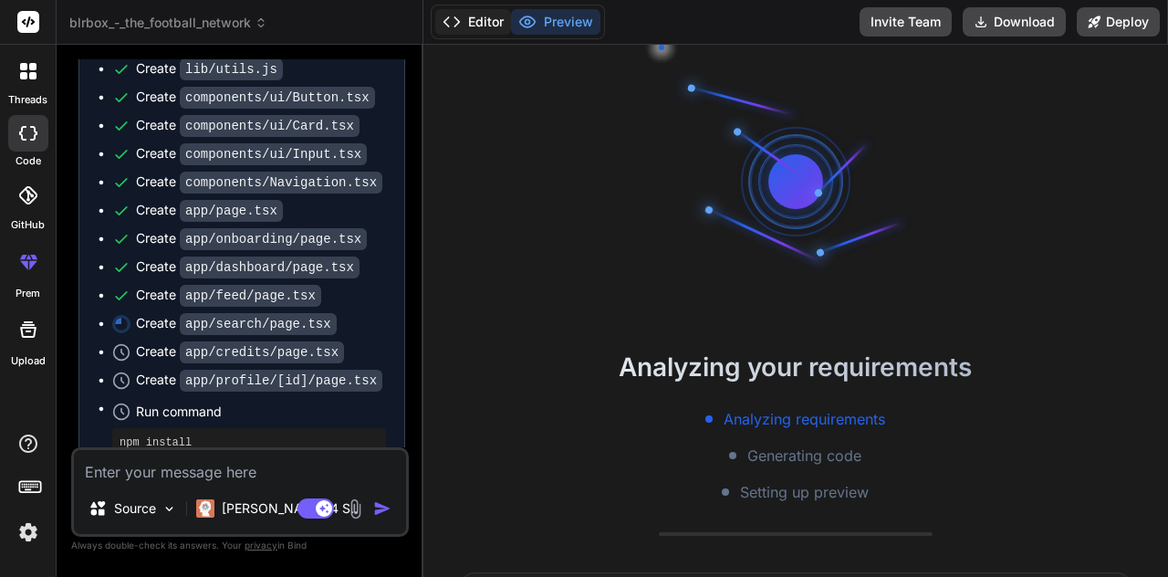
click at [478, 26] on button "Editor" at bounding box center [473, 22] width 76 height 26
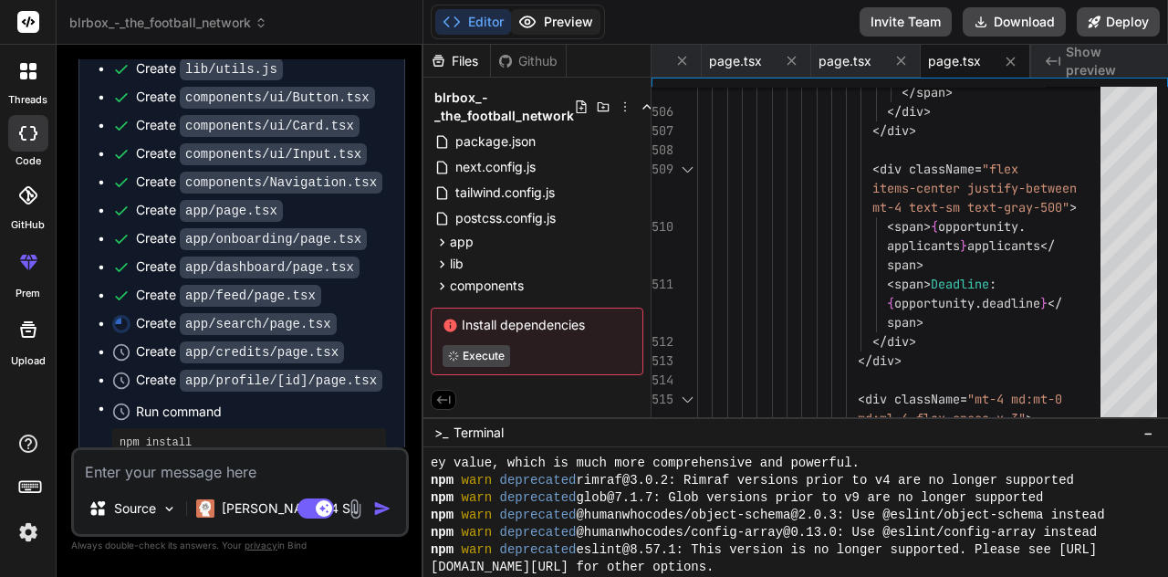
click at [571, 18] on button "Preview" at bounding box center [555, 22] width 89 height 26
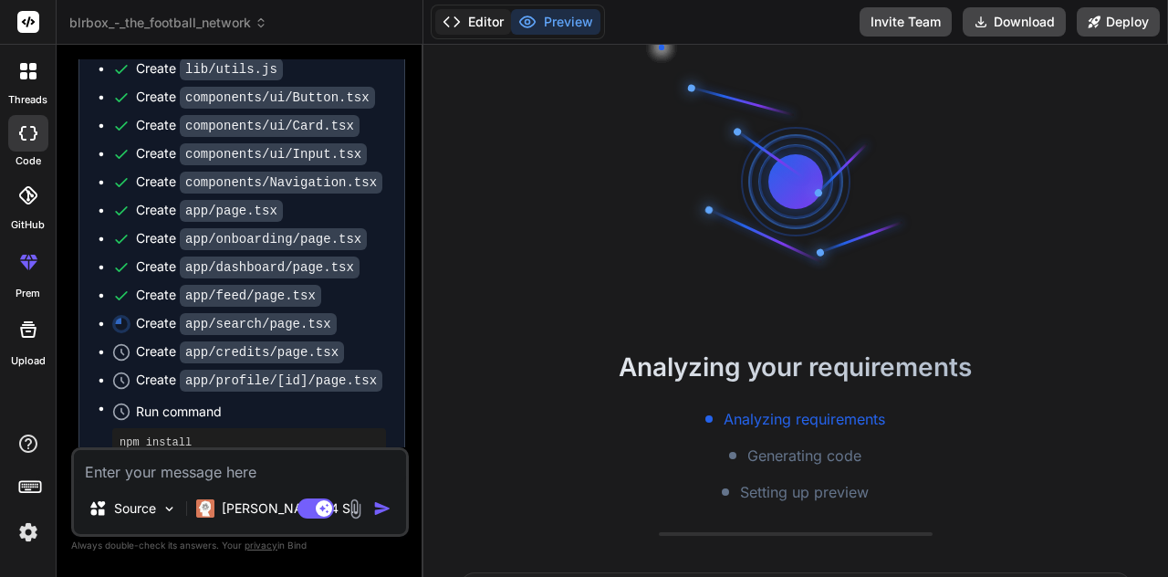
click at [474, 26] on button "Editor" at bounding box center [473, 22] width 76 height 26
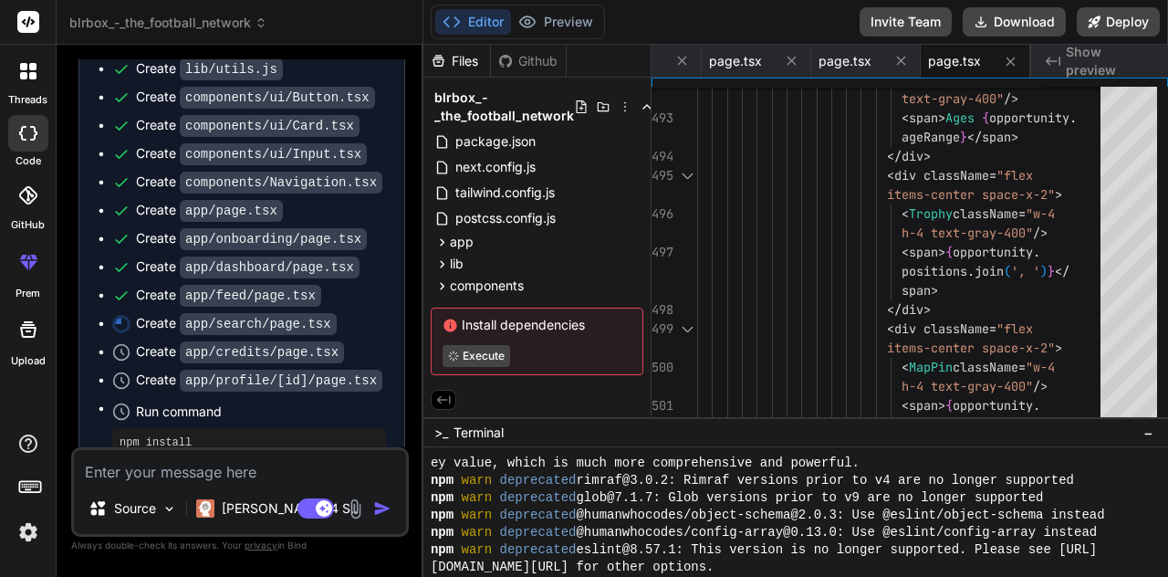
click at [515, 52] on div "Github" at bounding box center [528, 61] width 75 height 18
click at [549, 20] on button "Preview" at bounding box center [555, 22] width 89 height 26
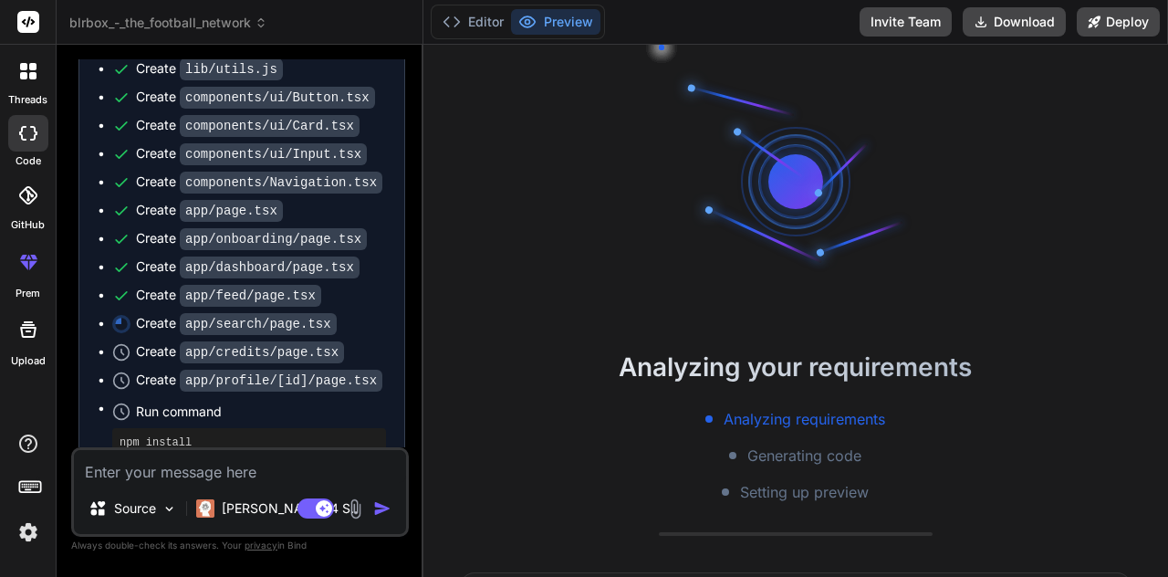
click at [18, 141] on div at bounding box center [28, 133] width 40 height 37
type textarea "x"
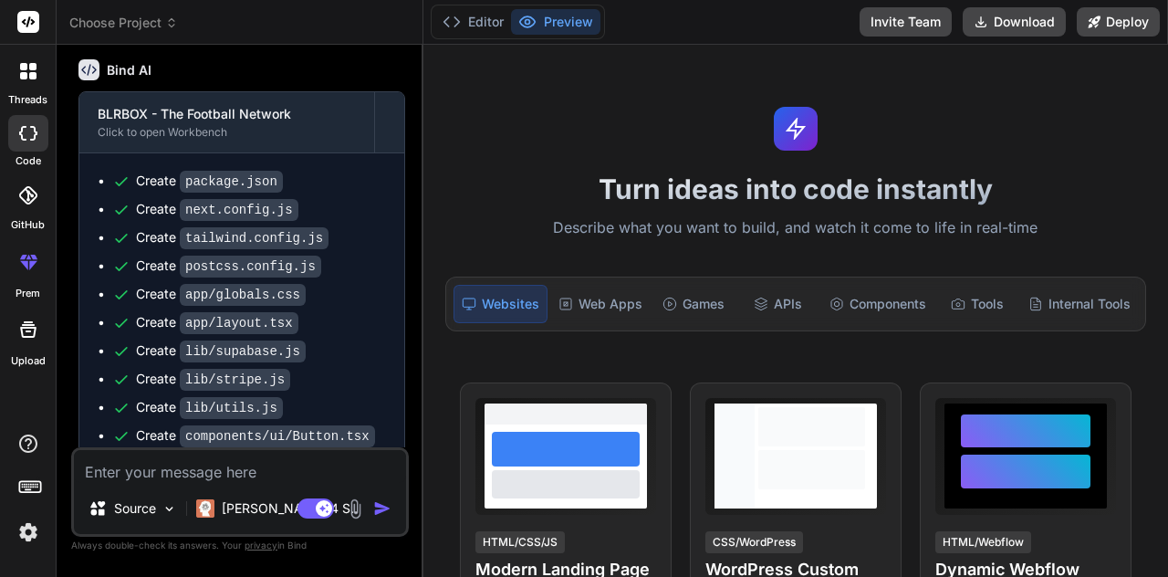
scroll to position [2825, 0]
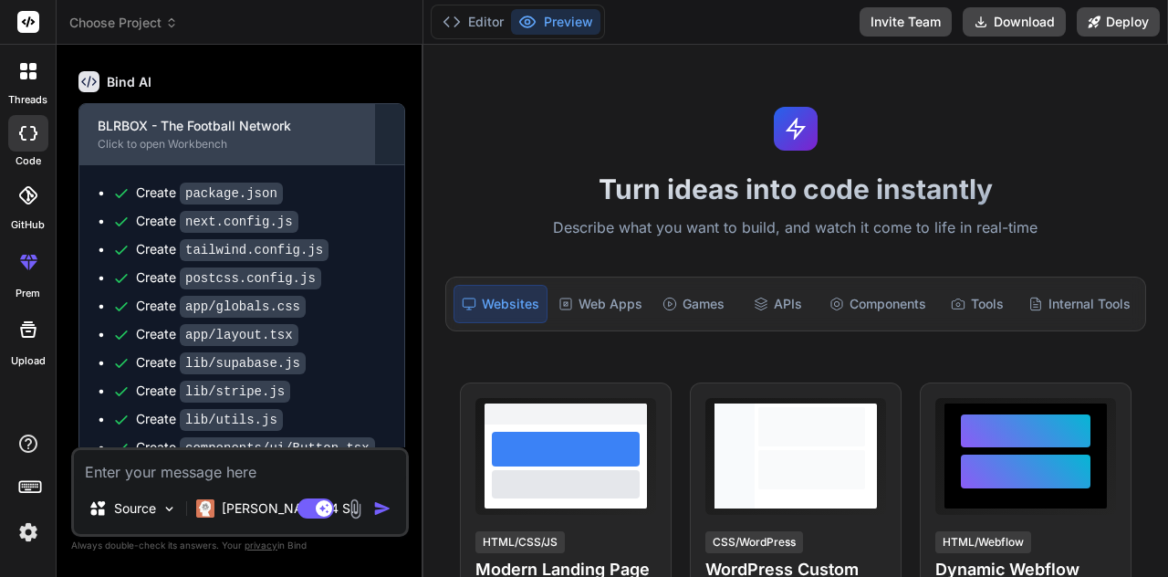
click at [225, 137] on div "Click to open Workbench" at bounding box center [227, 144] width 258 height 15
click at [172, 117] on div "BLRBOX - The Football Network" at bounding box center [227, 126] width 258 height 18
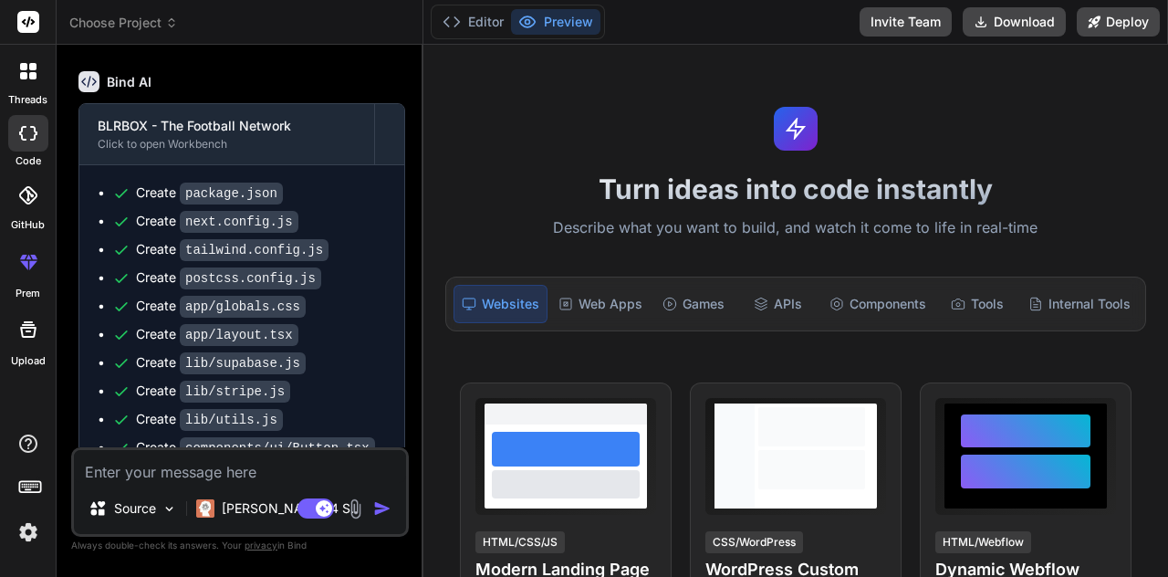
scroll to position [0, 0]
click at [492, 20] on button "Editor" at bounding box center [473, 22] width 76 height 26
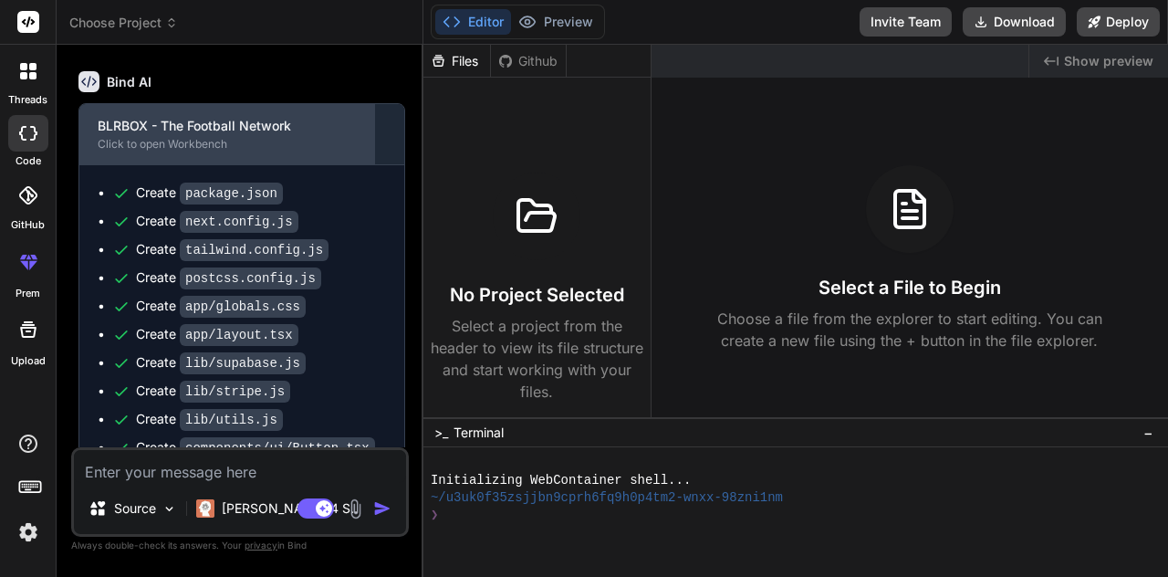
click at [272, 153] on div "BLRBOX - The Football Network Click to open Workbench" at bounding box center [226, 134] width 295 height 60
click at [133, 128] on div "BLRBOX - The Football Network" at bounding box center [227, 126] width 258 height 18
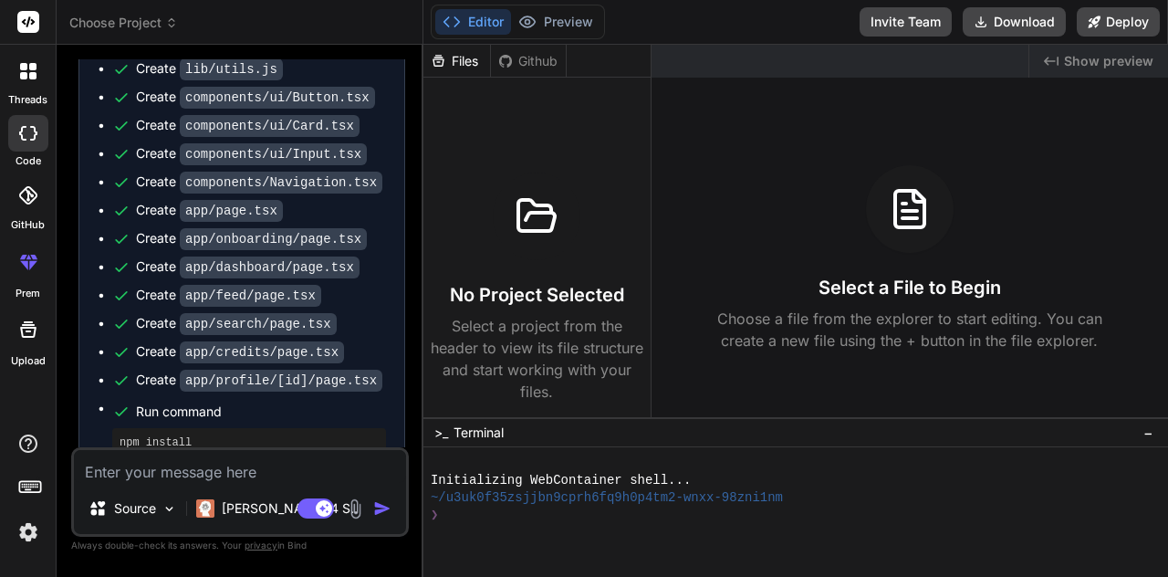
scroll to position [88, 0]
click at [148, 182] on ul "Create package.json Create next.config.js Create tailwind.config.js Create post…" at bounding box center [242, 179] width 288 height 692
click at [148, 286] on div "Create app/feed/page.tsx" at bounding box center [228, 295] width 185 height 19
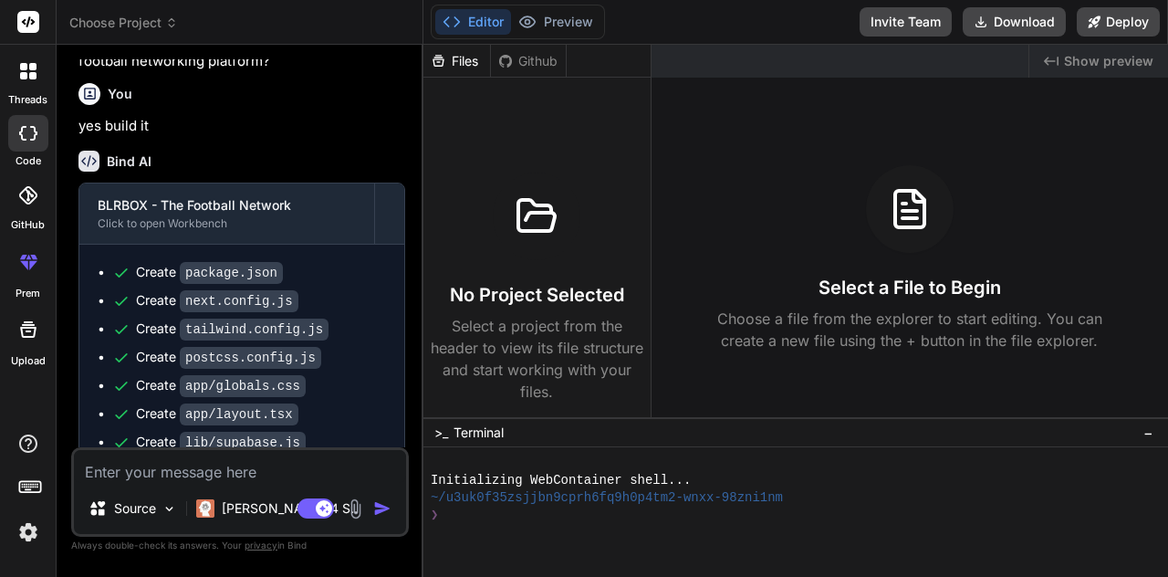
scroll to position [2765, 0]
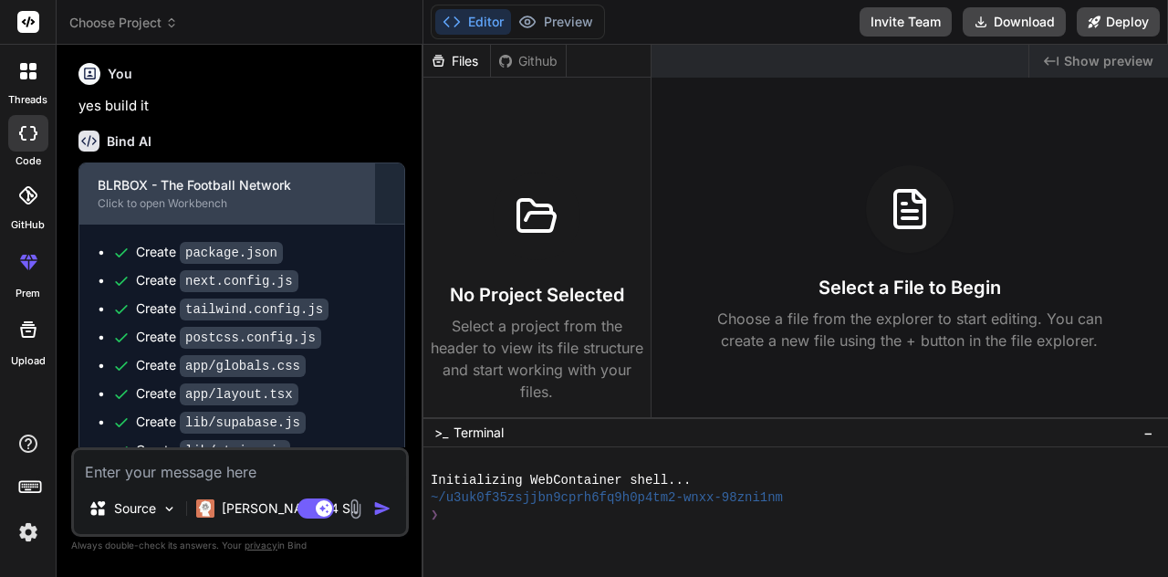
click at [120, 163] on div "BLRBOX - The Football Network Click to open Workbench" at bounding box center [226, 193] width 295 height 60
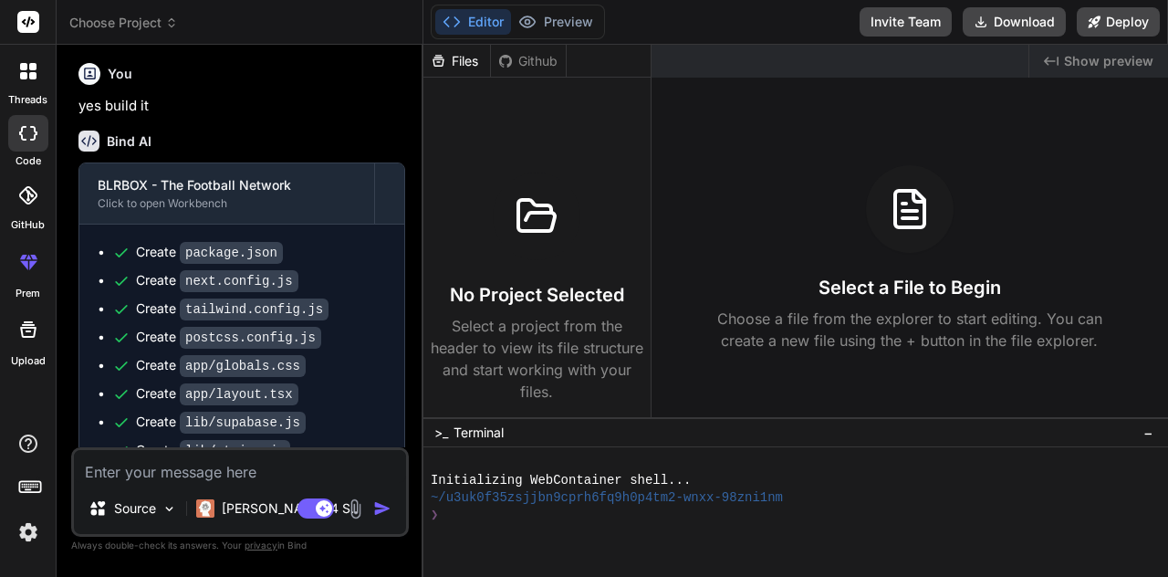
scroll to position [0, 0]
click at [564, 15] on button "Preview" at bounding box center [555, 22] width 89 height 26
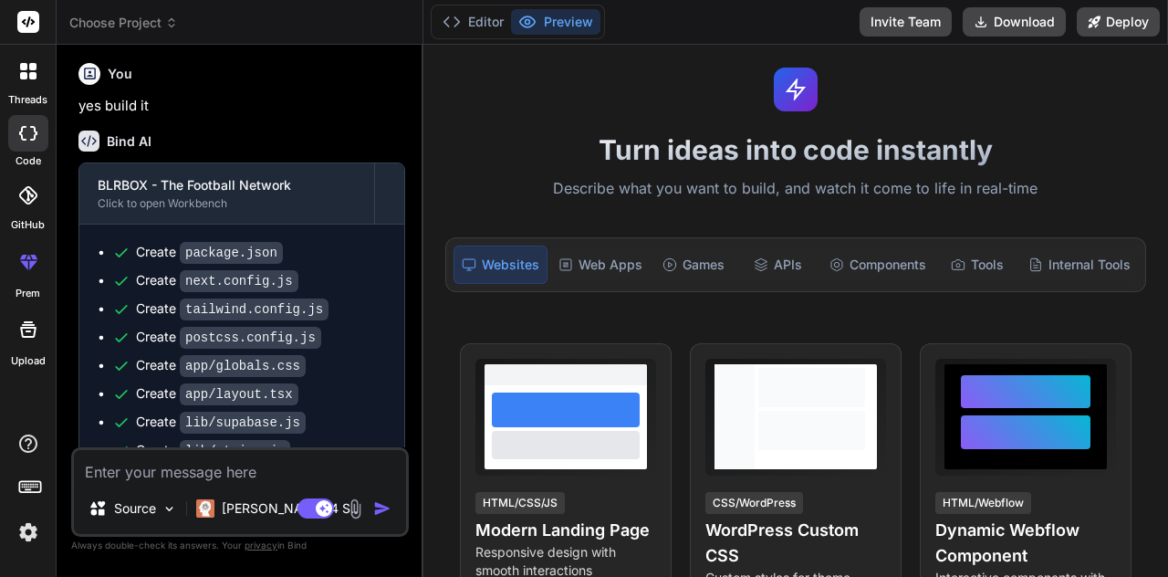
scroll to position [58, 0]
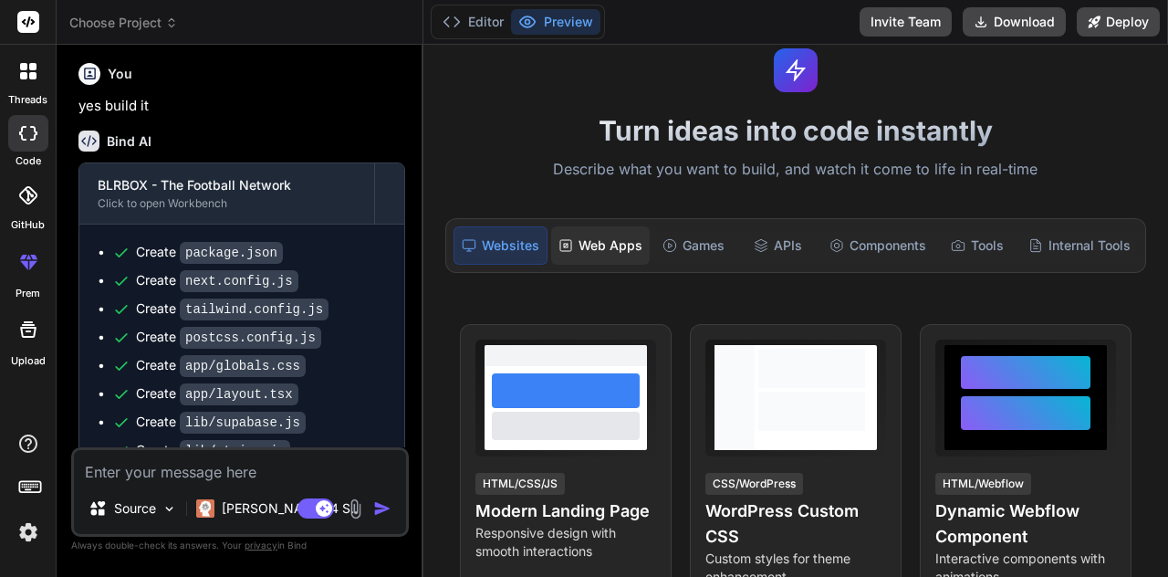
click at [601, 260] on div "Web Apps" at bounding box center [600, 245] width 99 height 38
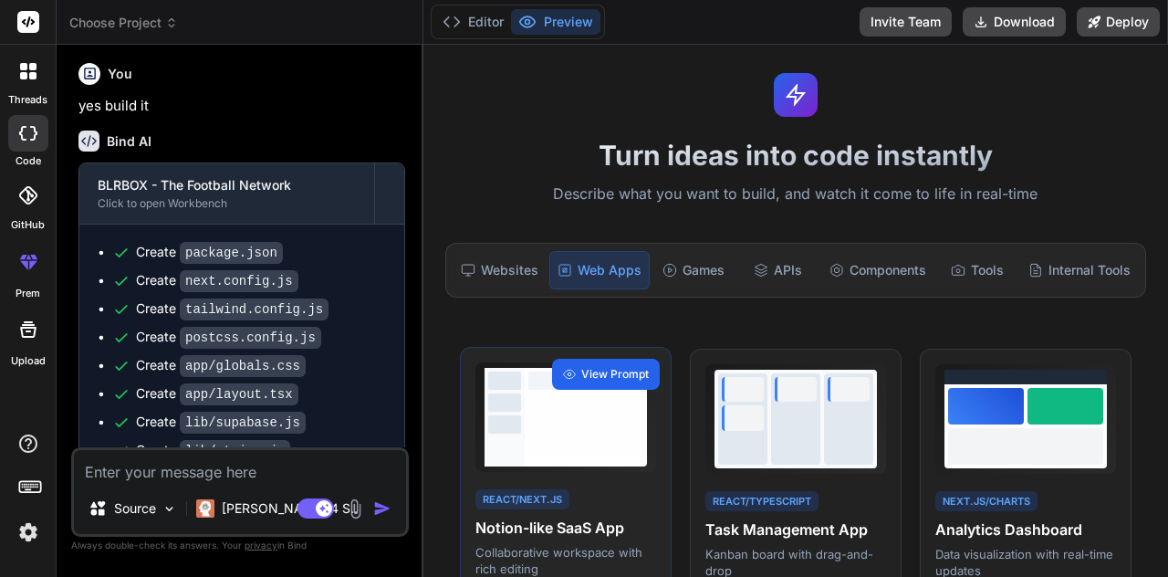
scroll to position [0, 0]
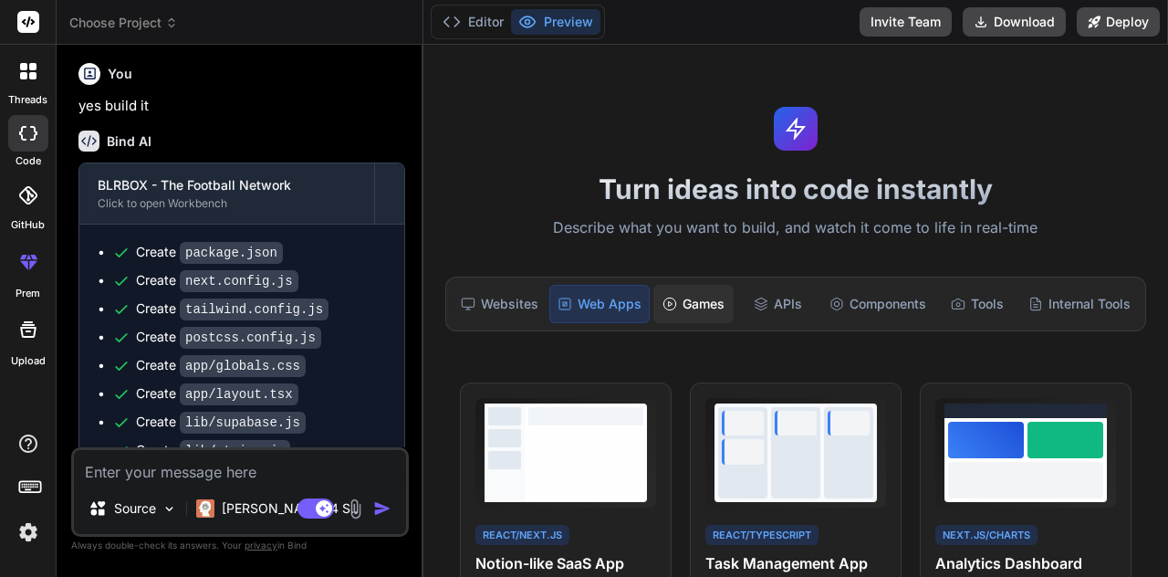
click at [670, 313] on div "Games" at bounding box center [693, 304] width 80 height 38
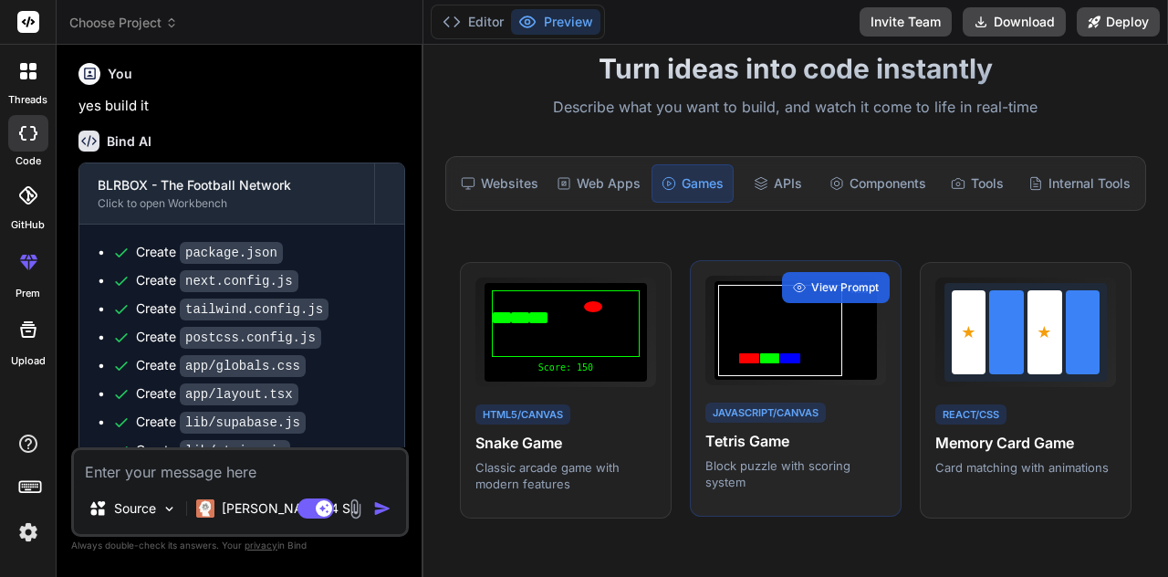
scroll to position [78, 0]
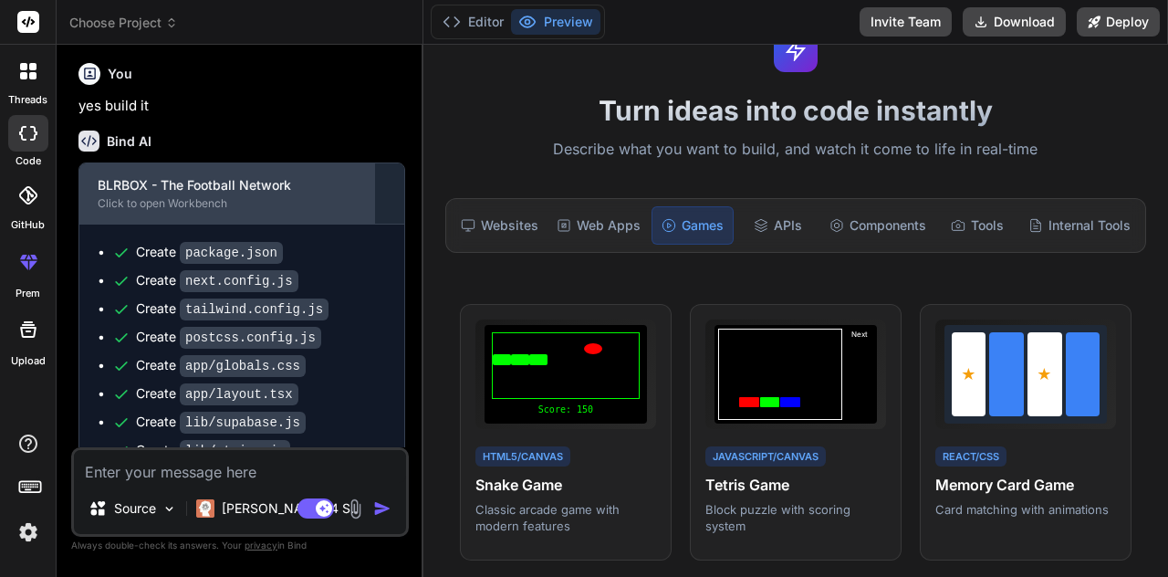
click at [266, 180] on div "BLRBOX - The Football Network" at bounding box center [227, 185] width 258 height 18
click at [254, 196] on div "Click to open Workbench" at bounding box center [227, 203] width 258 height 15
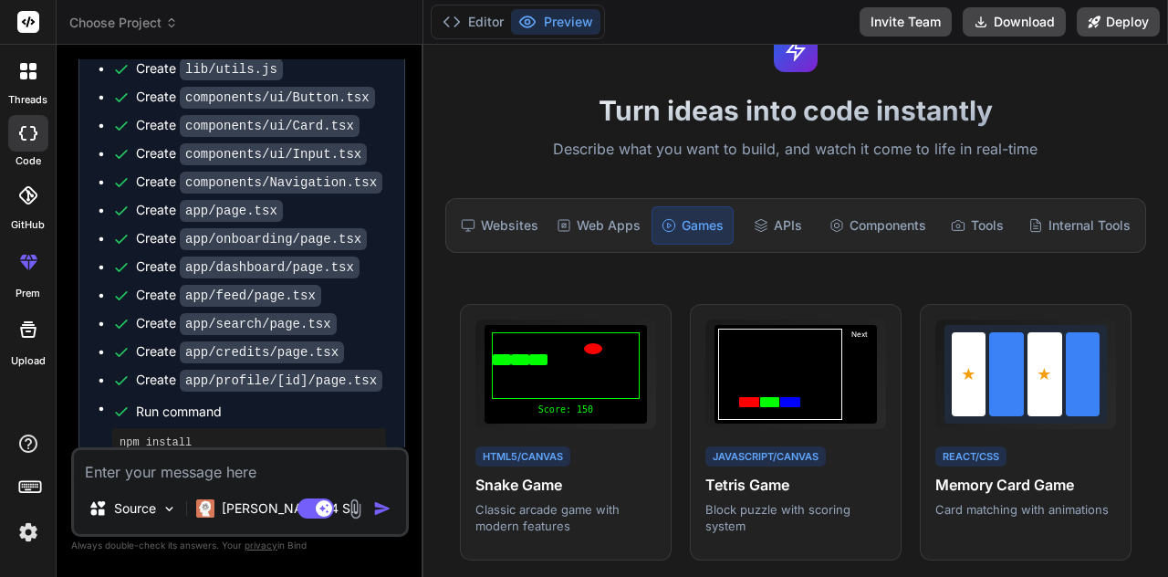
scroll to position [88, 0]
click at [183, 503] on pre "npm run dev" at bounding box center [249, 510] width 259 height 15
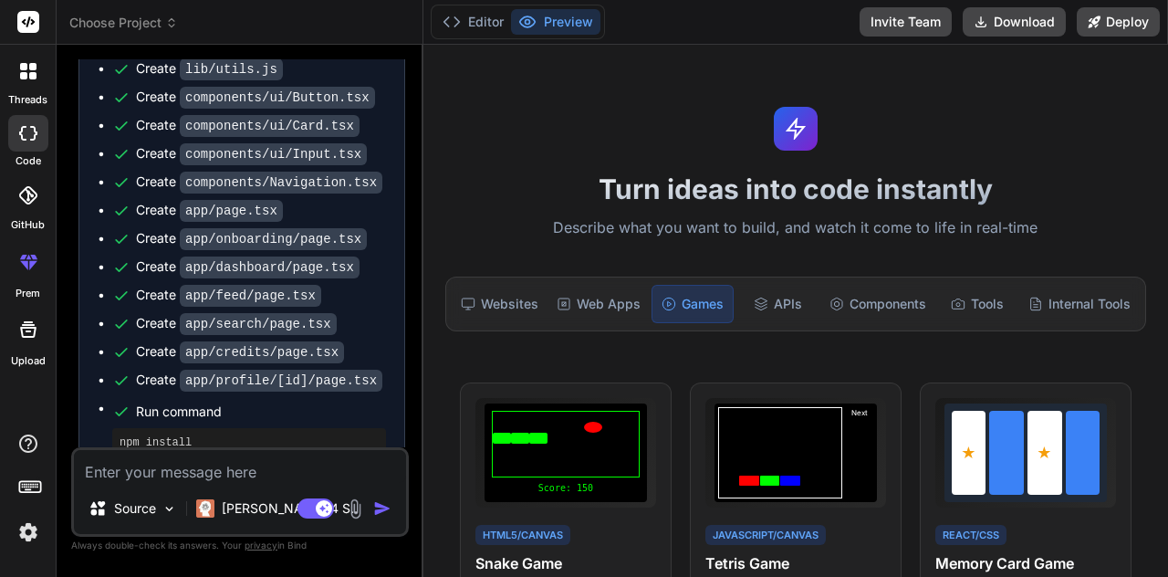
scroll to position [0, 0]
click at [467, 26] on button "Editor" at bounding box center [473, 22] width 76 height 26
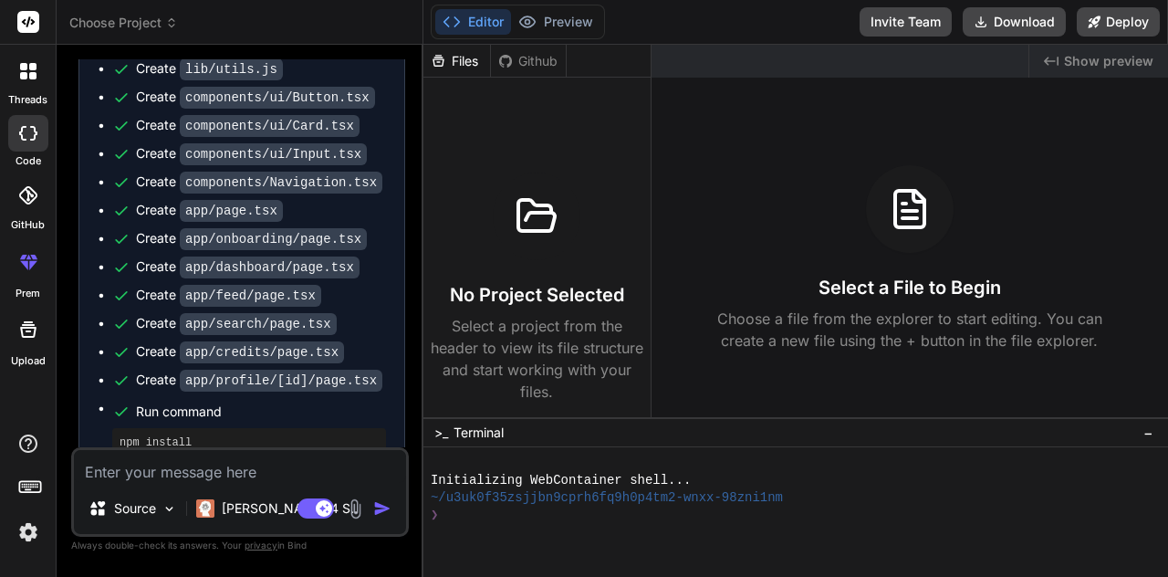
scroll to position [88, 0]
click at [443, 418] on icon at bounding box center [443, 426] width 16 height 16
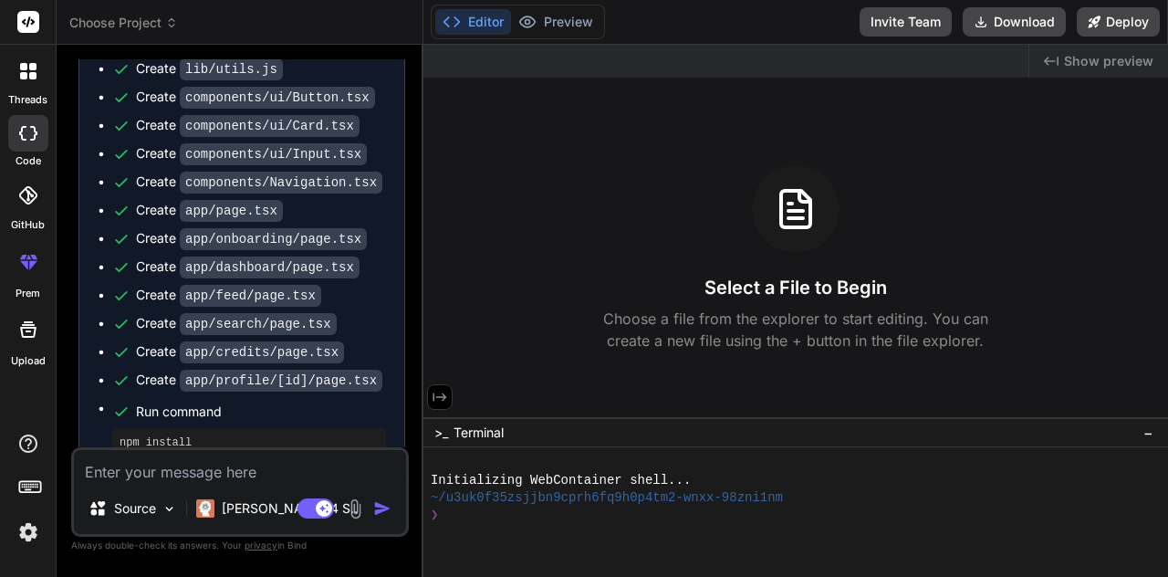
click at [443, 389] on icon at bounding box center [440, 397] width 16 height 16
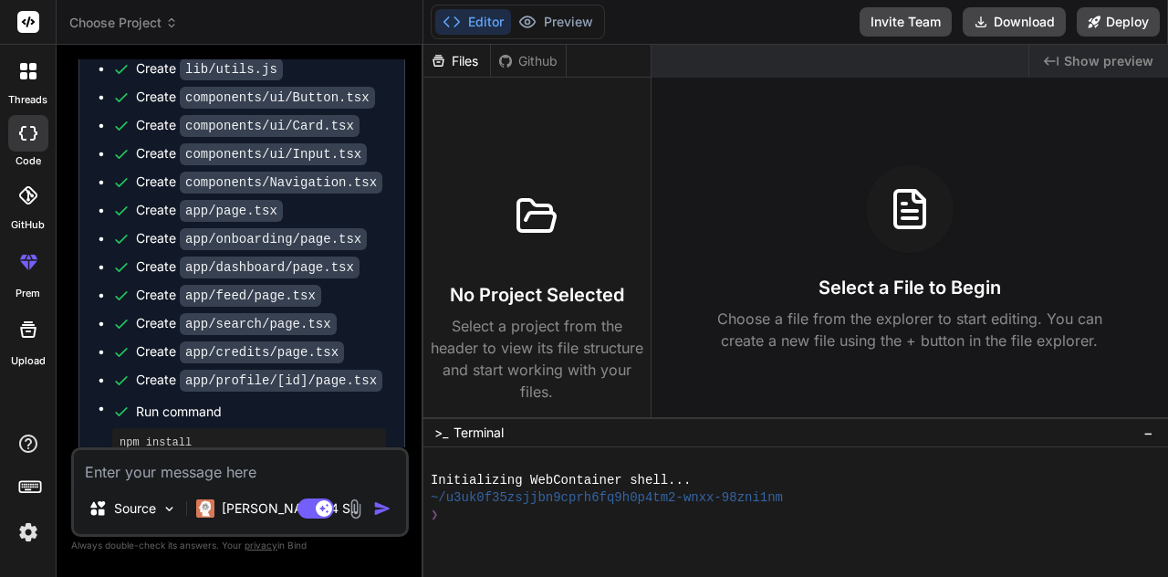
scroll to position [0, 0]
click at [1096, 61] on span "Show preview" at bounding box center [1108, 61] width 89 height 18
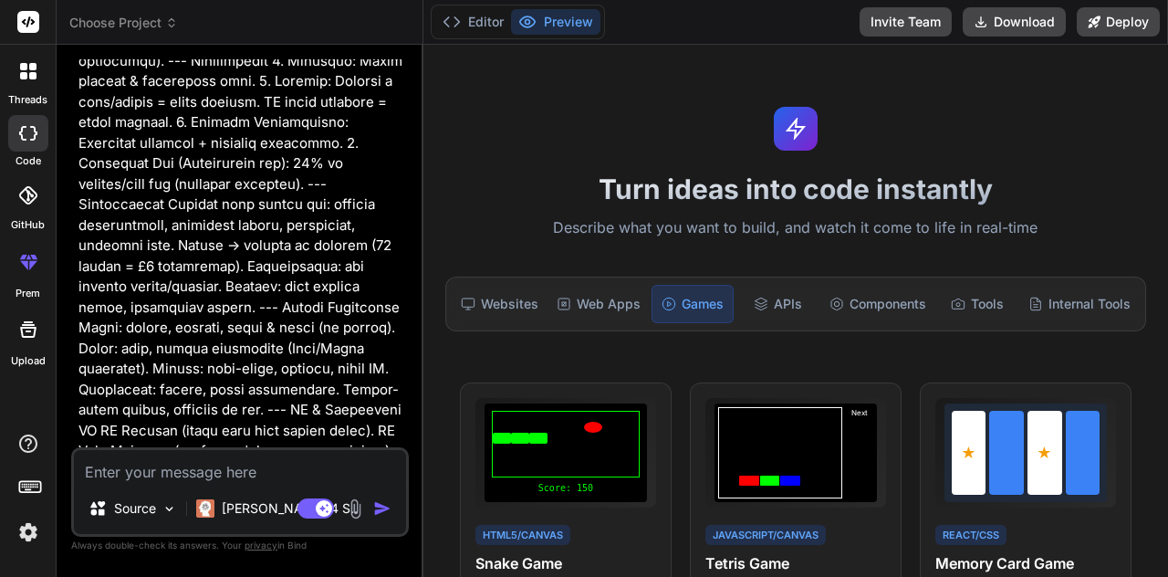
scroll to position [925, 0]
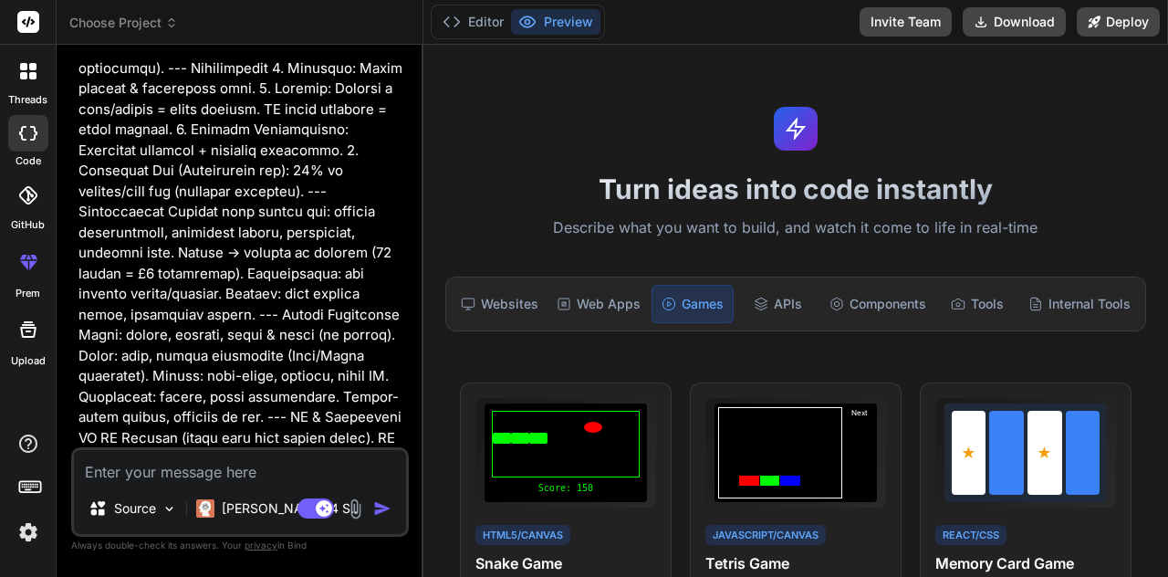
click at [480, 172] on h1 "Turn ideas into code instantly" at bounding box center [795, 188] width 723 height 33
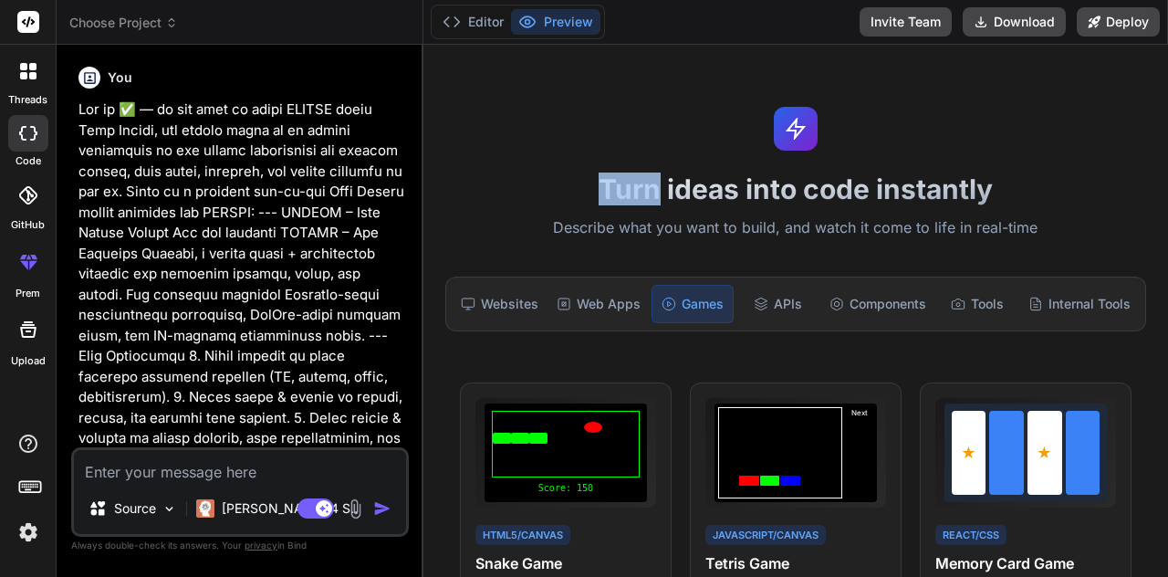
scroll to position [0, 0]
click at [158, 28] on span "Choose Project" at bounding box center [123, 23] width 109 height 18
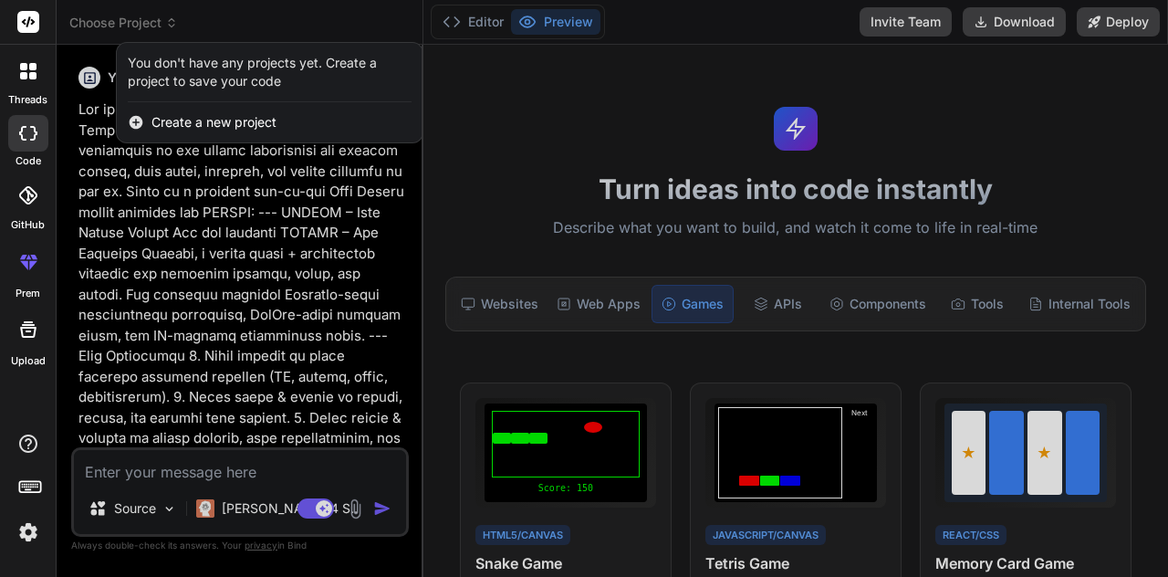
click at [160, 127] on span "Create a new project" at bounding box center [214, 122] width 125 height 18
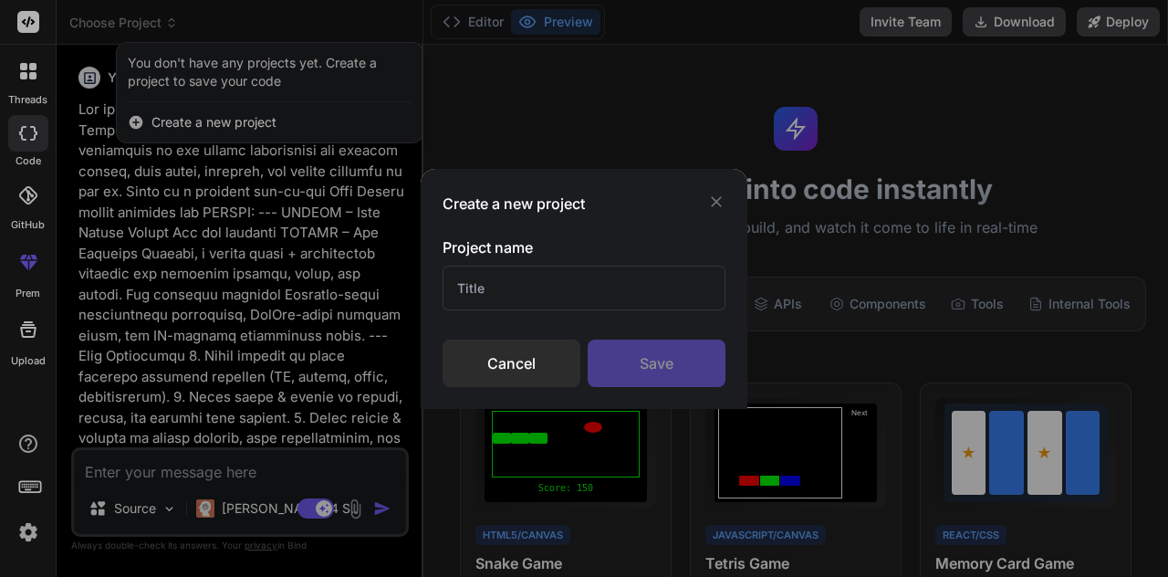
click at [552, 292] on input "text" at bounding box center [584, 288] width 283 height 45
type textarea "x"
type input "BLRBOX"
click at [660, 353] on div "Save" at bounding box center [657, 363] width 138 height 47
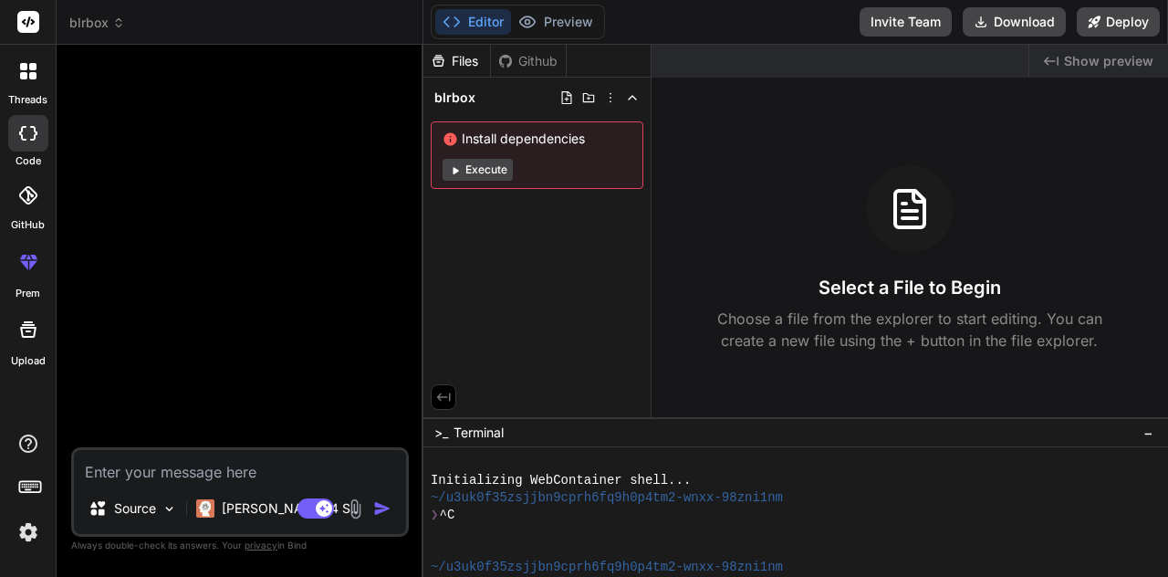
scroll to position [88, 0]
click at [459, 163] on icon at bounding box center [455, 170] width 14 height 14
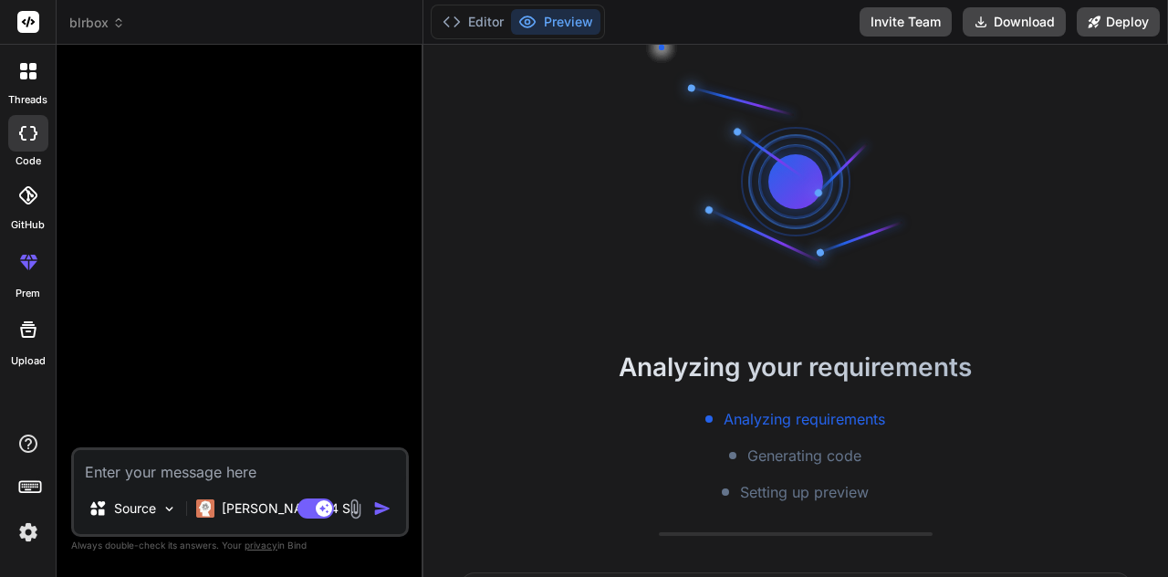
scroll to position [0, 0]
click at [112, 28] on span "blrbox" at bounding box center [97, 23] width 56 height 18
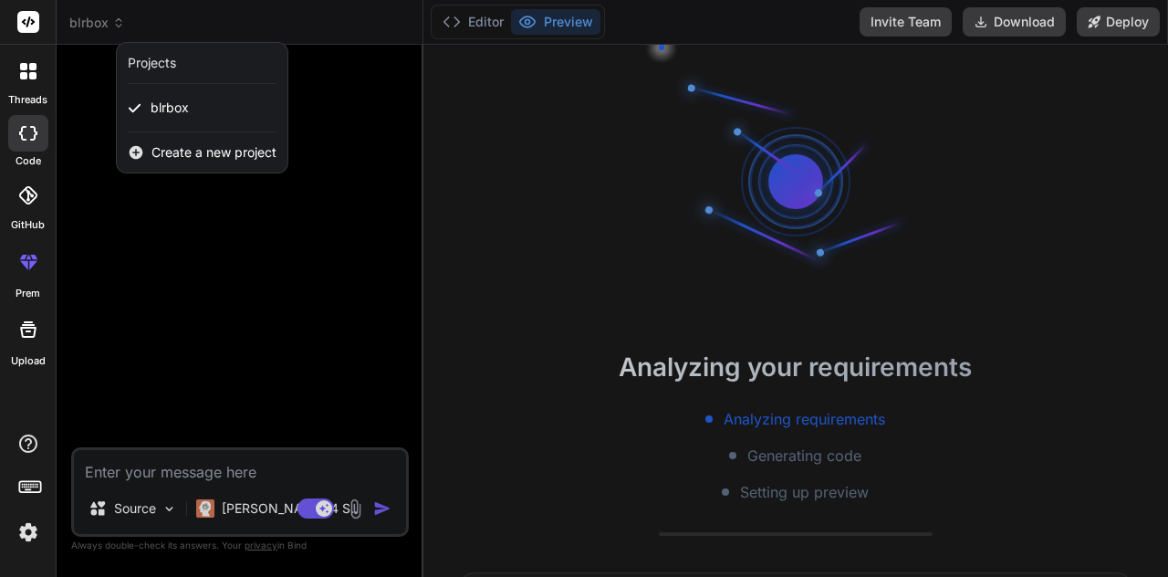
click at [181, 67] on div "Projects" at bounding box center [202, 63] width 149 height 18
click at [464, 27] on div at bounding box center [584, 288] width 1168 height 577
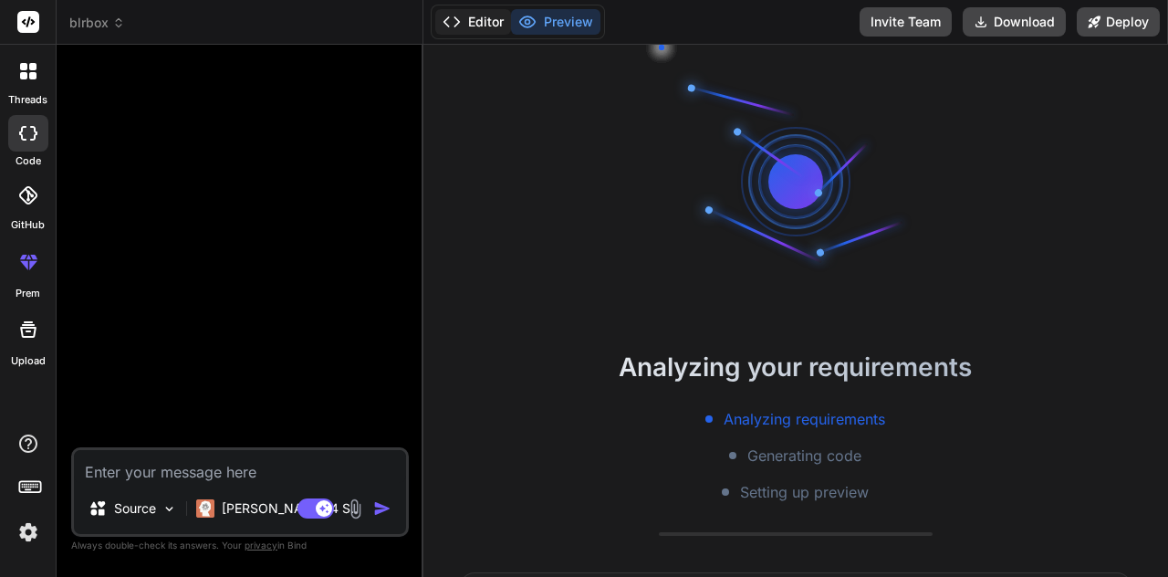
click at [468, 27] on button "Editor" at bounding box center [473, 22] width 76 height 26
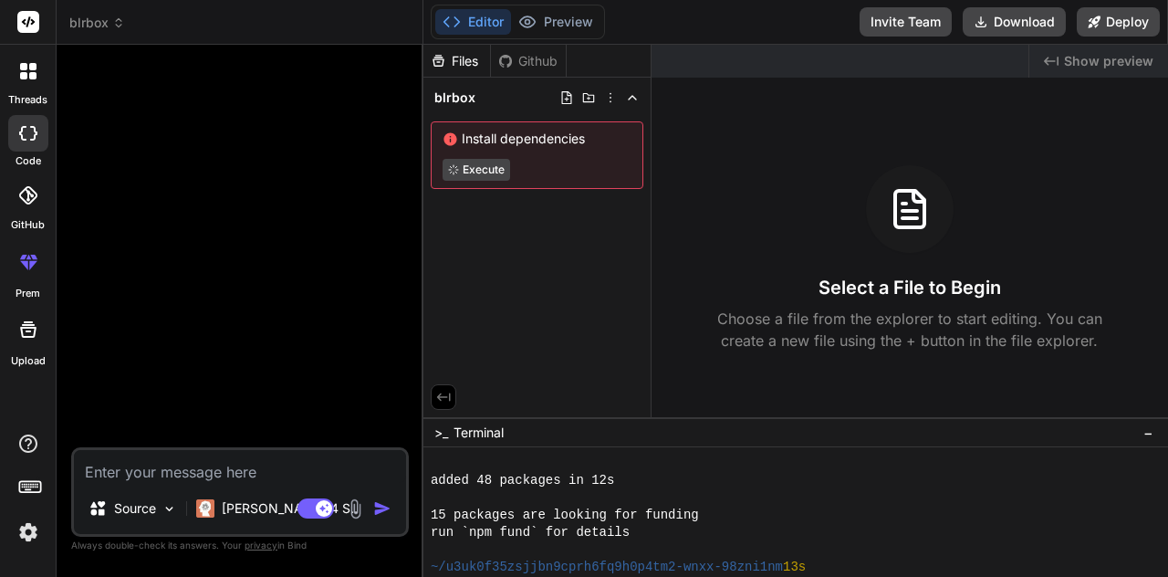
scroll to position [208, 0]
type textarea "x"
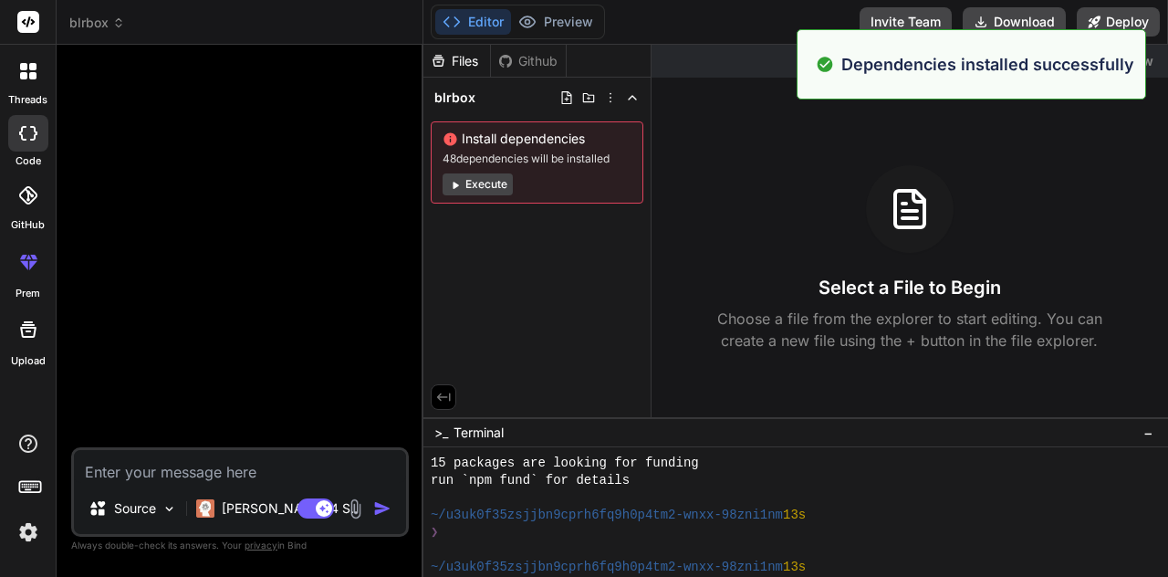
scroll to position [0, 0]
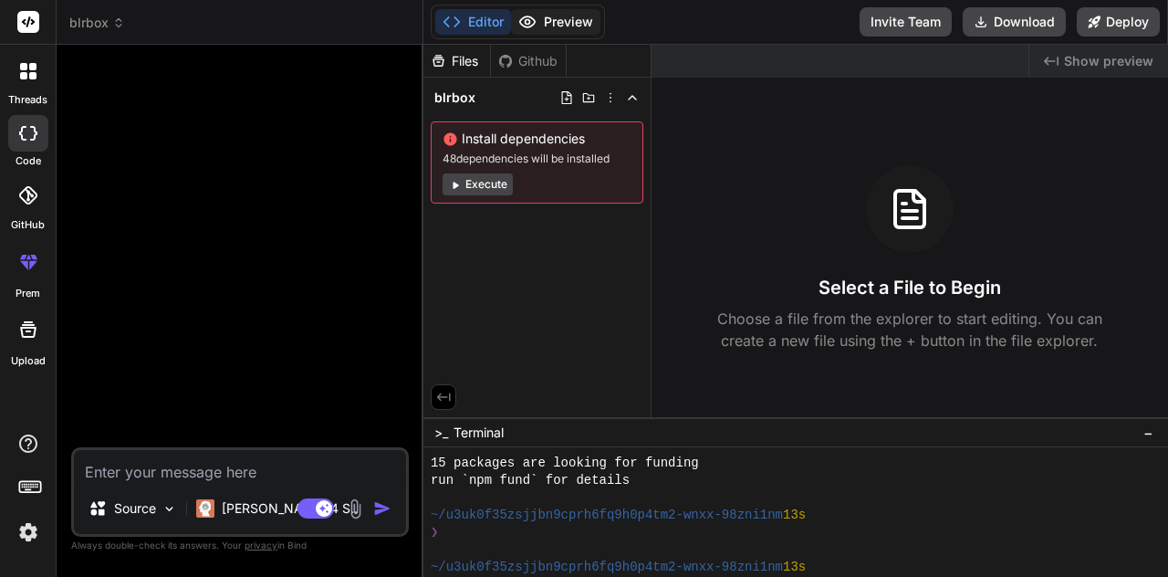
click at [557, 16] on button "Preview" at bounding box center [555, 22] width 89 height 26
click at [182, 460] on textarea at bounding box center [240, 466] width 332 height 33
paste textarea "Got it ✅ — if you want to build BLRBOX using Vibe Coding, the prompt needs to b…"
type textarea "Got it ✅ — if you want to build BLRBOX using Vibe Coding, the prompt needs to b…"
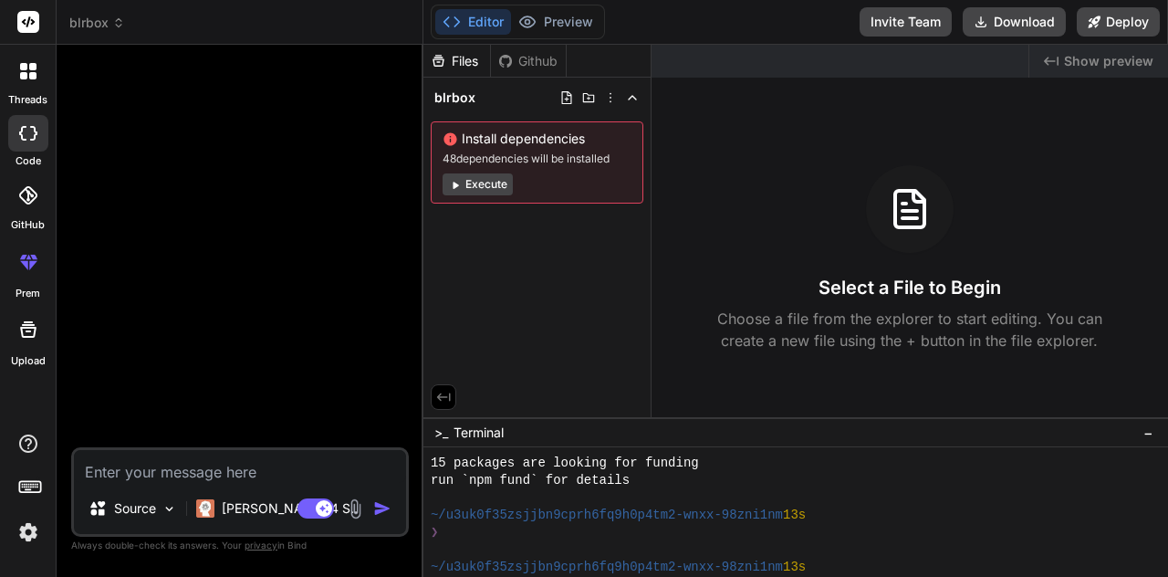
type textarea "x"
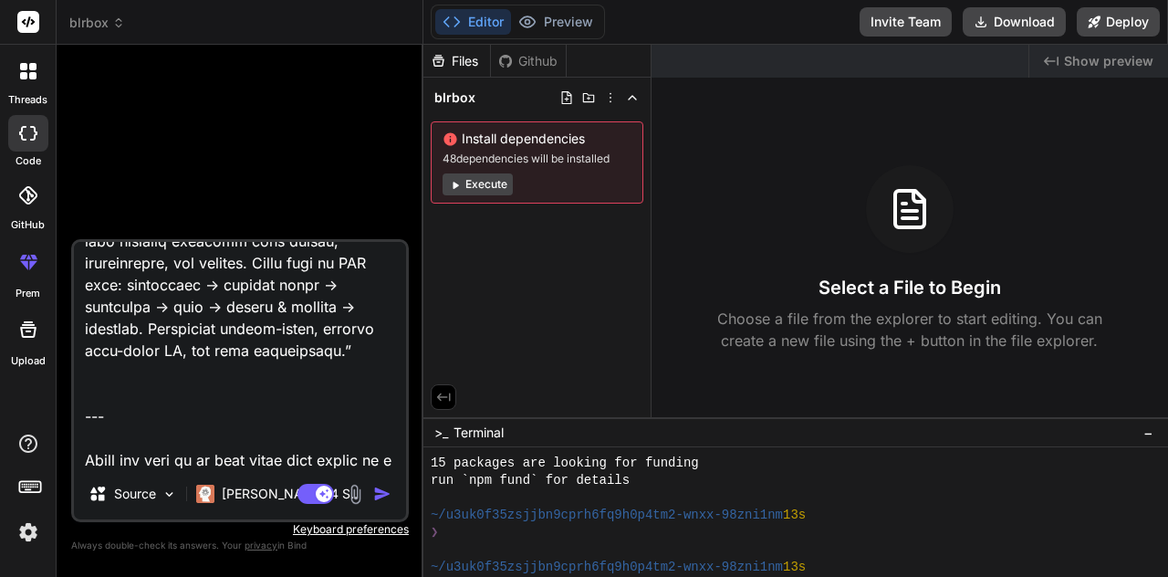
type textarea "Got it ✅ — if you want to build BLRBOX using Vibe Coding, the prompt needs to b…"
click at [378, 496] on img "button" at bounding box center [382, 494] width 18 height 18
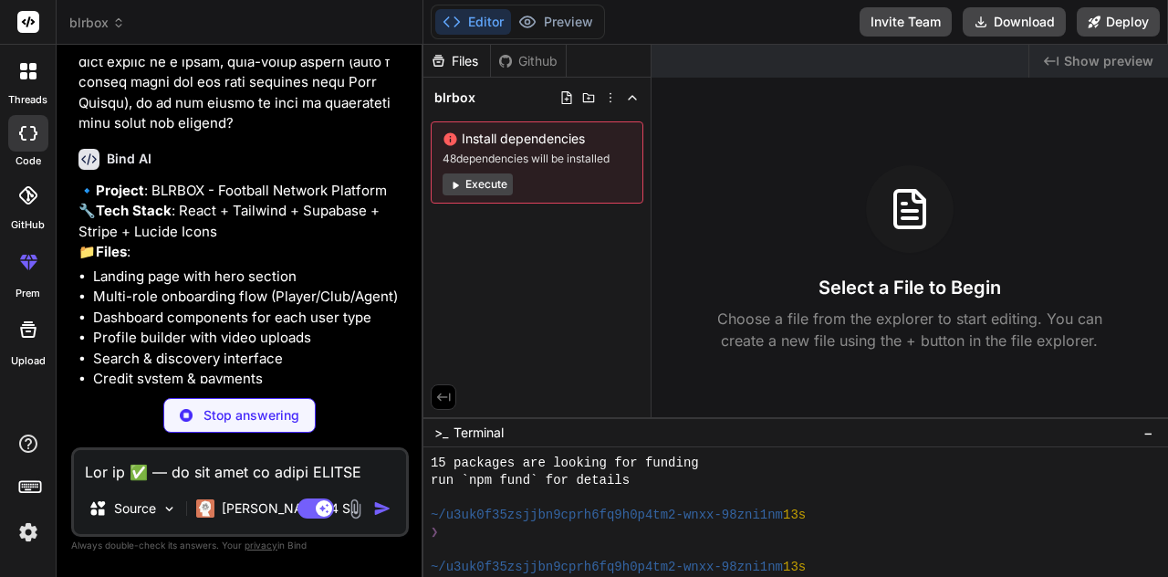
scroll to position [2092, 0]
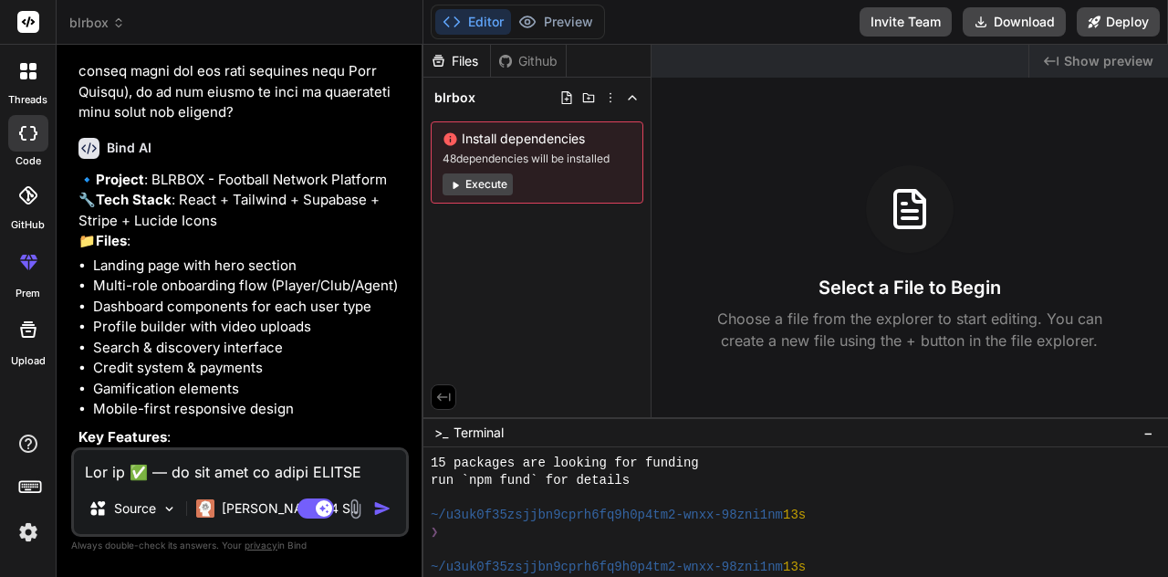
type textarea "x"
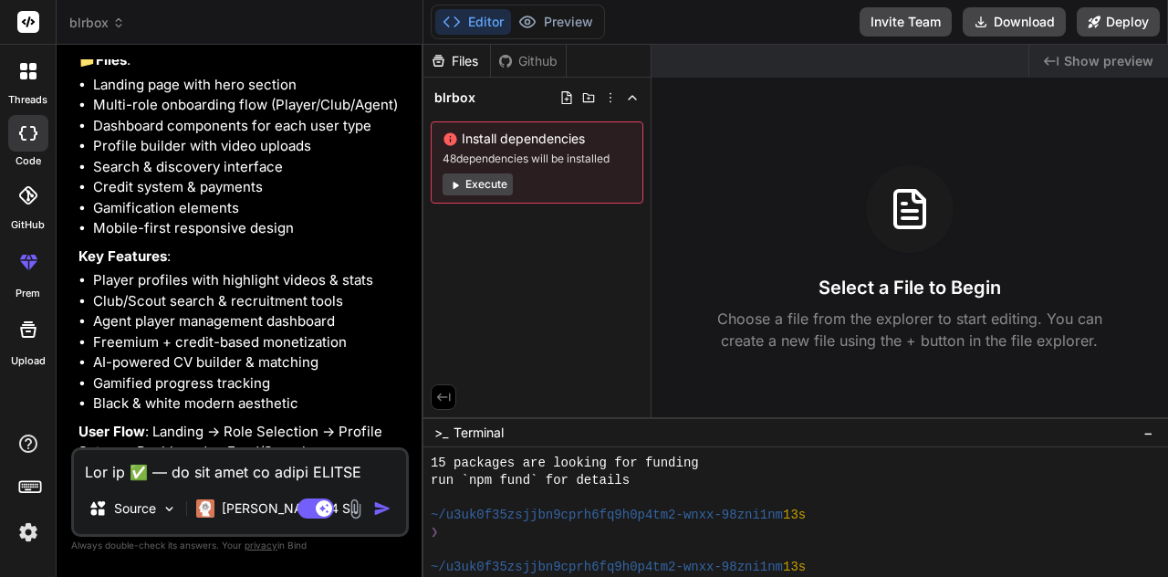
scroll to position [88, 0]
click at [254, 460] on textarea at bounding box center [240, 466] width 332 height 33
type textarea "y"
type textarea "x"
type textarea "ye"
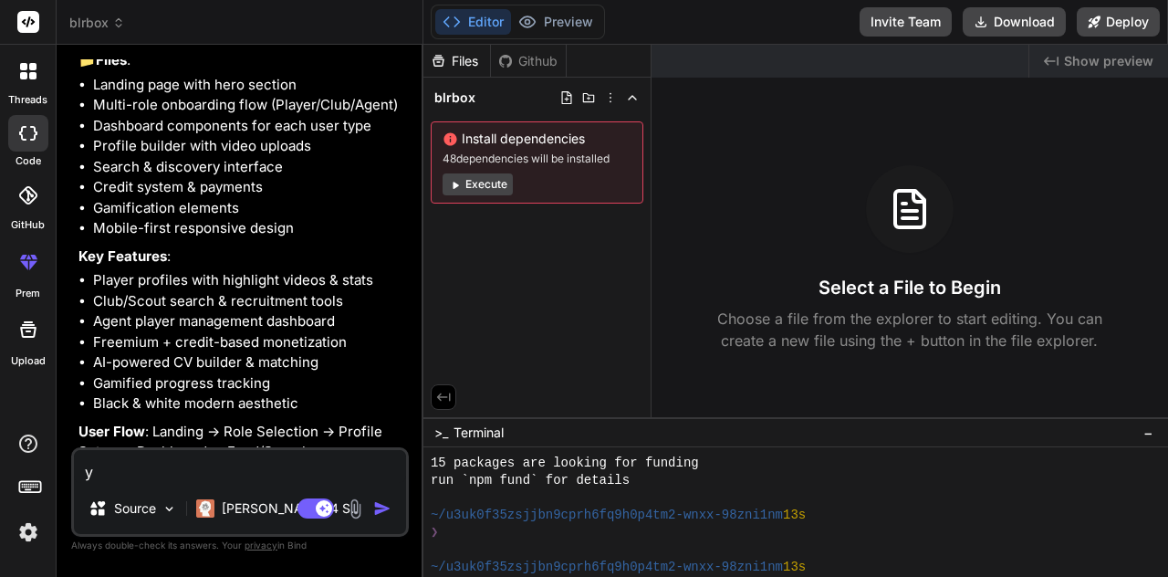
type textarea "x"
type textarea "yes"
type textarea "x"
type textarea "yes"
click at [377, 508] on img "button" at bounding box center [382, 508] width 18 height 18
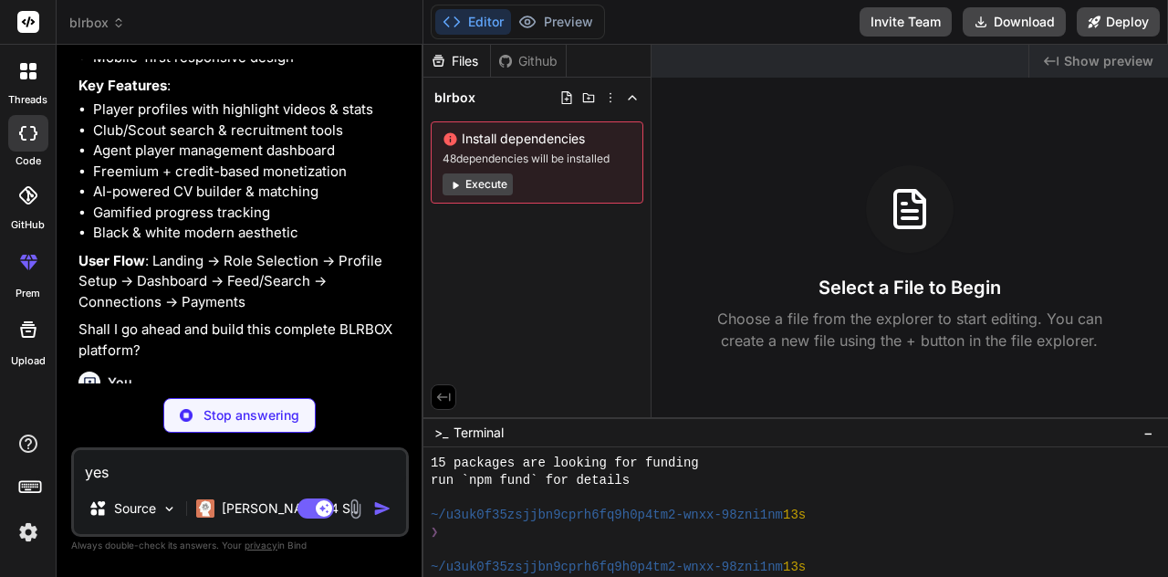
scroll to position [2461, 0]
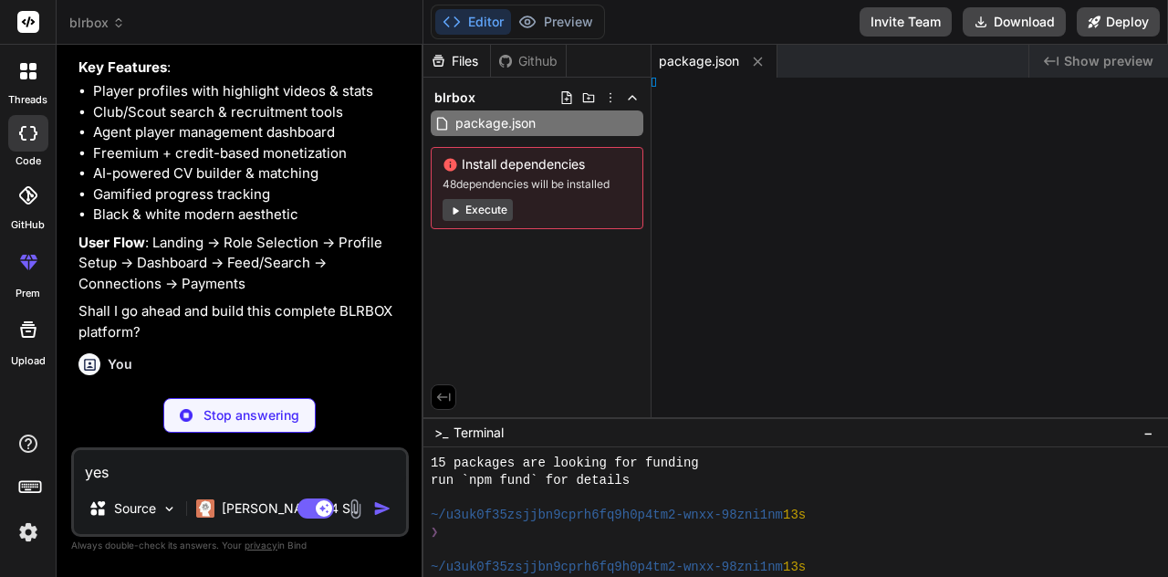
type textarea "x"
type textarea "html>"
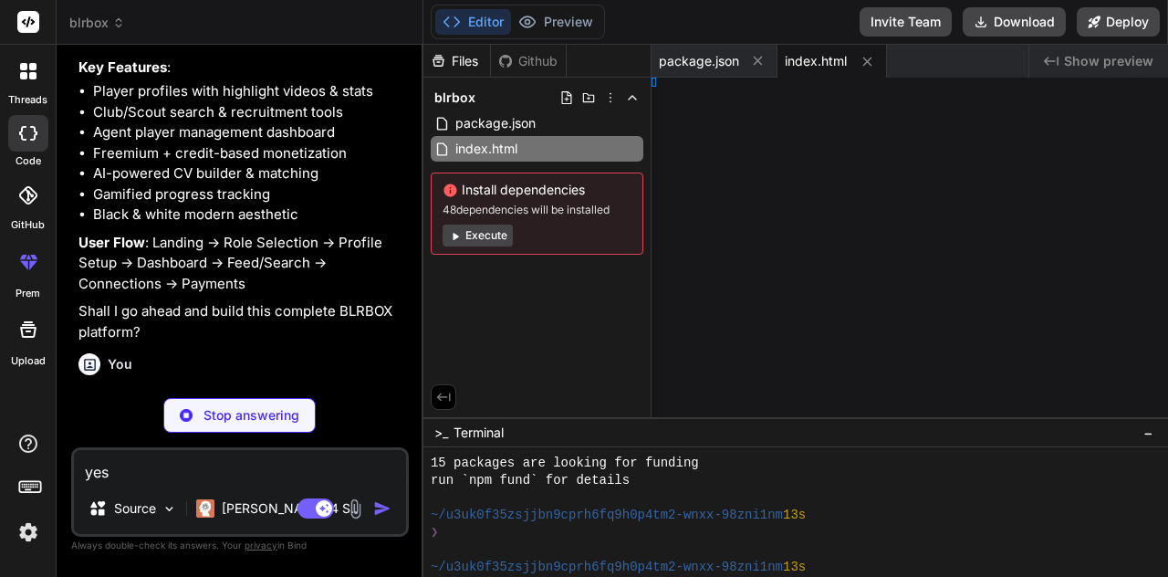
type textarea "x"
type textarea "ct()], })"
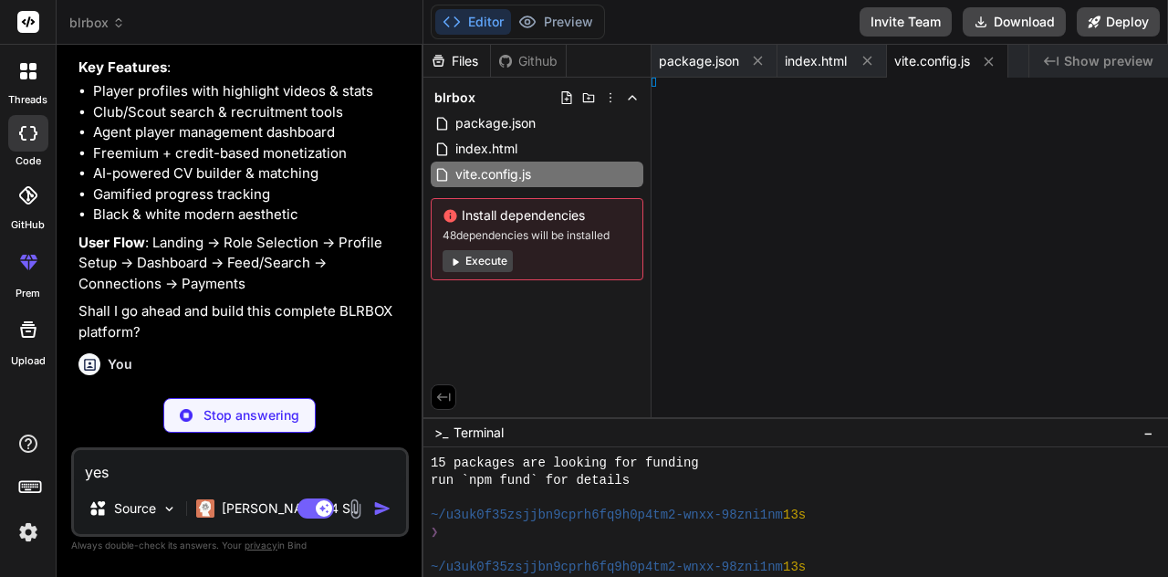
type textarea "x"
type textarea "], }"
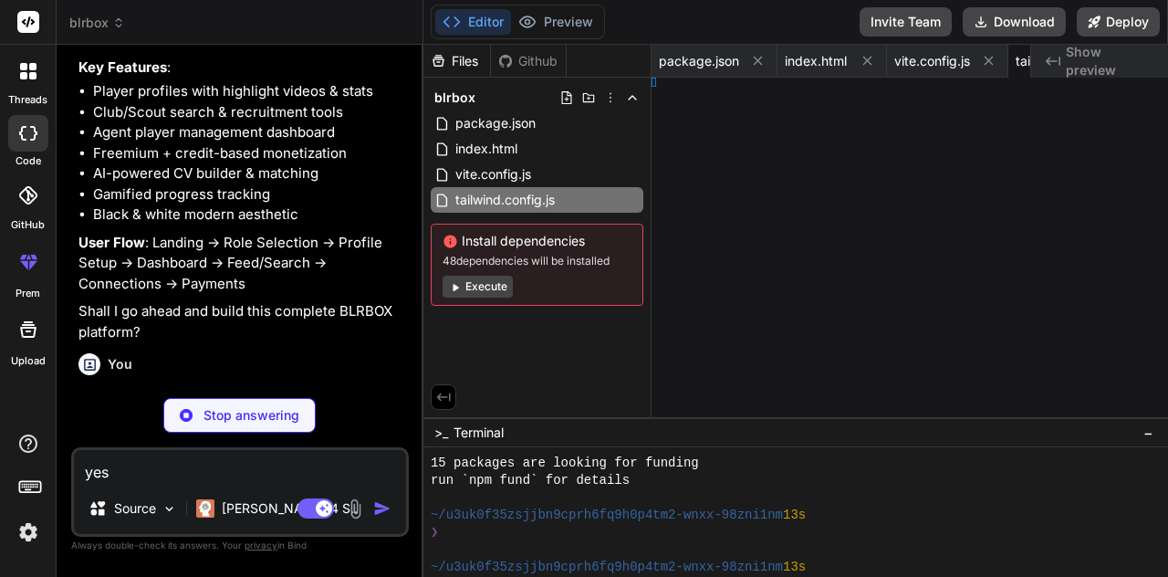
type textarea "x"
type textarea "}, }"
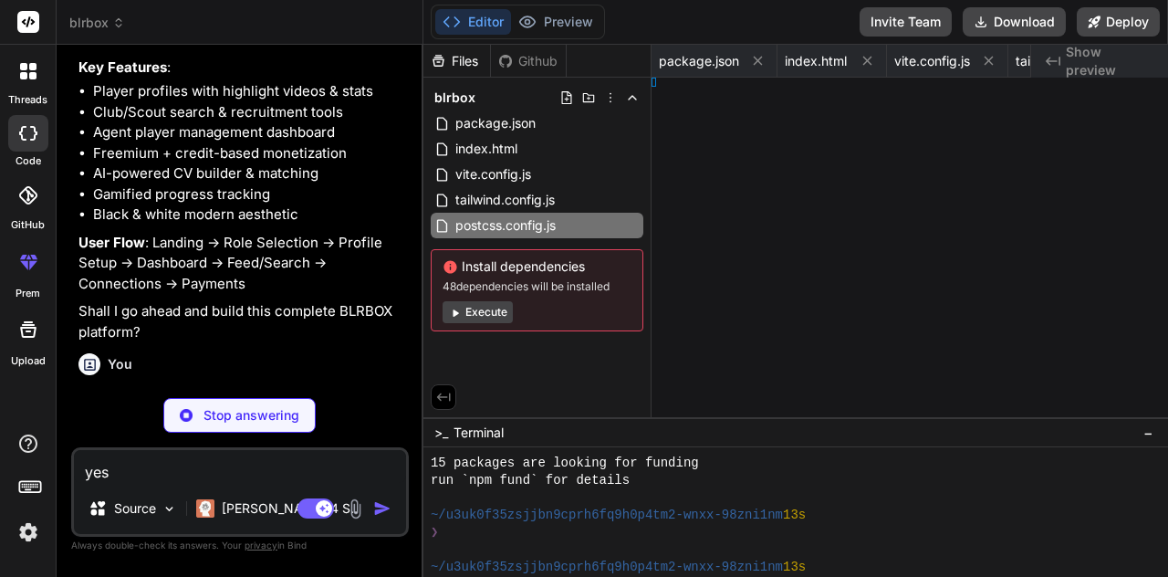
type textarea "x"
type textarea "de>, )"
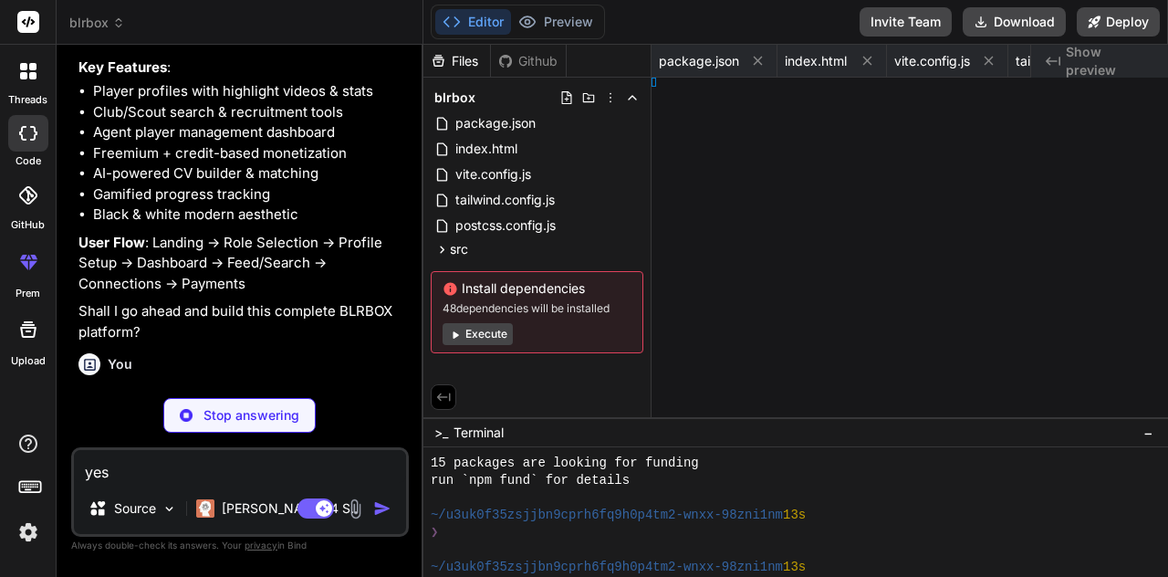
type textarea "x"
type textarea "-200; } }"
type textarea "x"
type textarea "p"
type textarea "x"
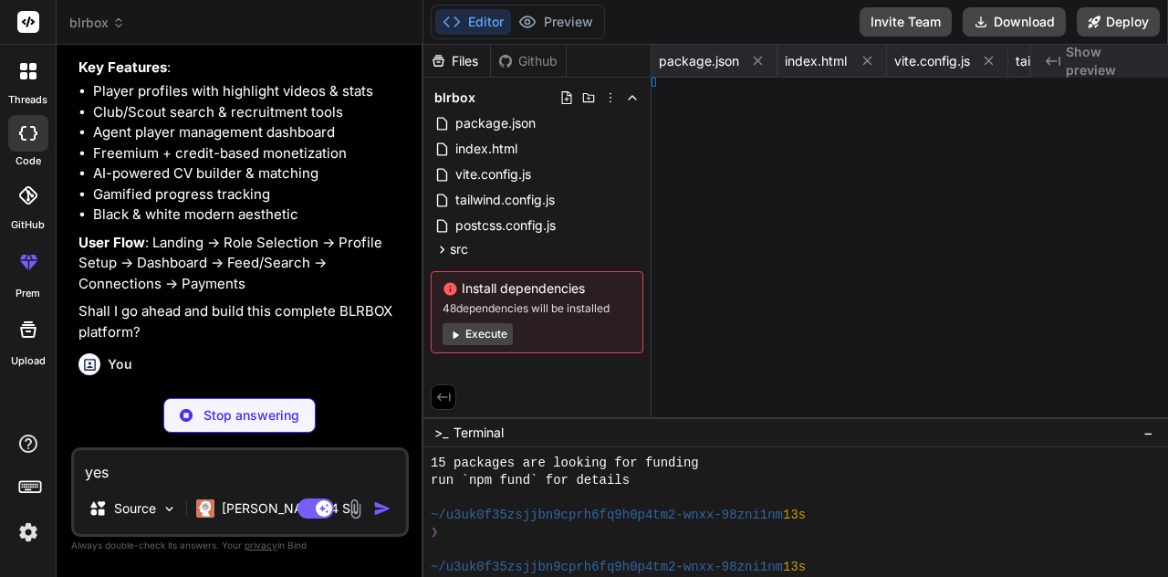
type textarea "}"
type textarea "x"
type textarea ") }"
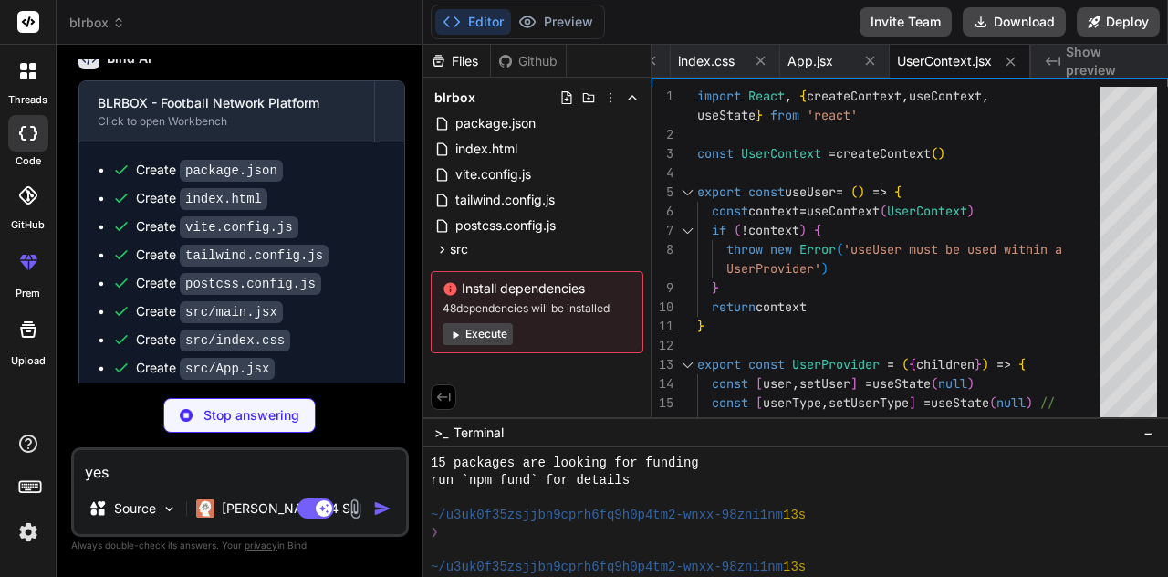
scroll to position [2848, 0]
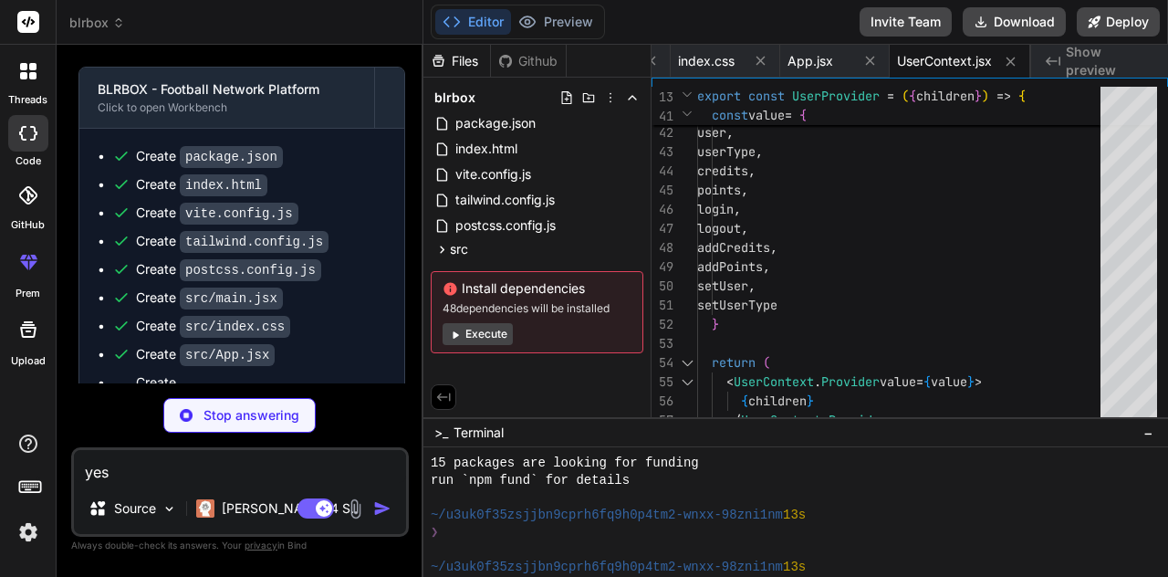
type textarea "x"
type textarea ") } export default LandingPage"
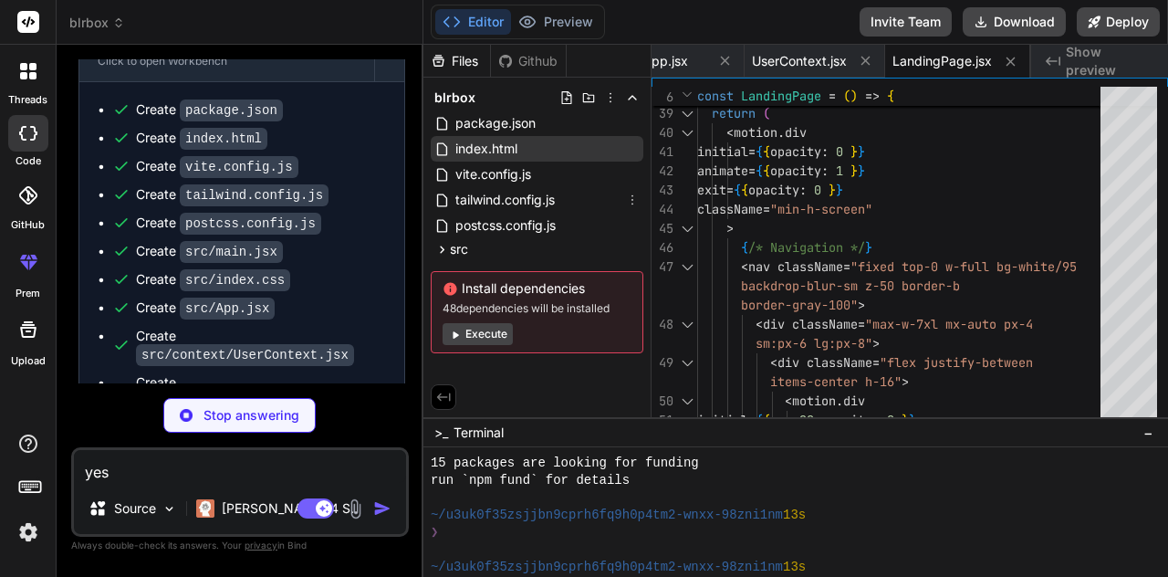
scroll to position [0, 0]
type textarea "x"
type textarea "</div> </div> ) } export default OnboardingFlow"
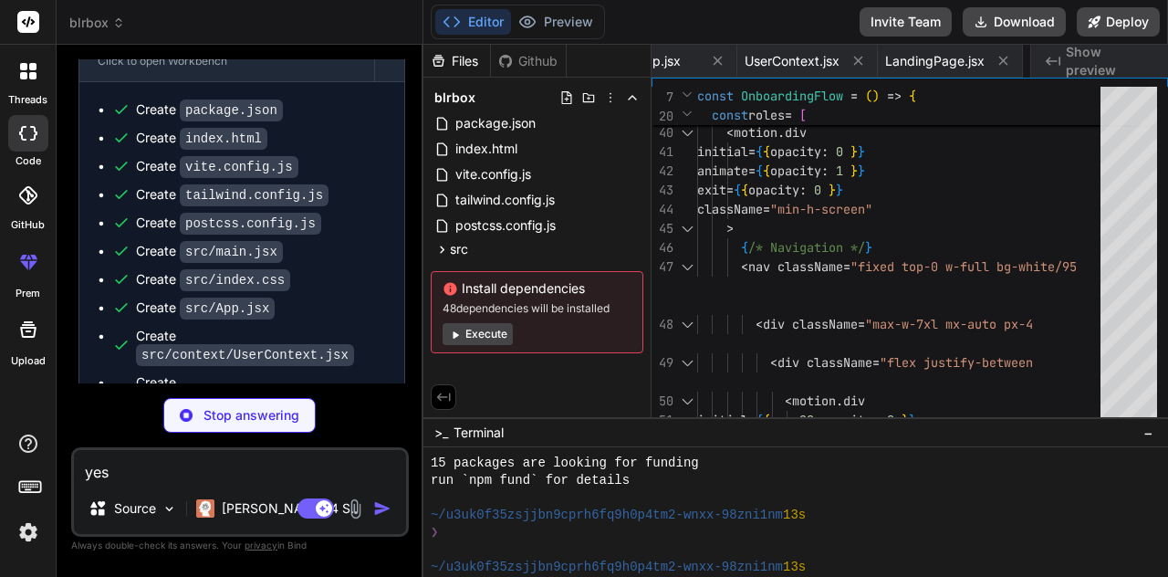
type textarea "x"
type textarea "</div> </div> </div> ) } export default PlayerDashboard"
type textarea "x"
type textarea "export default Navigation"
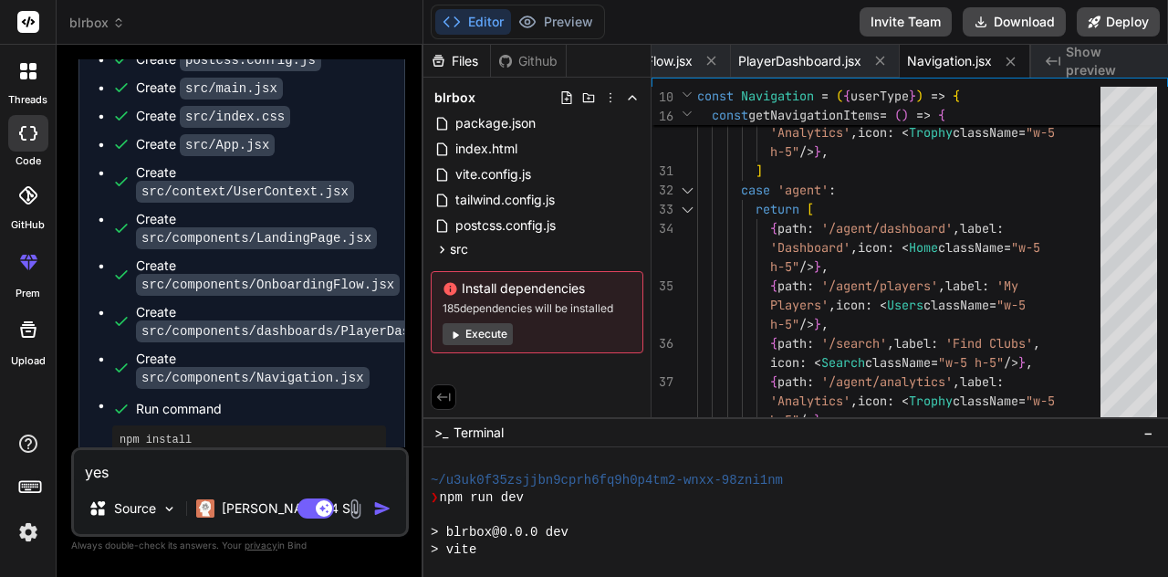
scroll to position [88, 0]
click at [477, 323] on button "Execute" at bounding box center [478, 334] width 70 height 22
type textarea "x"
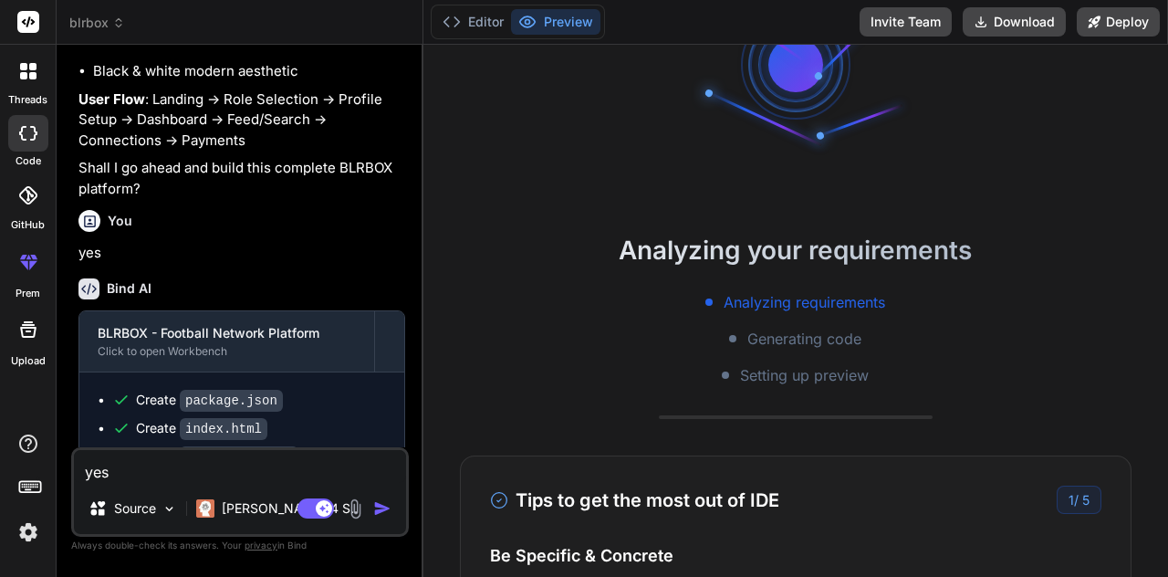
scroll to position [2588, 0]
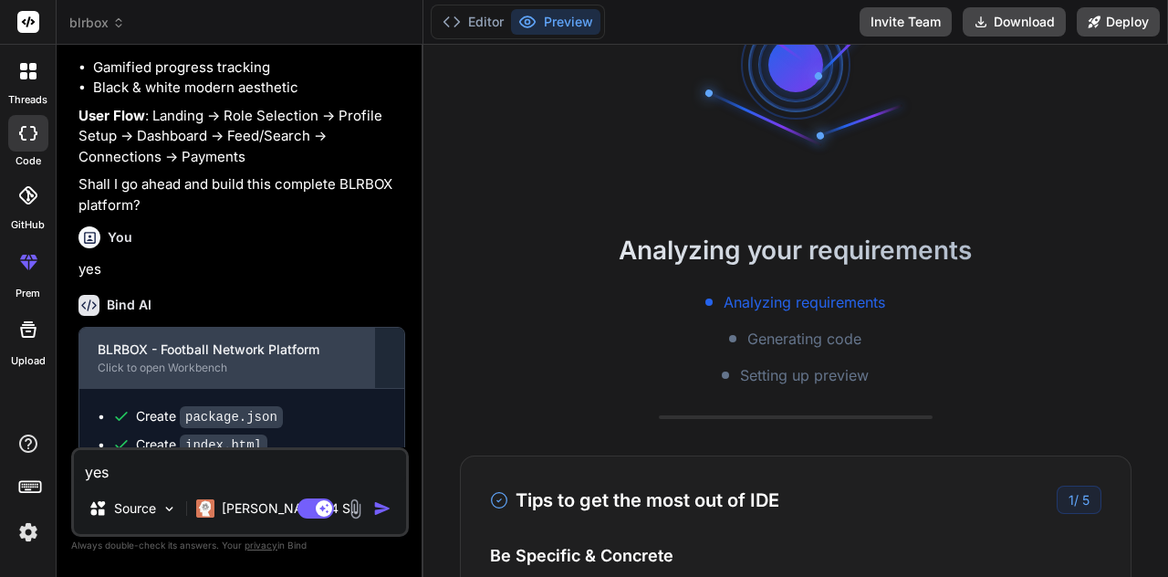
click at [179, 361] on div "Click to open Workbench" at bounding box center [227, 368] width 258 height 15
click at [238, 340] on div "BLRBOX - Football Network Platform" at bounding box center [227, 349] width 258 height 18
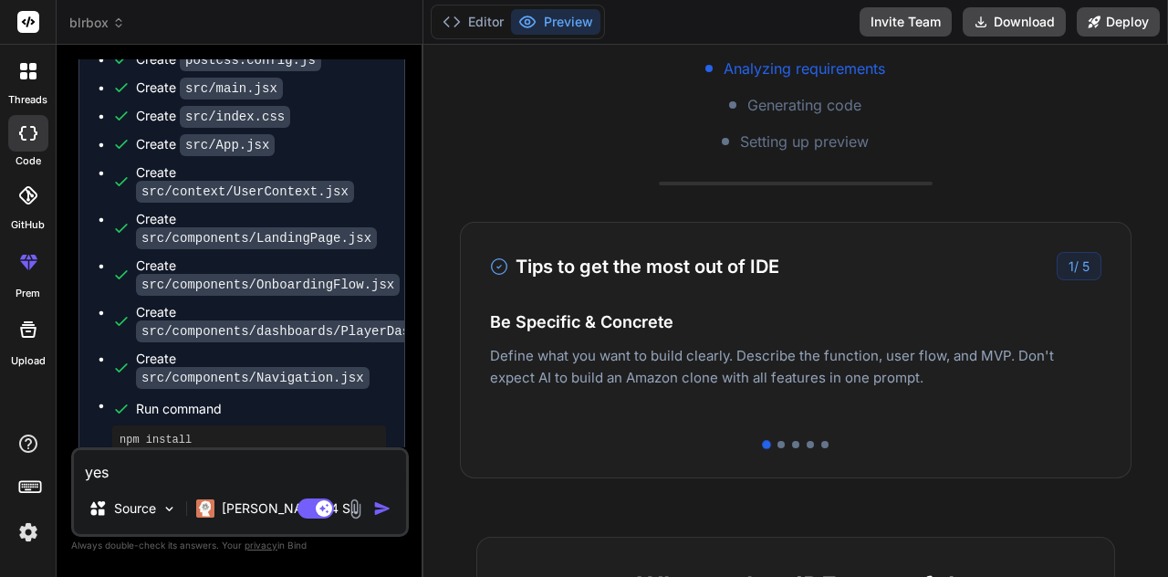
scroll to position [81, 0]
click at [895, 328] on div "Easy Deployment Deploy your Next.js and React projects to Vercel. For Node.js b…" at bounding box center [795, 367] width 611 height 79
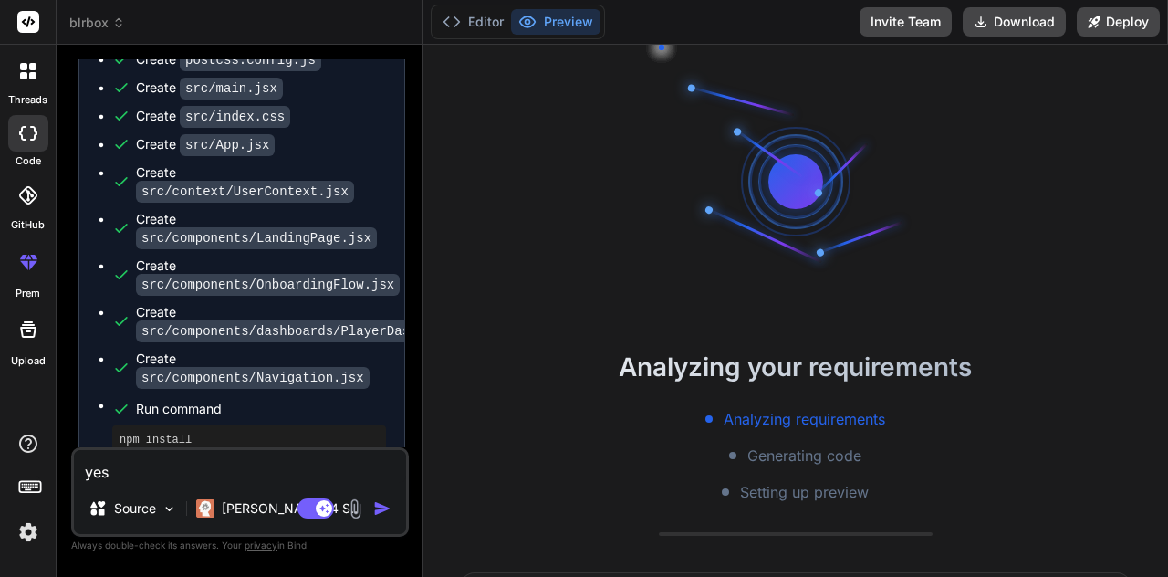
scroll to position [0, 0]
click at [79, 18] on span "blrbox" at bounding box center [97, 23] width 56 height 18
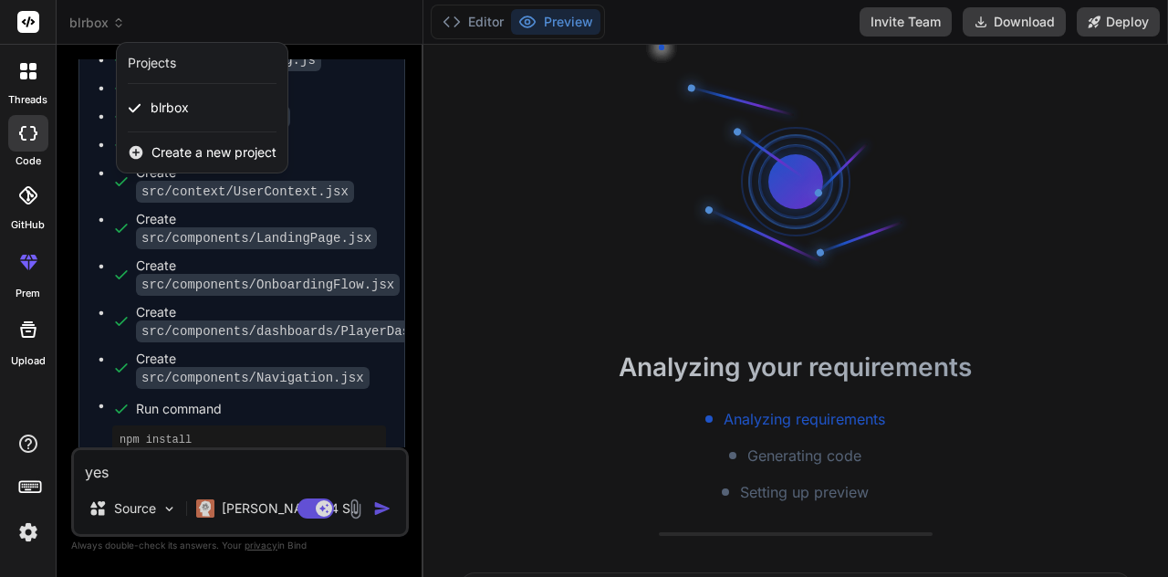
click at [634, 141] on div at bounding box center [584, 288] width 1168 height 577
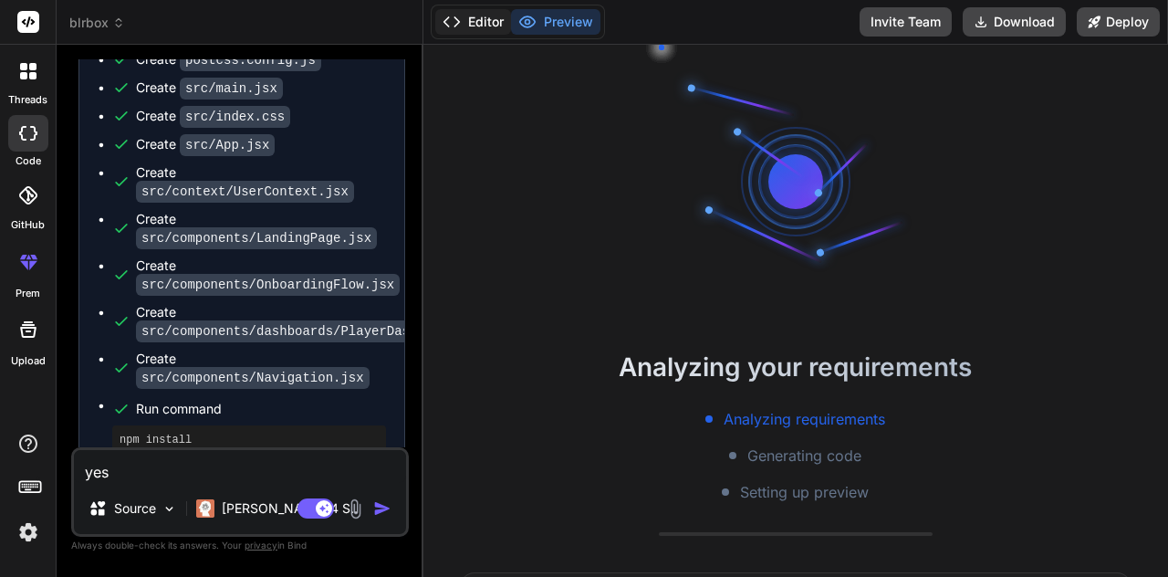
click at [465, 23] on button "Editor" at bounding box center [473, 22] width 76 height 26
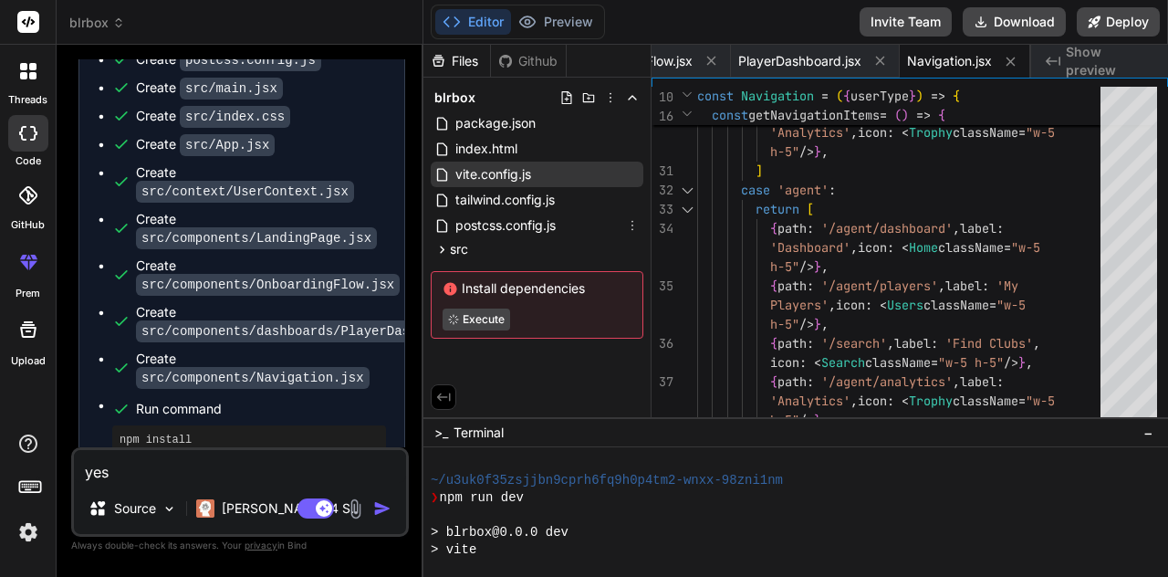
scroll to position [88, 0]
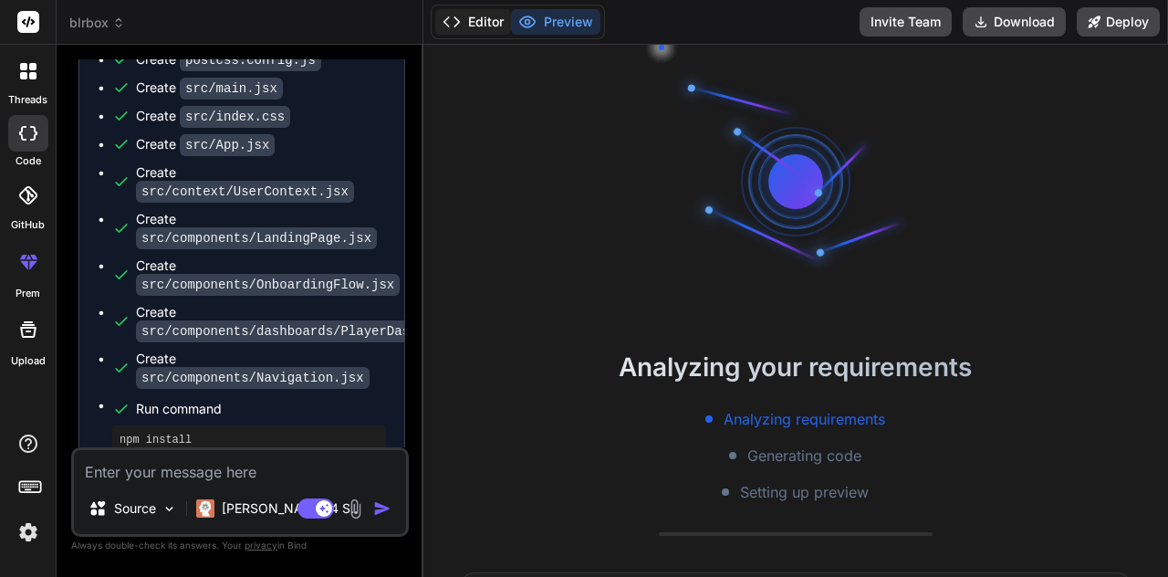
click at [487, 31] on button "Editor" at bounding box center [473, 22] width 76 height 26
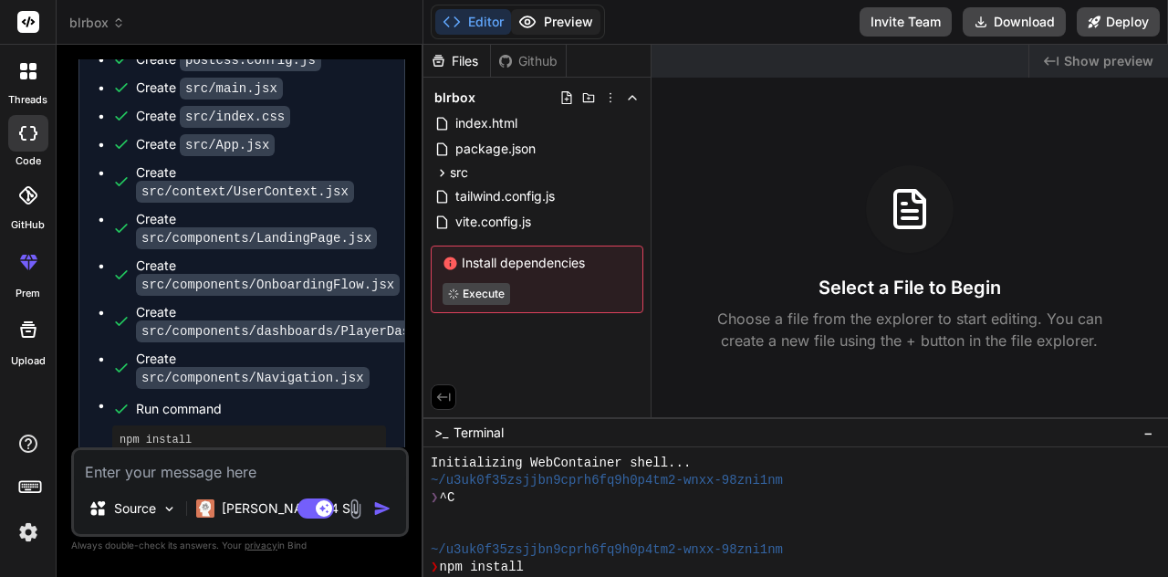
click at [582, 28] on button "Preview" at bounding box center [555, 22] width 89 height 26
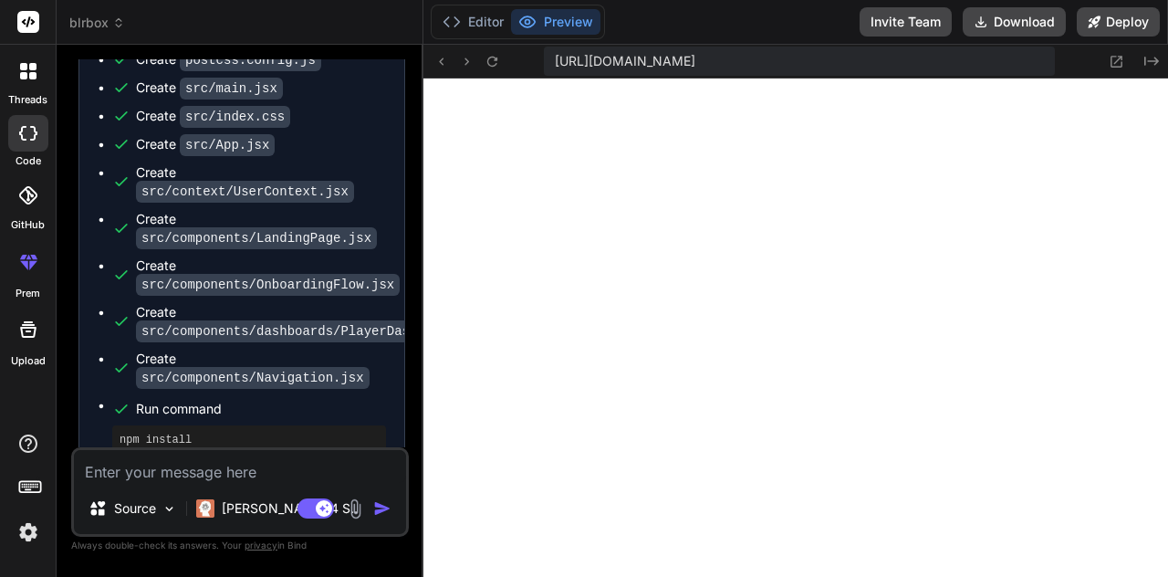
type textarea "x"
click at [577, 31] on button "Preview" at bounding box center [555, 22] width 89 height 26
click at [467, 24] on button "Editor" at bounding box center [473, 22] width 76 height 26
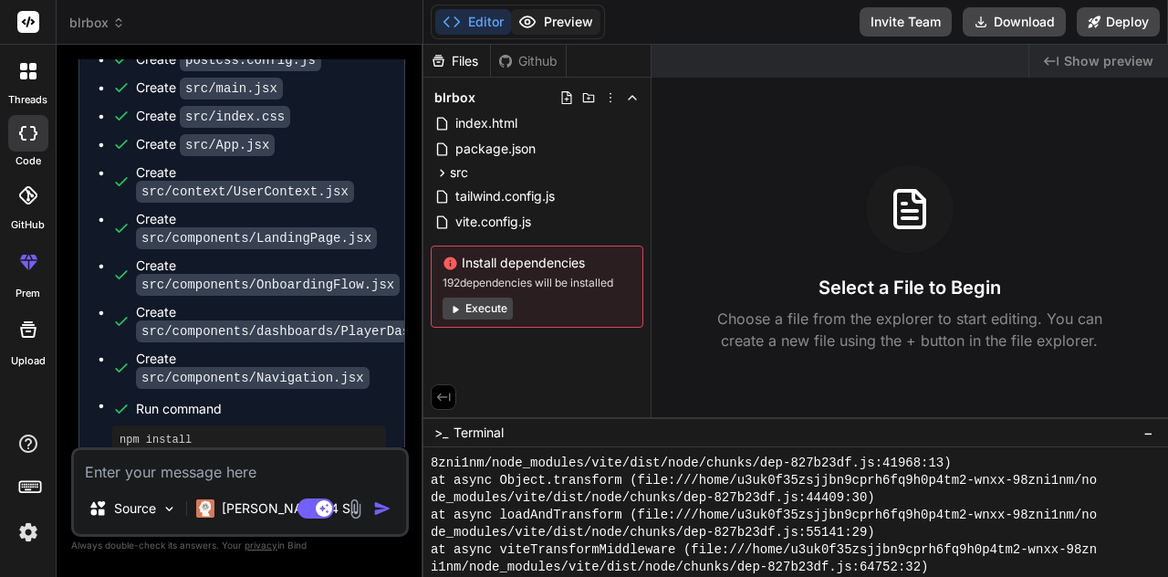
click at [562, 34] on button "Preview" at bounding box center [555, 22] width 89 height 26
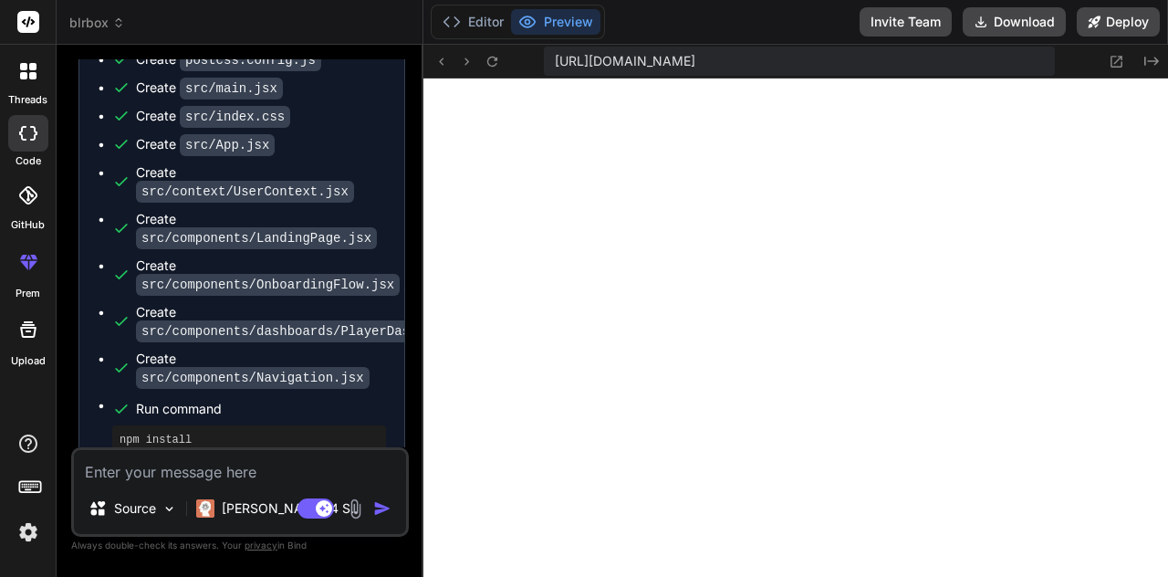
scroll to position [88, 0]
click at [218, 472] on textarea at bounding box center [240, 466] width 332 height 33
type textarea "c"
type textarea "x"
type textarea "ch"
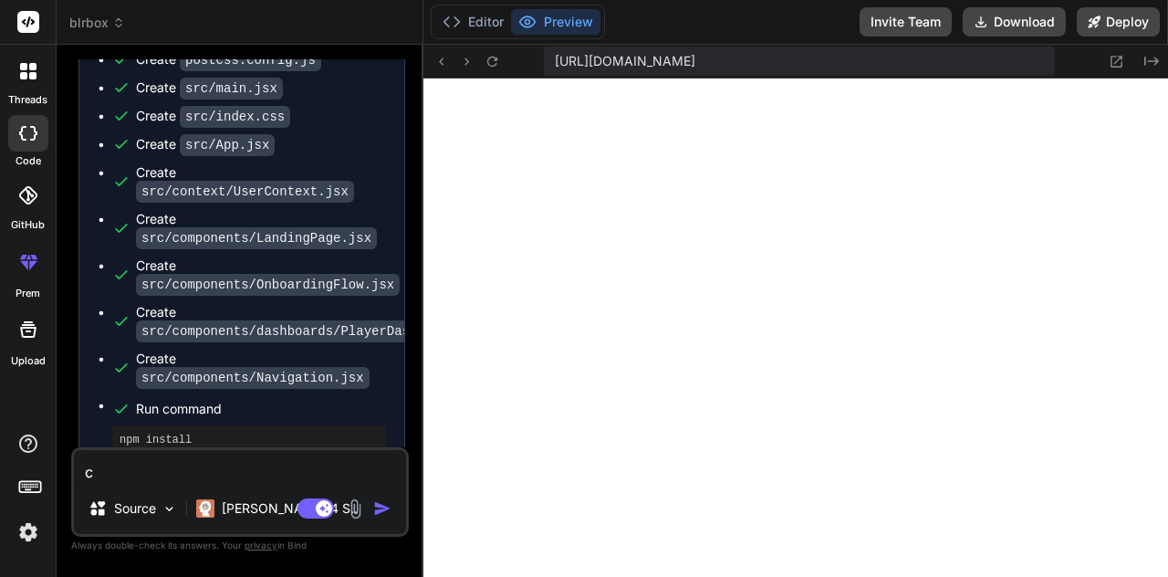
type textarea "x"
type textarea "che"
type textarea "x"
type textarea "chec"
type textarea "x"
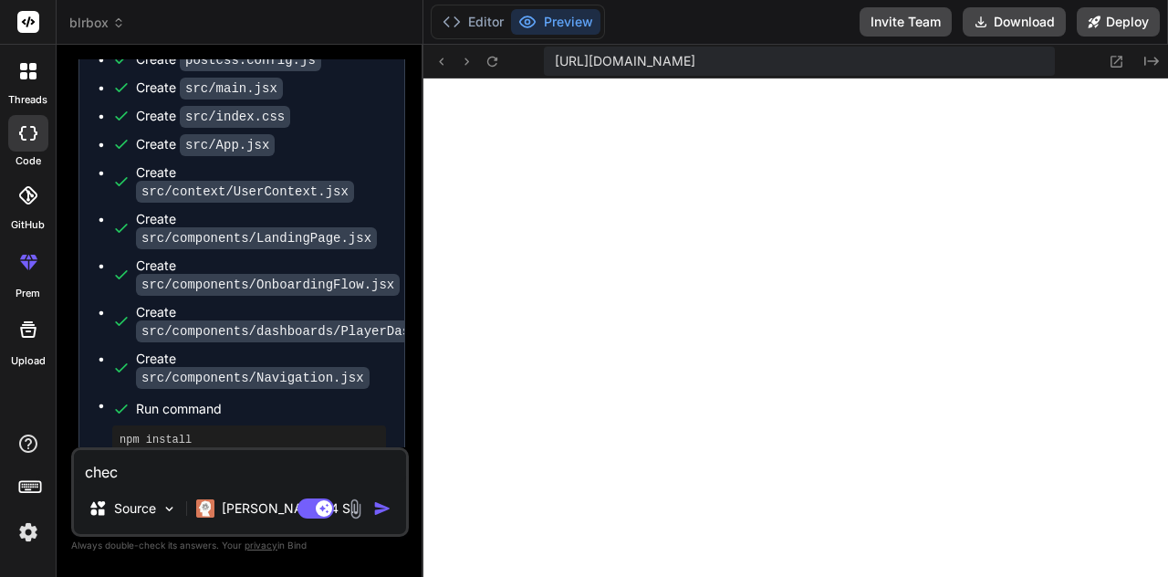
type textarea "check"
type textarea "x"
type textarea "check"
type textarea "x"
type textarea "check t"
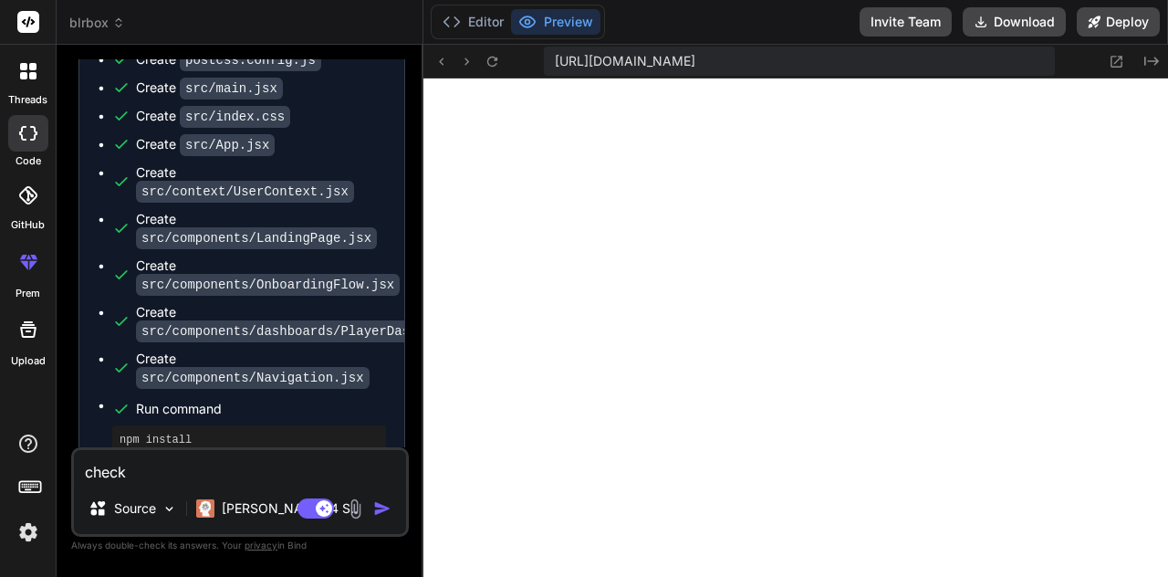
type textarea "x"
type textarea "check th"
type textarea "x"
type textarea "check the"
type textarea "x"
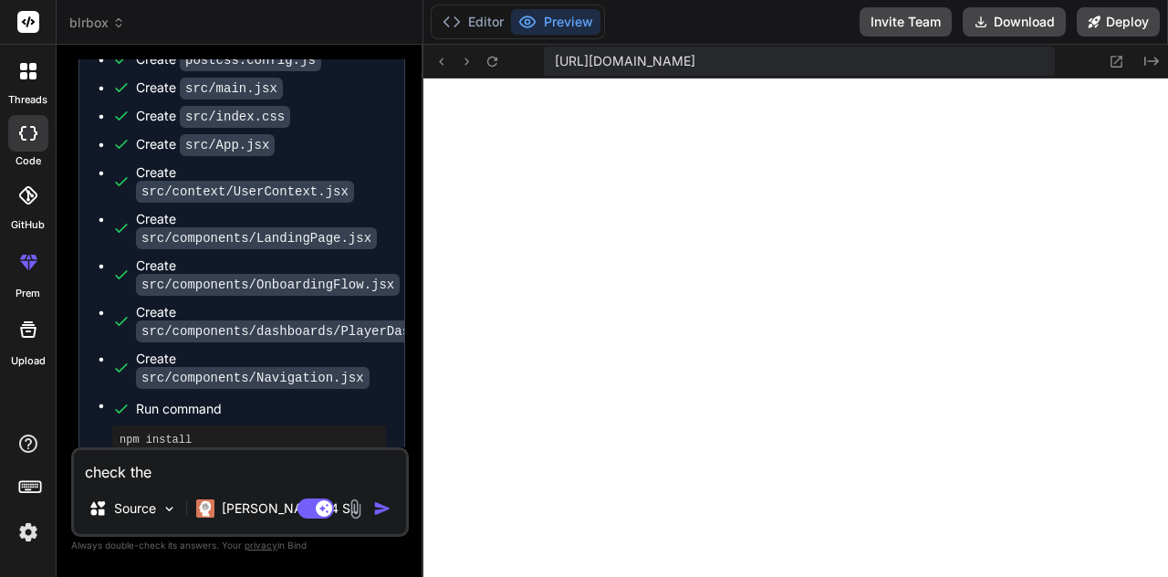
type textarea "check the"
type textarea "x"
type textarea "check the e"
type textarea "x"
type textarea "check the er"
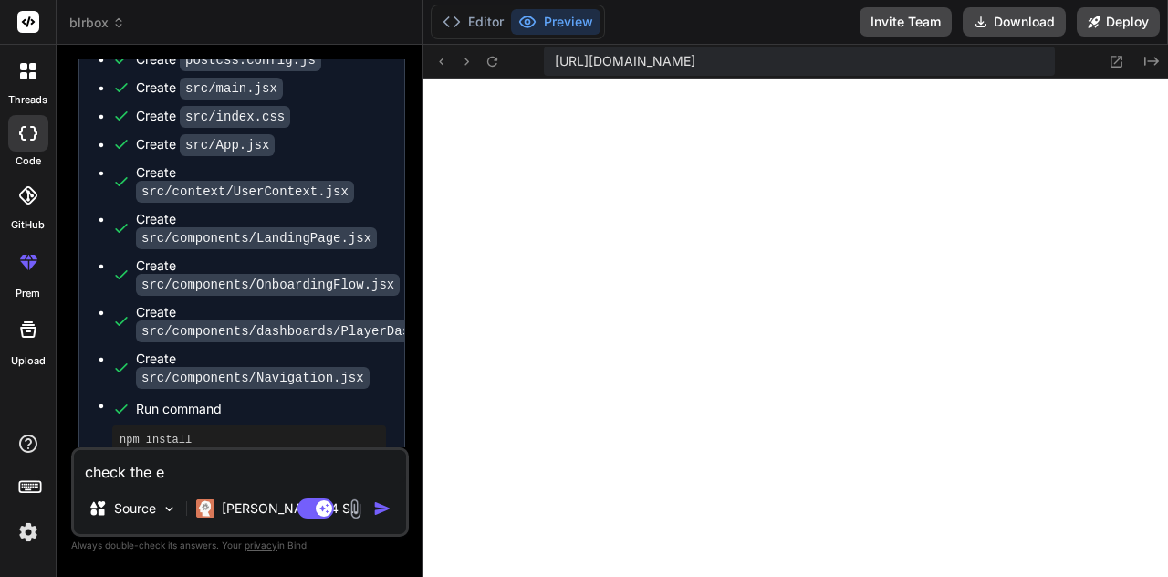
type textarea "x"
type textarea "check the err"
type textarea "x"
type textarea "check the erro"
type textarea "x"
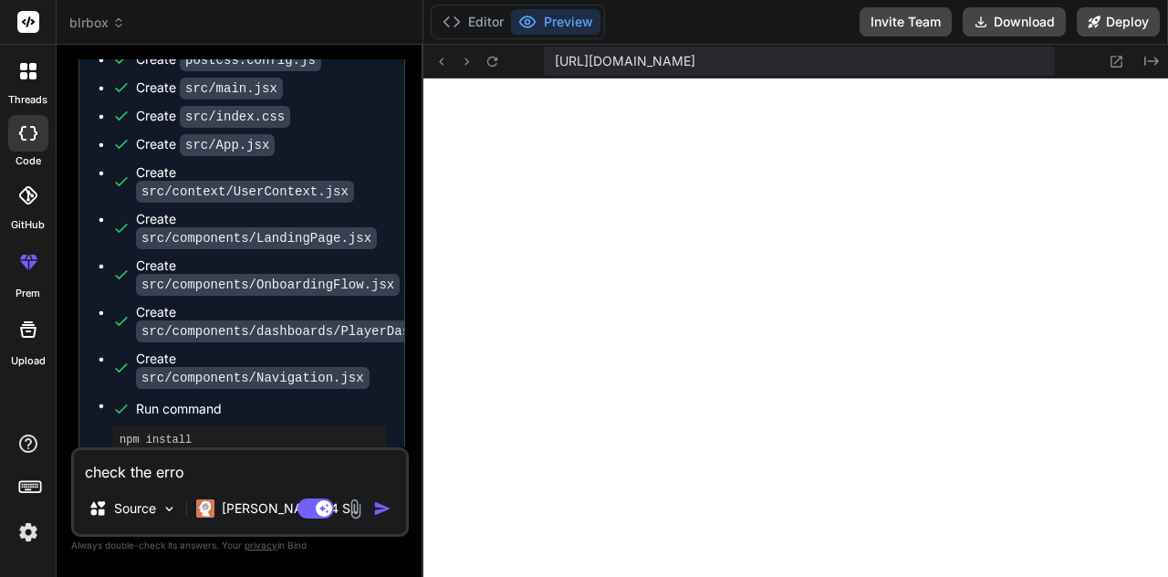
type textarea "check the error"
type textarea "x"
type textarea "check the error"
click at [380, 507] on img "button" at bounding box center [382, 508] width 18 height 18
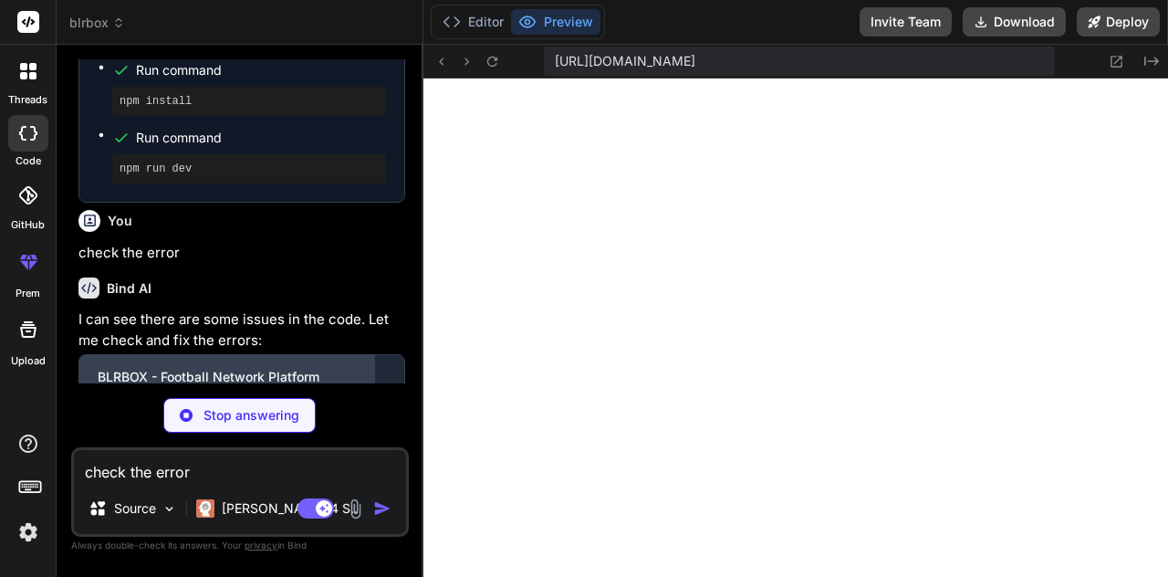
scroll to position [3411, 0]
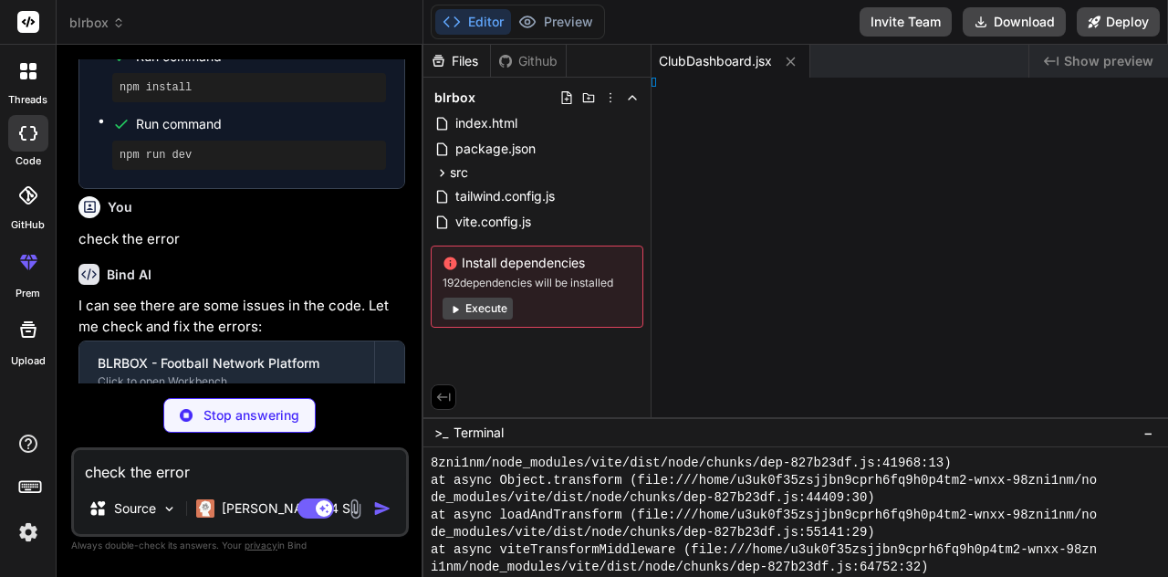
type textarea "x"
type textarea "ashboard"
type textarea "x"
type textarea "r"
type textarea "x"
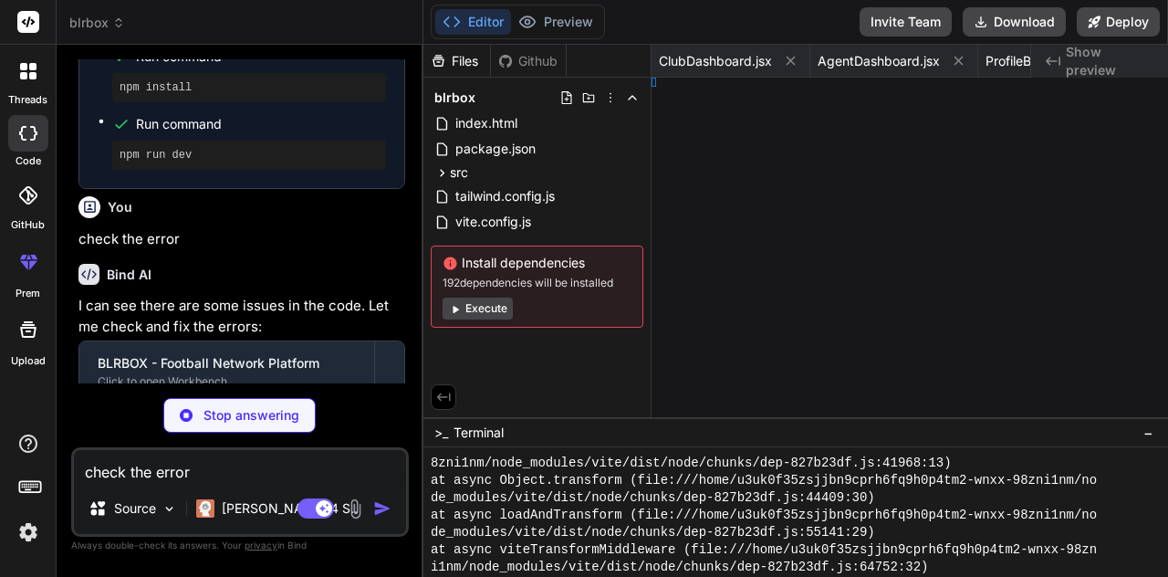
type textarea "ore"
type textarea "x"
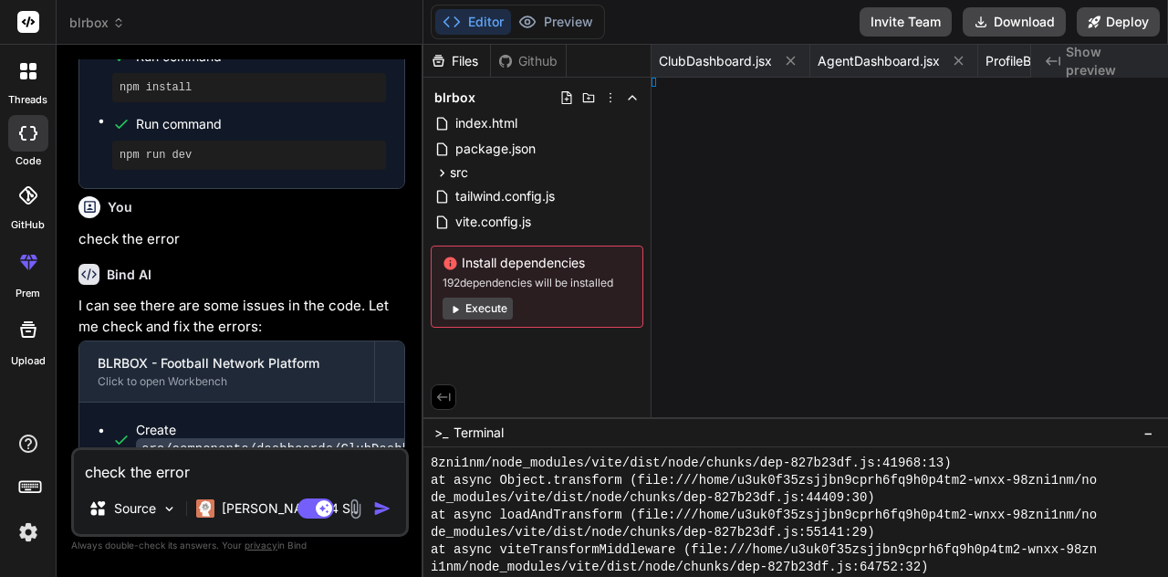
type textarea "</div> ) } export default CreditStore"
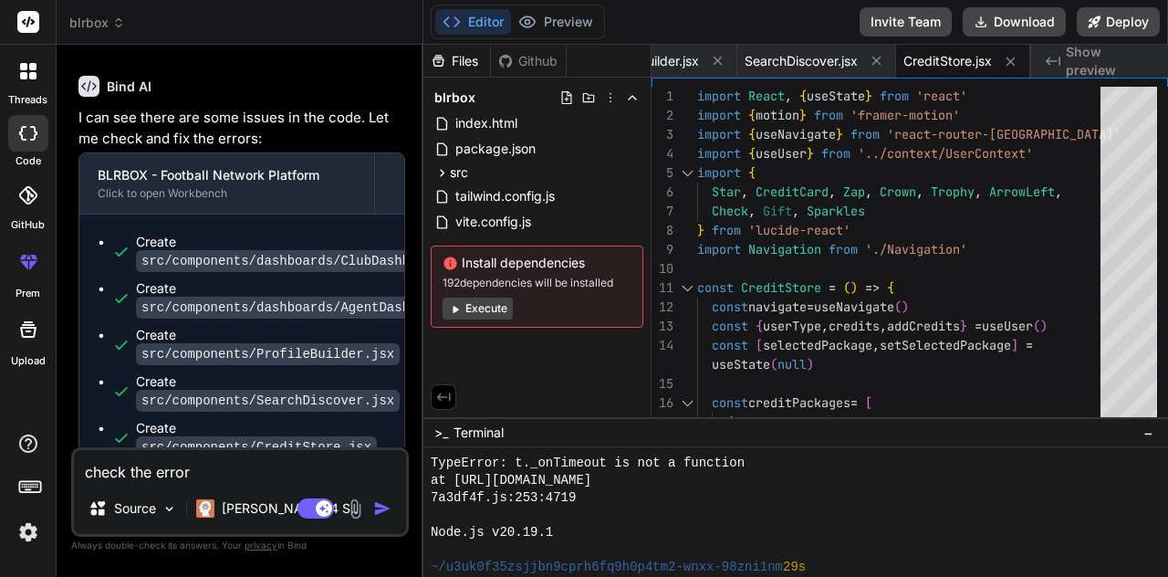
scroll to position [88, 0]
click at [466, 298] on button "Execute" at bounding box center [478, 309] width 70 height 22
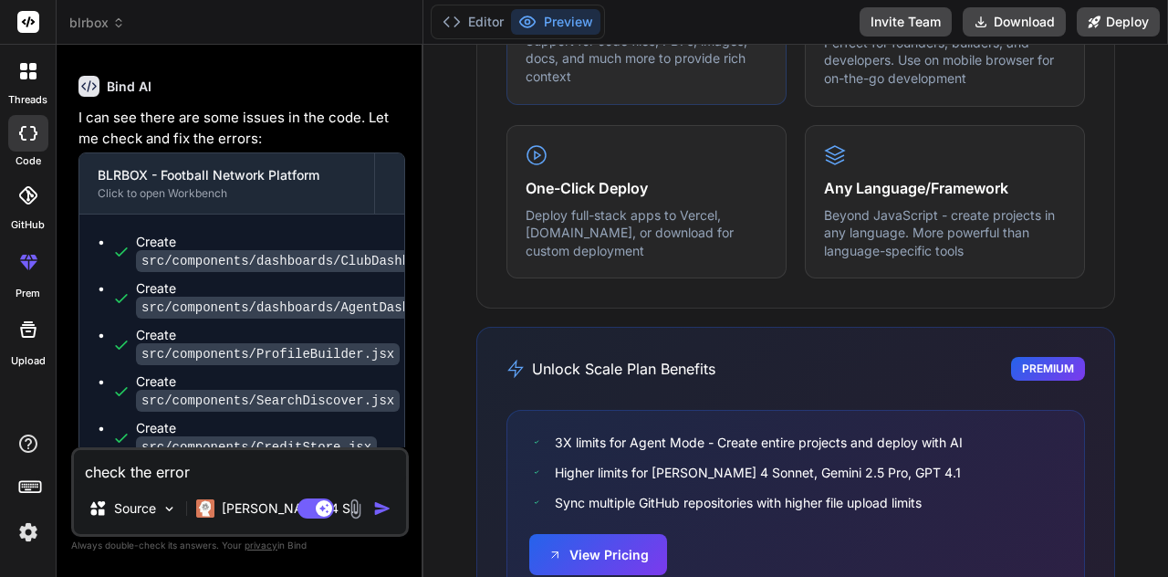
scroll to position [1526, 0]
type textarea "x"
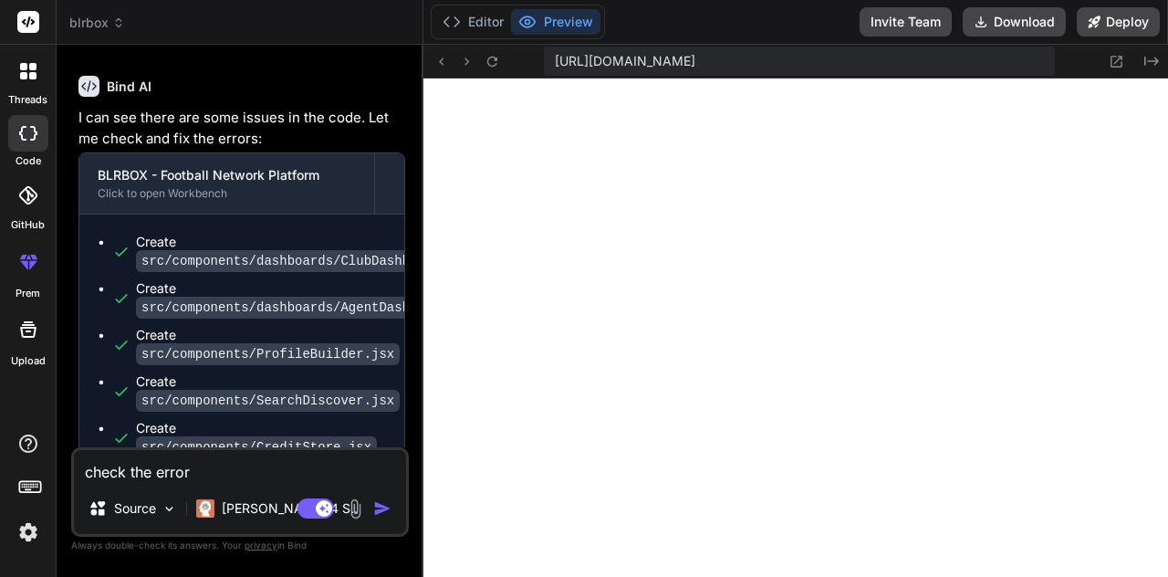
scroll to position [0, 0]
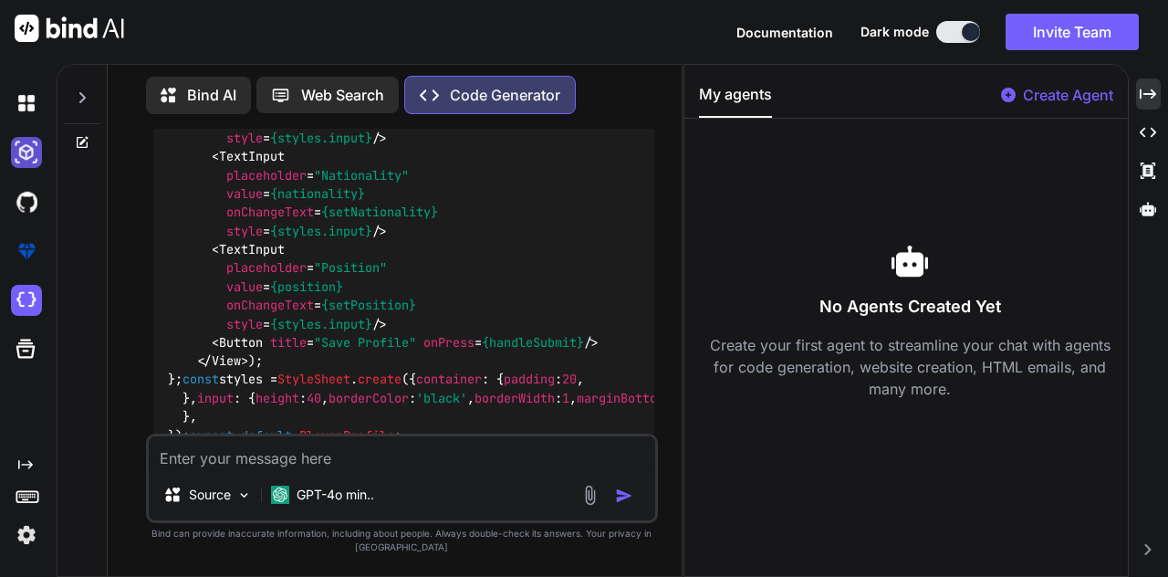
click at [32, 150] on img at bounding box center [26, 152] width 31 height 31
click at [25, 151] on img at bounding box center [26, 152] width 31 height 31
click at [181, 101] on div "Bind AI" at bounding box center [198, 95] width 105 height 37
type textarea "x"
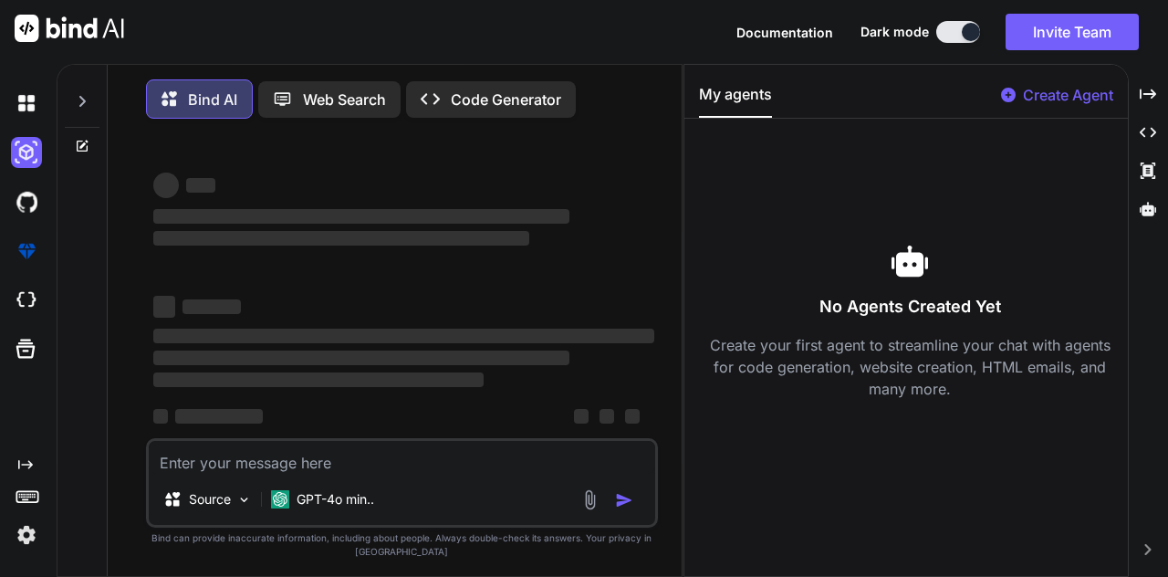
click at [536, 98] on p "Code Generator" at bounding box center [506, 100] width 110 height 22
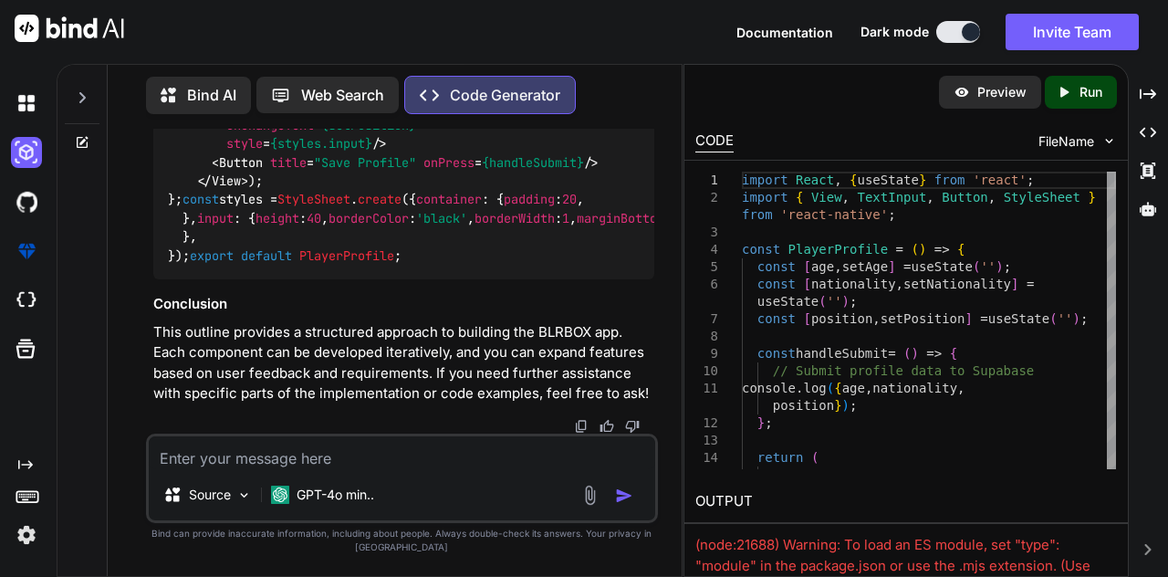
scroll to position [4210, 0]
click at [989, 83] on p "Preview" at bounding box center [1001, 92] width 49 height 18
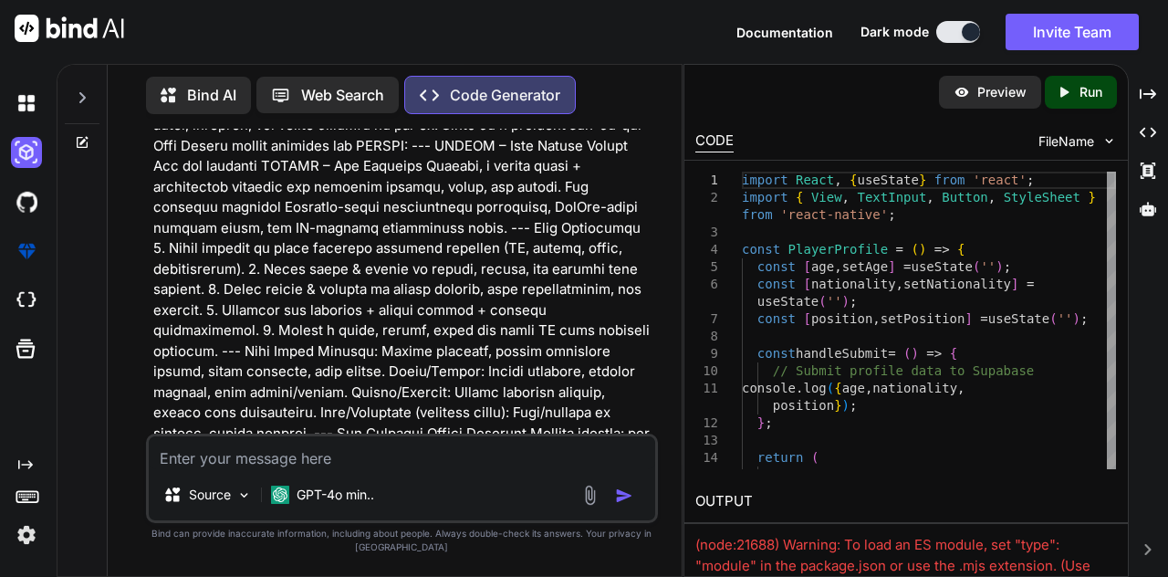
scroll to position [0, 0]
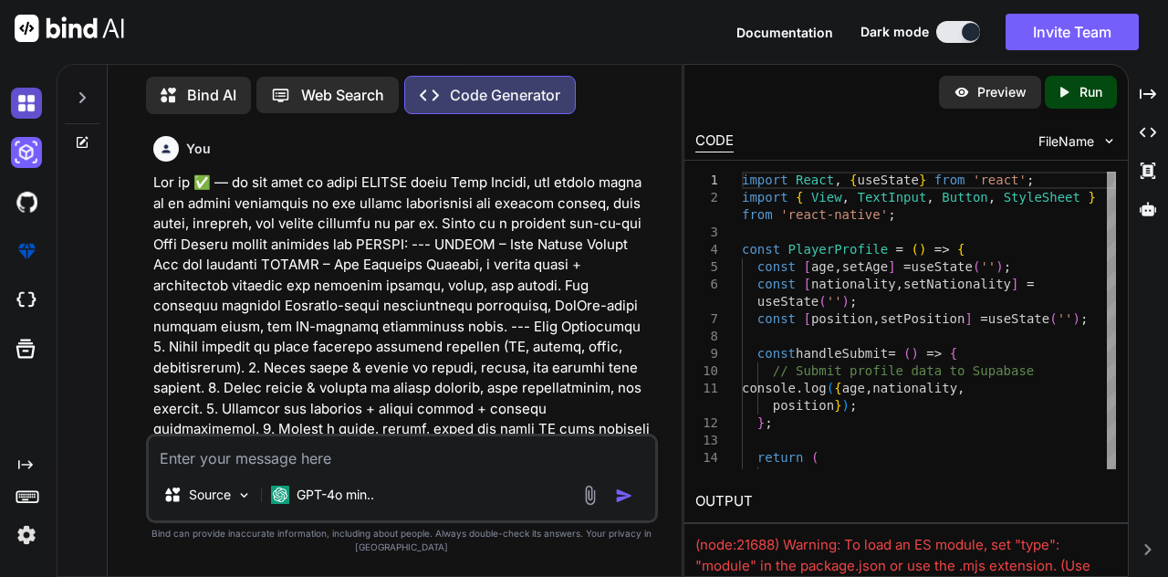
click at [26, 114] on img at bounding box center [26, 103] width 31 height 31
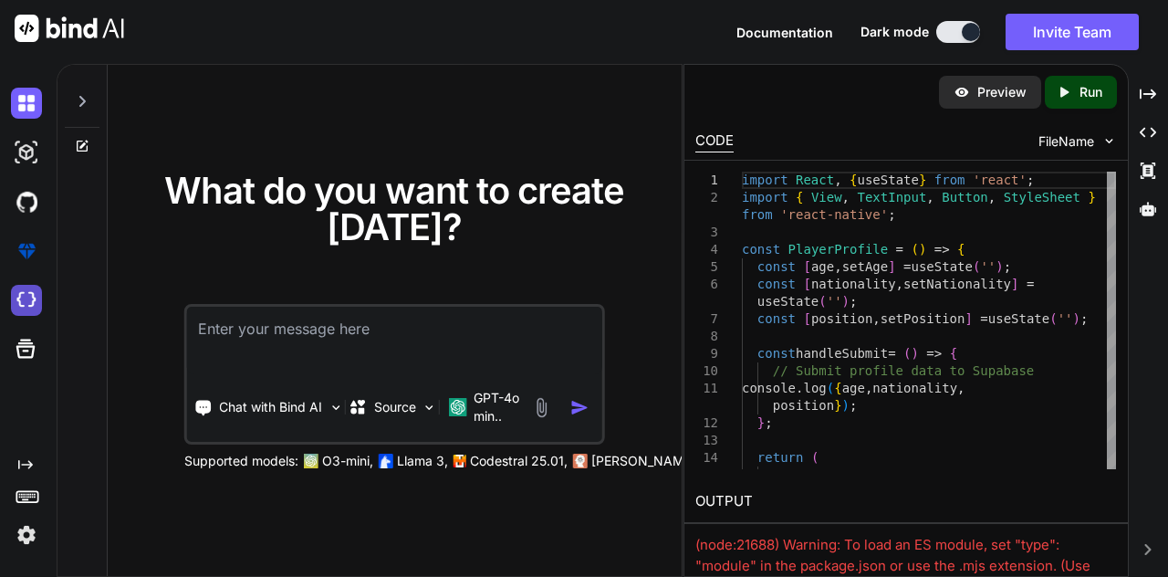
click at [28, 302] on img at bounding box center [26, 300] width 31 height 31
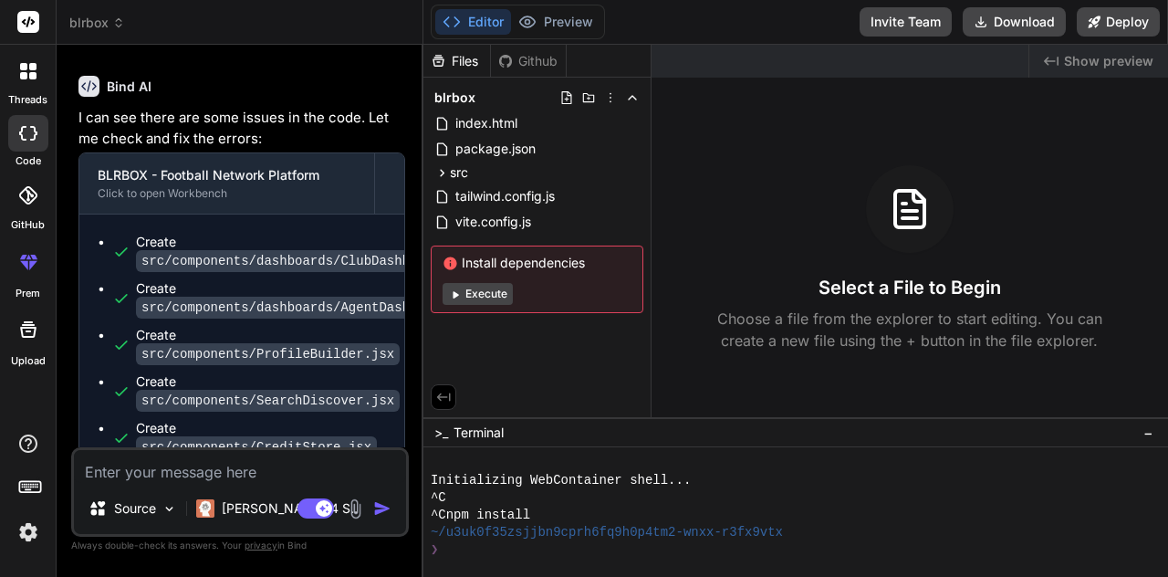
type textarea "x"
